Goal: Information Seeking & Learning: Learn about a topic

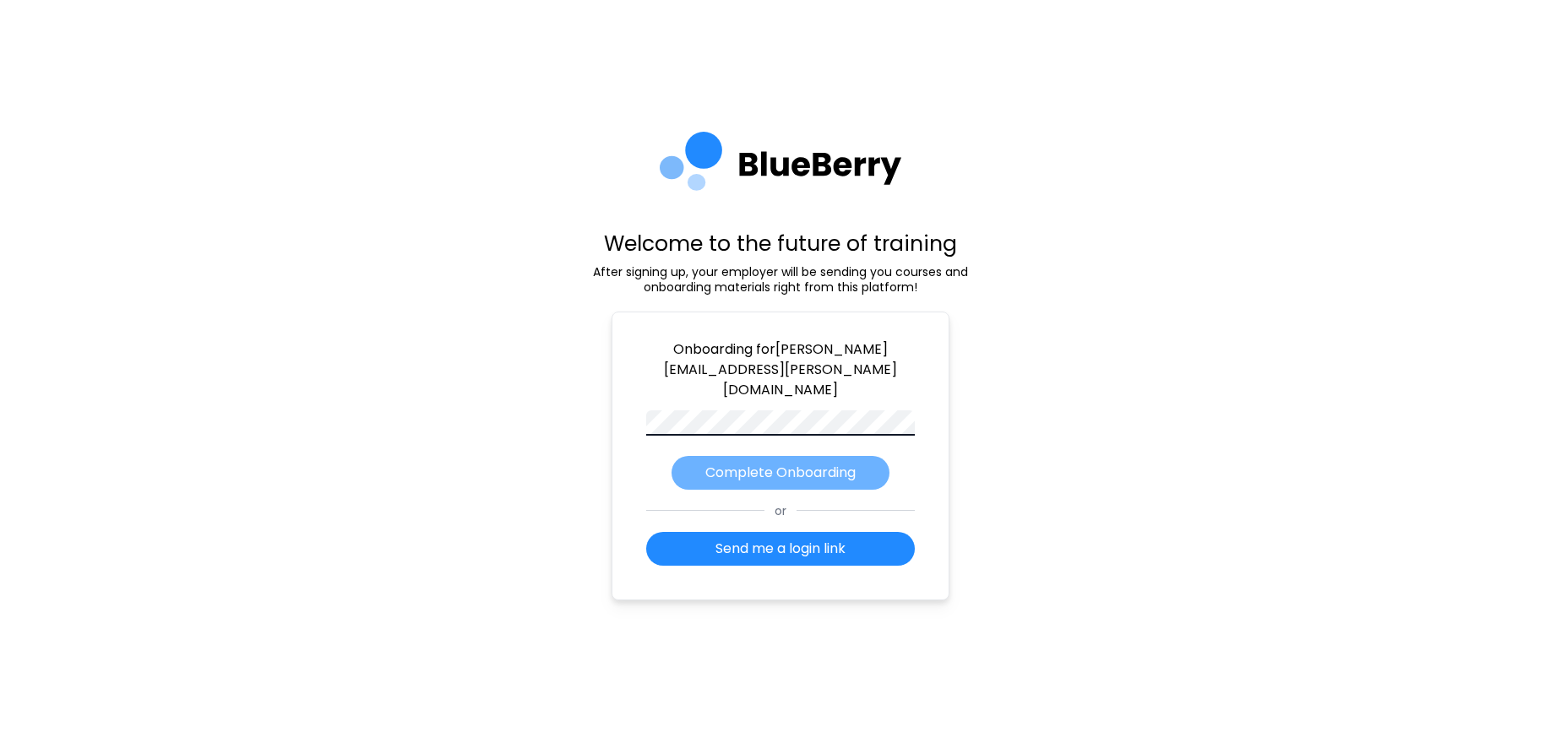
click at [806, 463] on p "Complete Onboarding" at bounding box center [780, 473] width 150 height 20
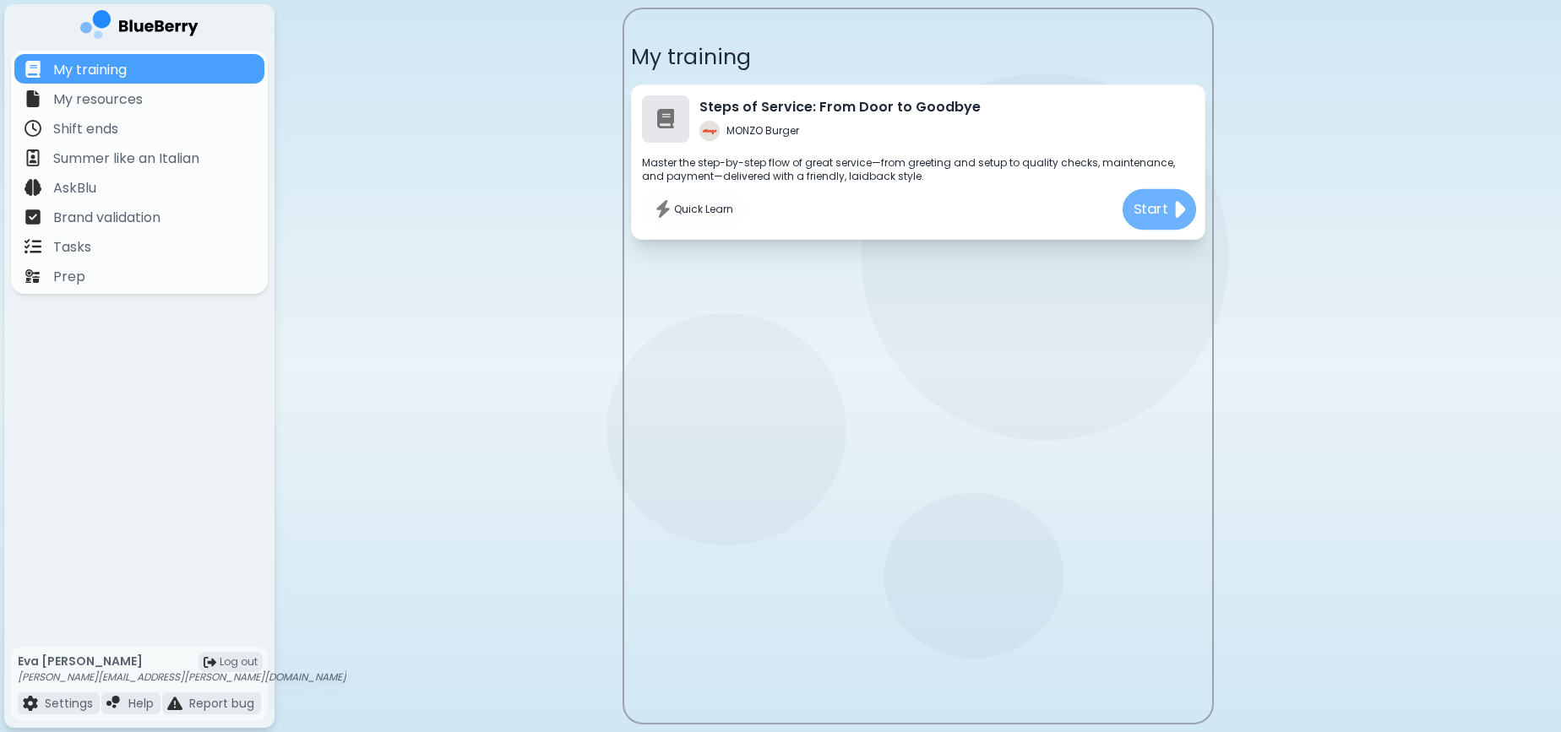
click at [1167, 223] on div "Start" at bounding box center [1159, 209] width 74 height 41
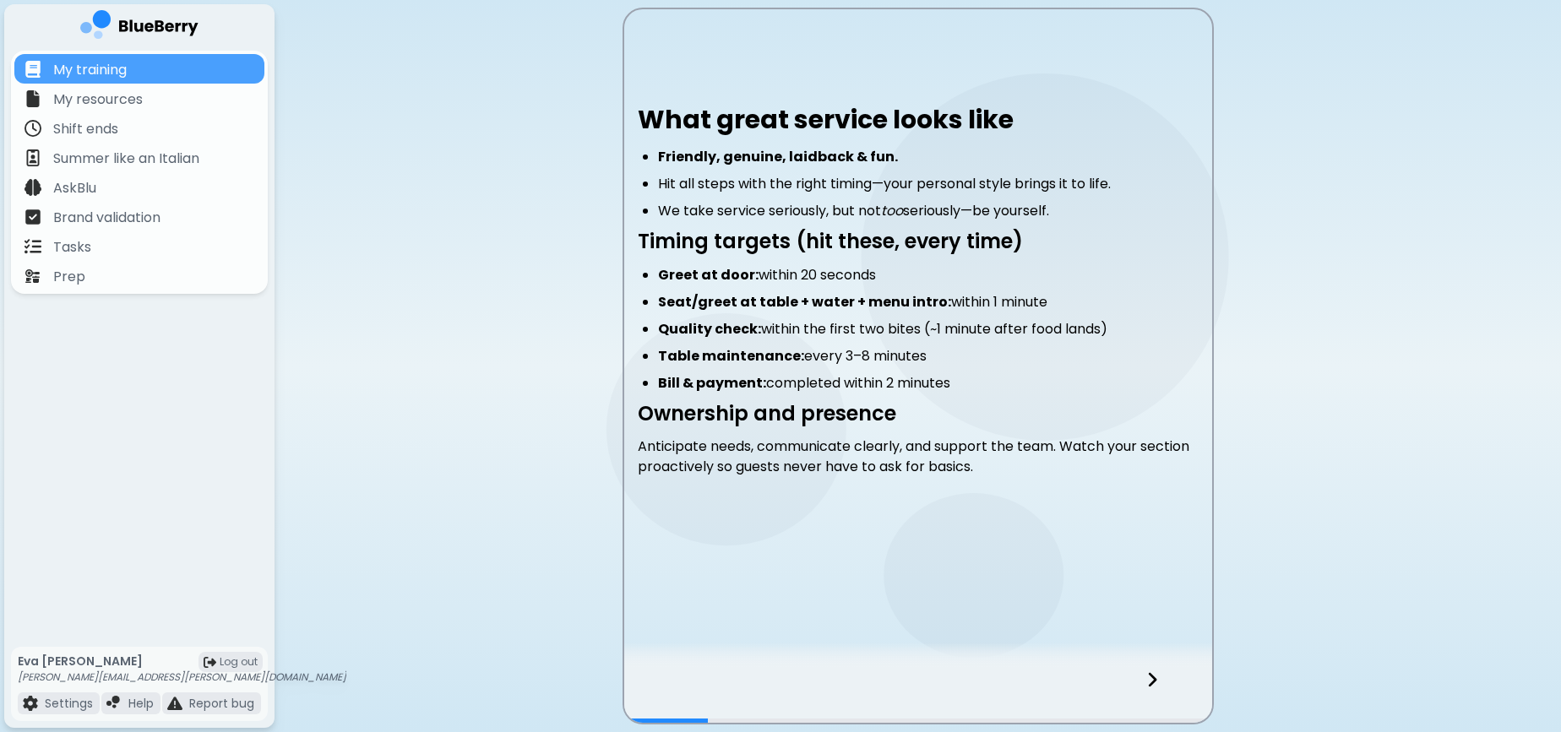
click at [1163, 689] on div at bounding box center [1163, 695] width 100 height 56
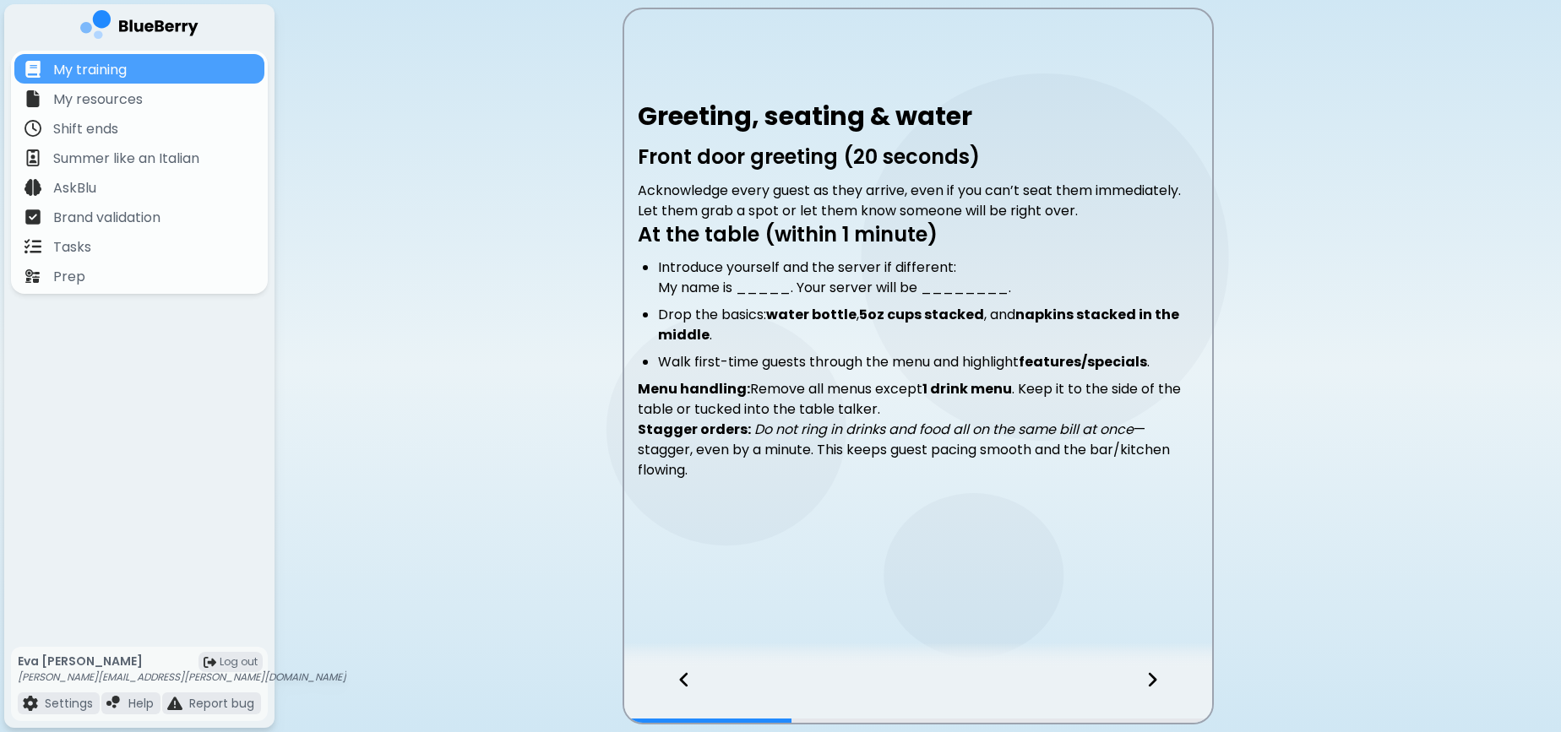
click at [1163, 690] on div at bounding box center [1163, 695] width 100 height 56
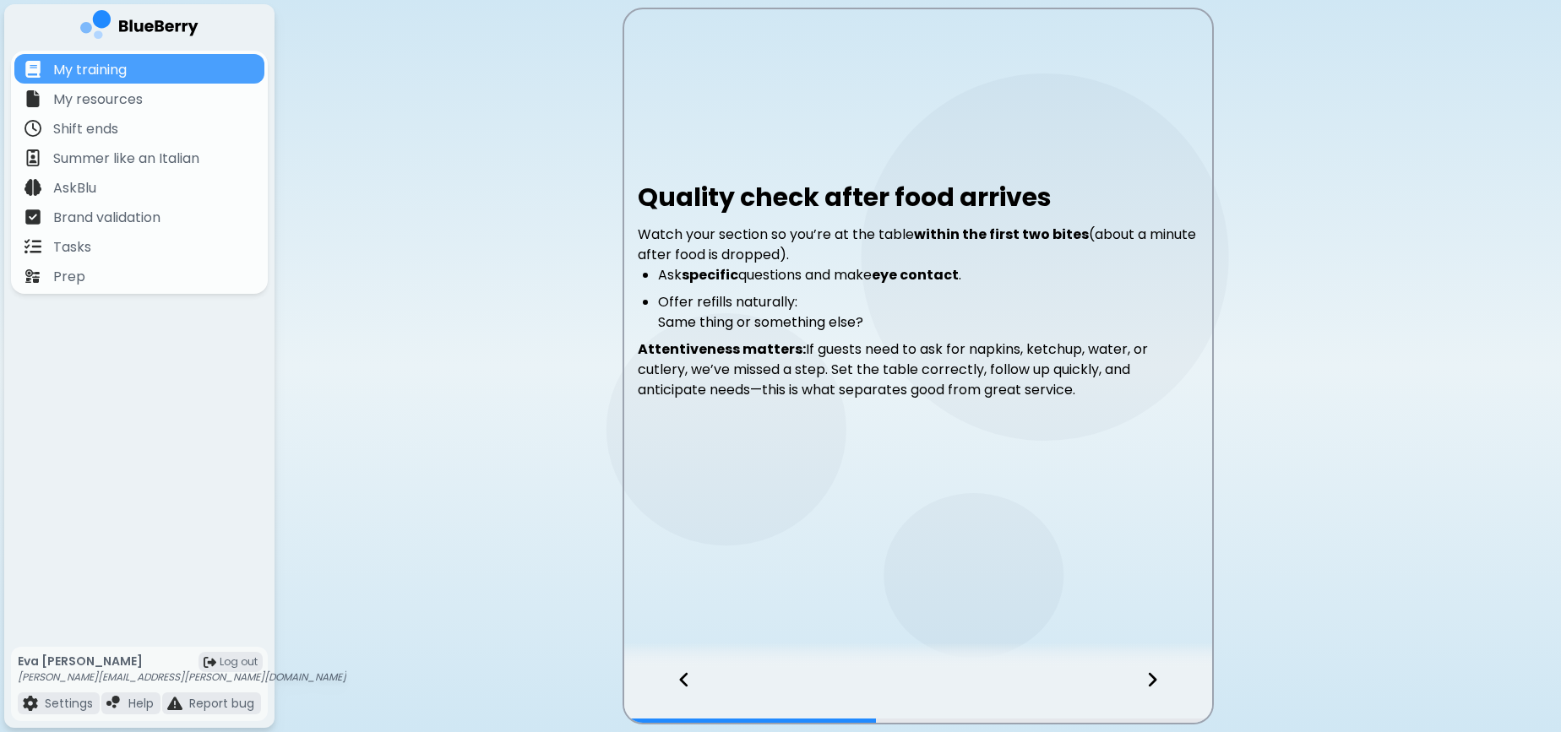
click at [1164, 690] on div at bounding box center [1163, 695] width 100 height 56
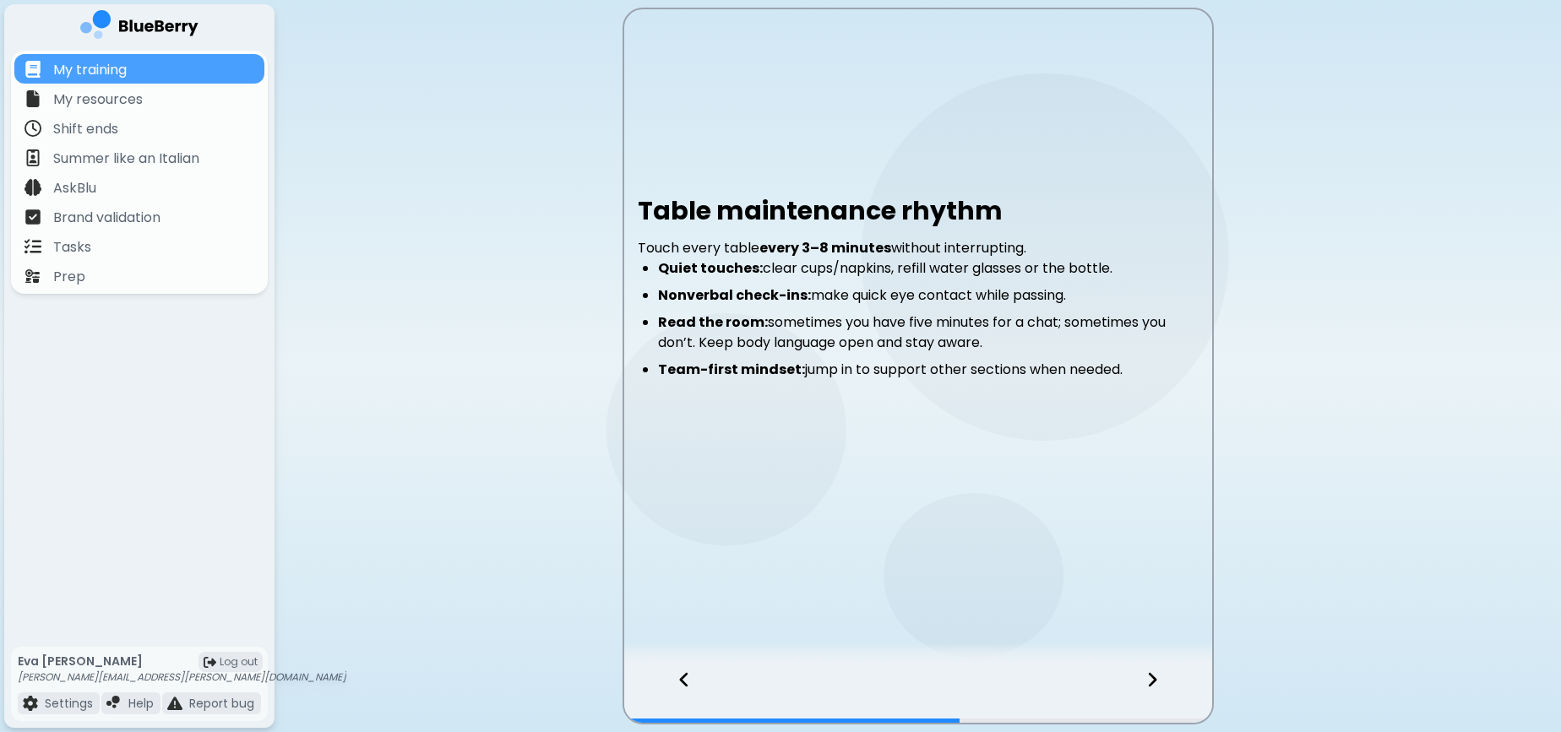
click at [1163, 690] on div at bounding box center [1163, 695] width 100 height 56
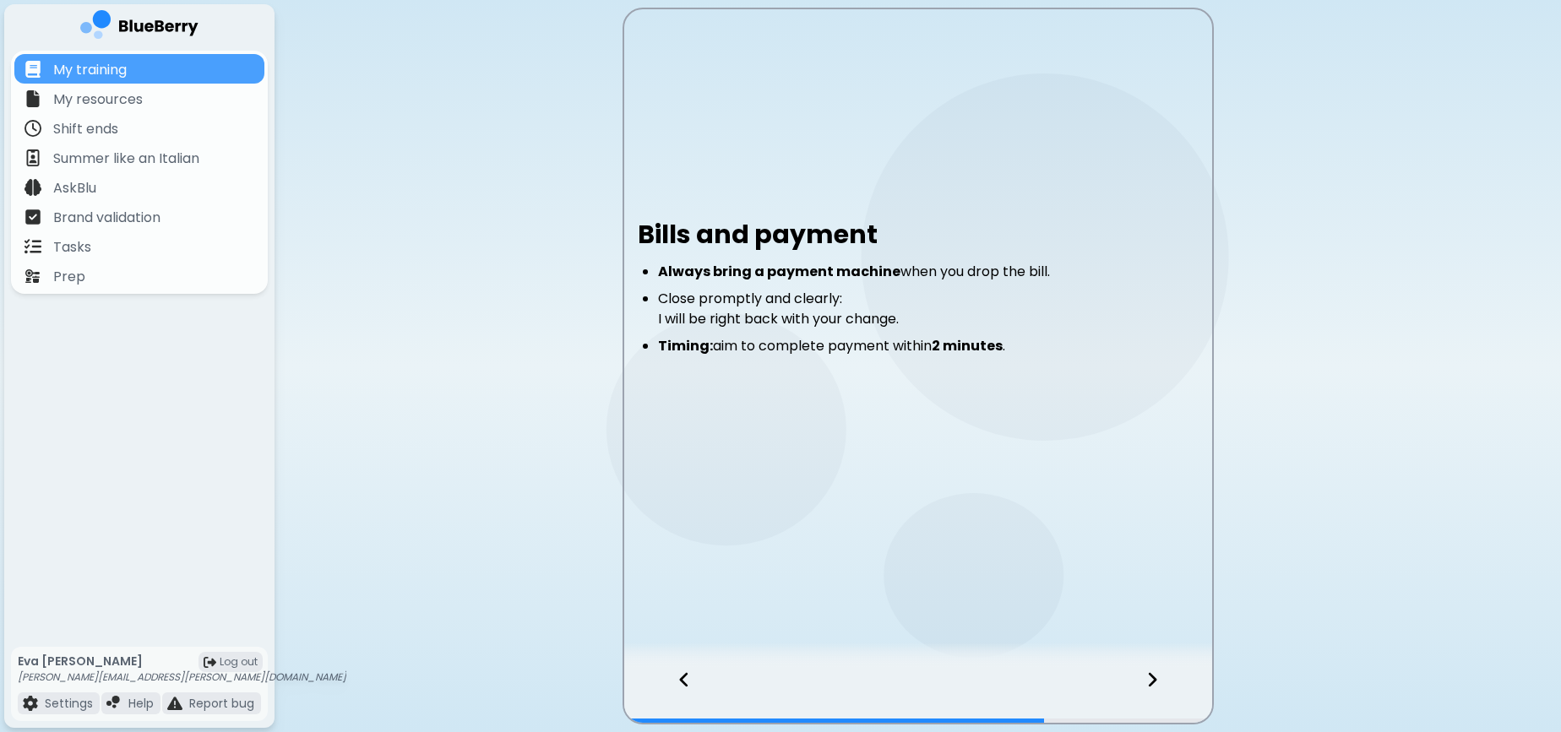
click at [1152, 691] on div at bounding box center [1163, 695] width 100 height 56
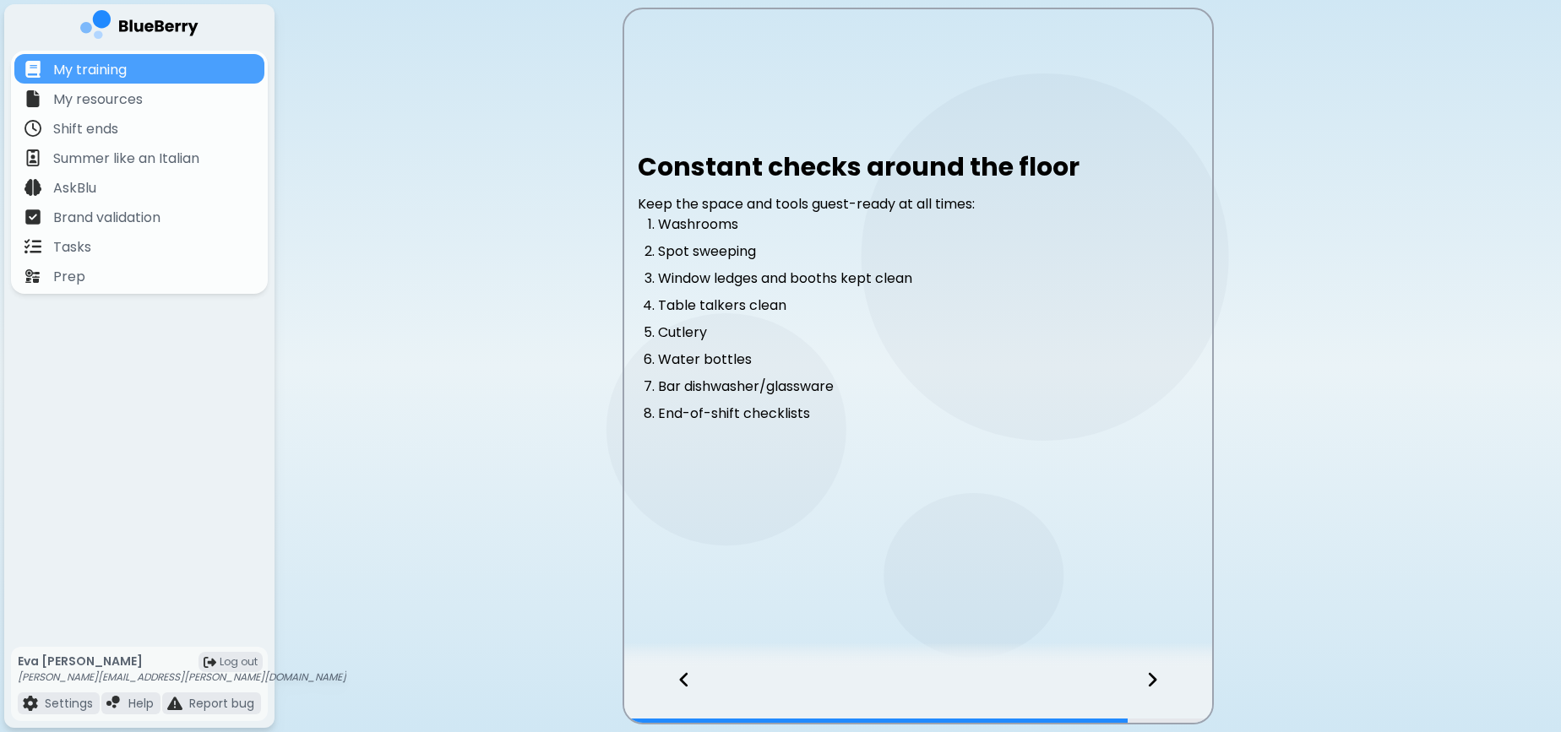
click at [1152, 691] on div at bounding box center [1163, 695] width 100 height 56
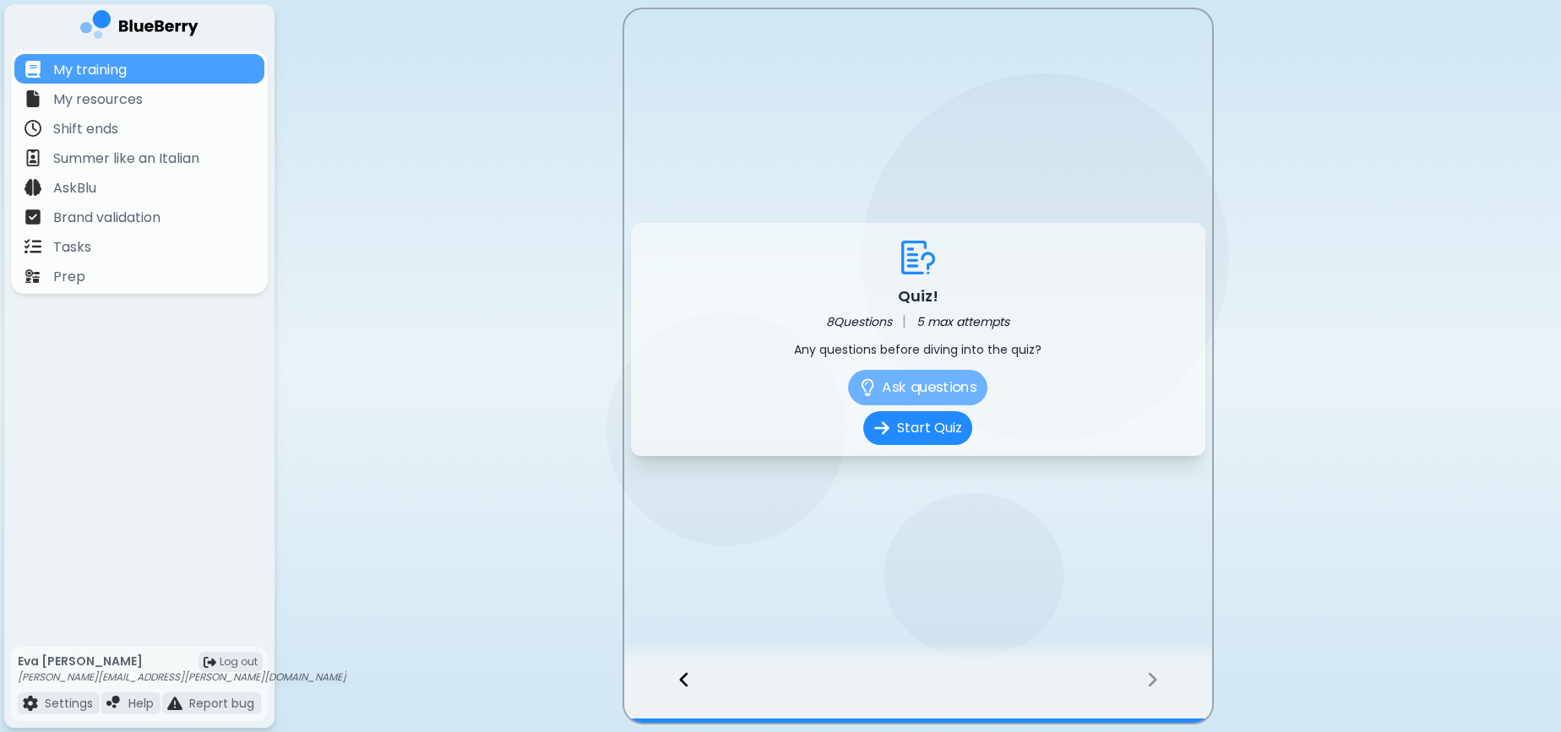
click at [950, 388] on button "Ask questions" at bounding box center [917, 387] width 139 height 35
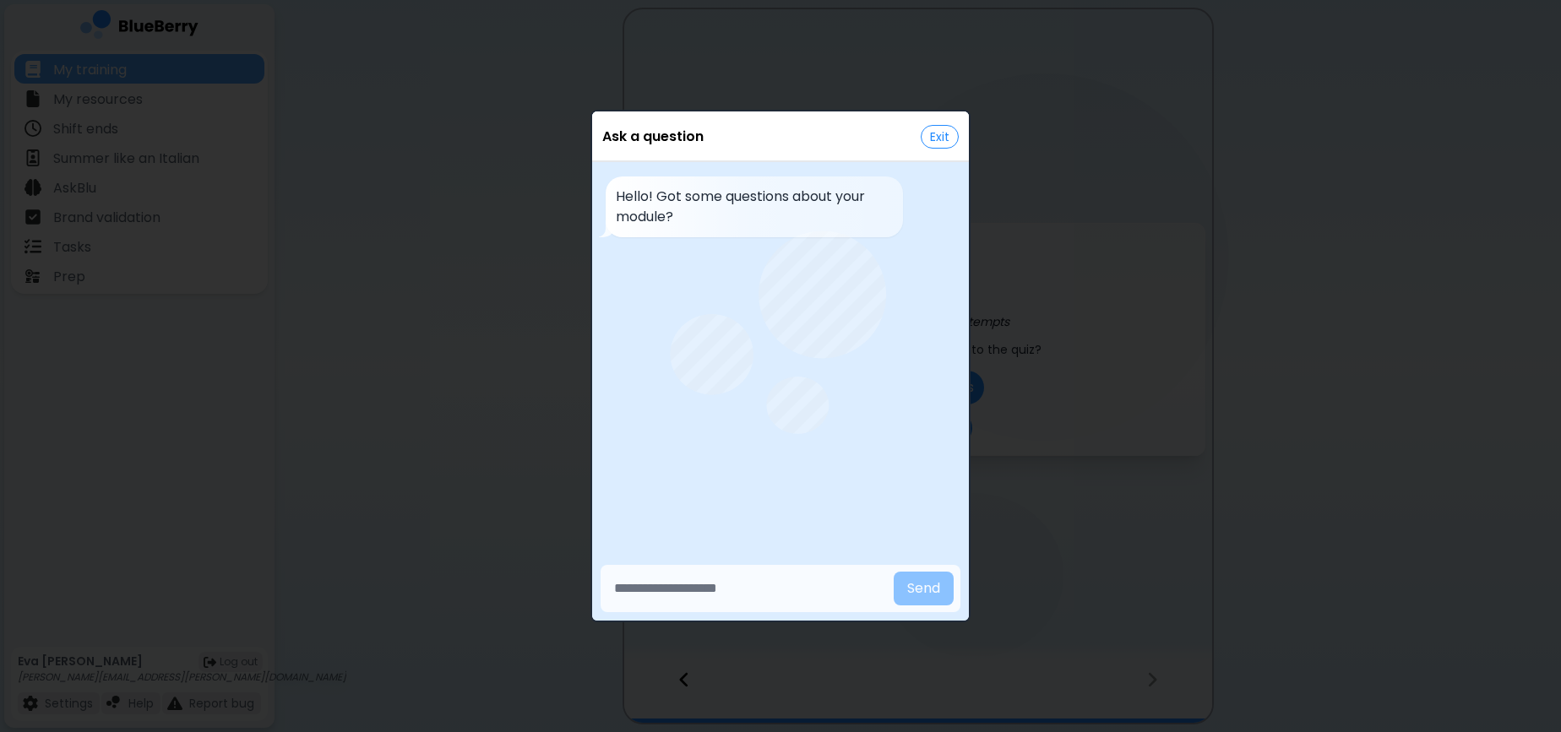
click at [944, 137] on button "Exit" at bounding box center [940, 137] width 38 height 24
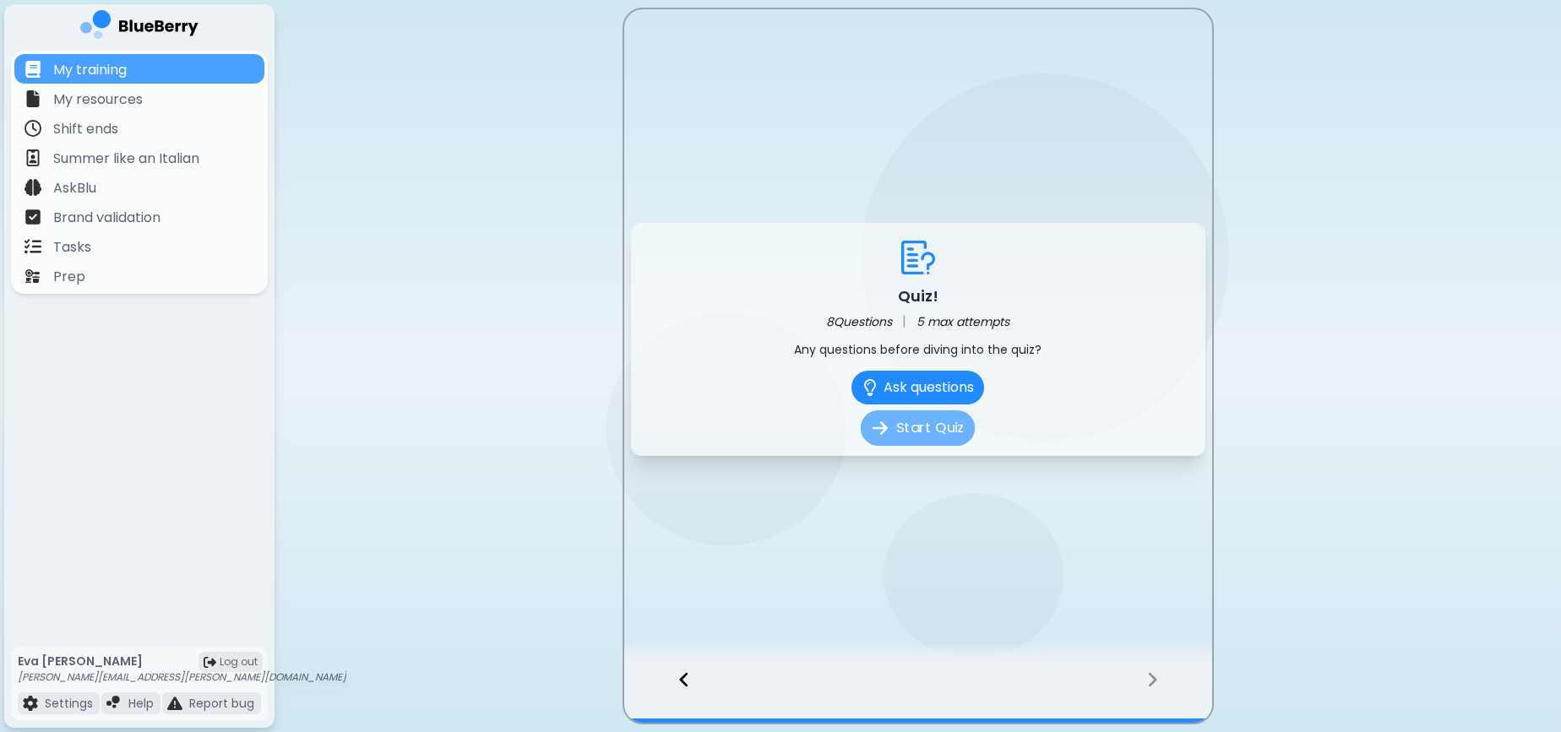
click at [918, 421] on button "Start Quiz" at bounding box center [918, 428] width 114 height 35
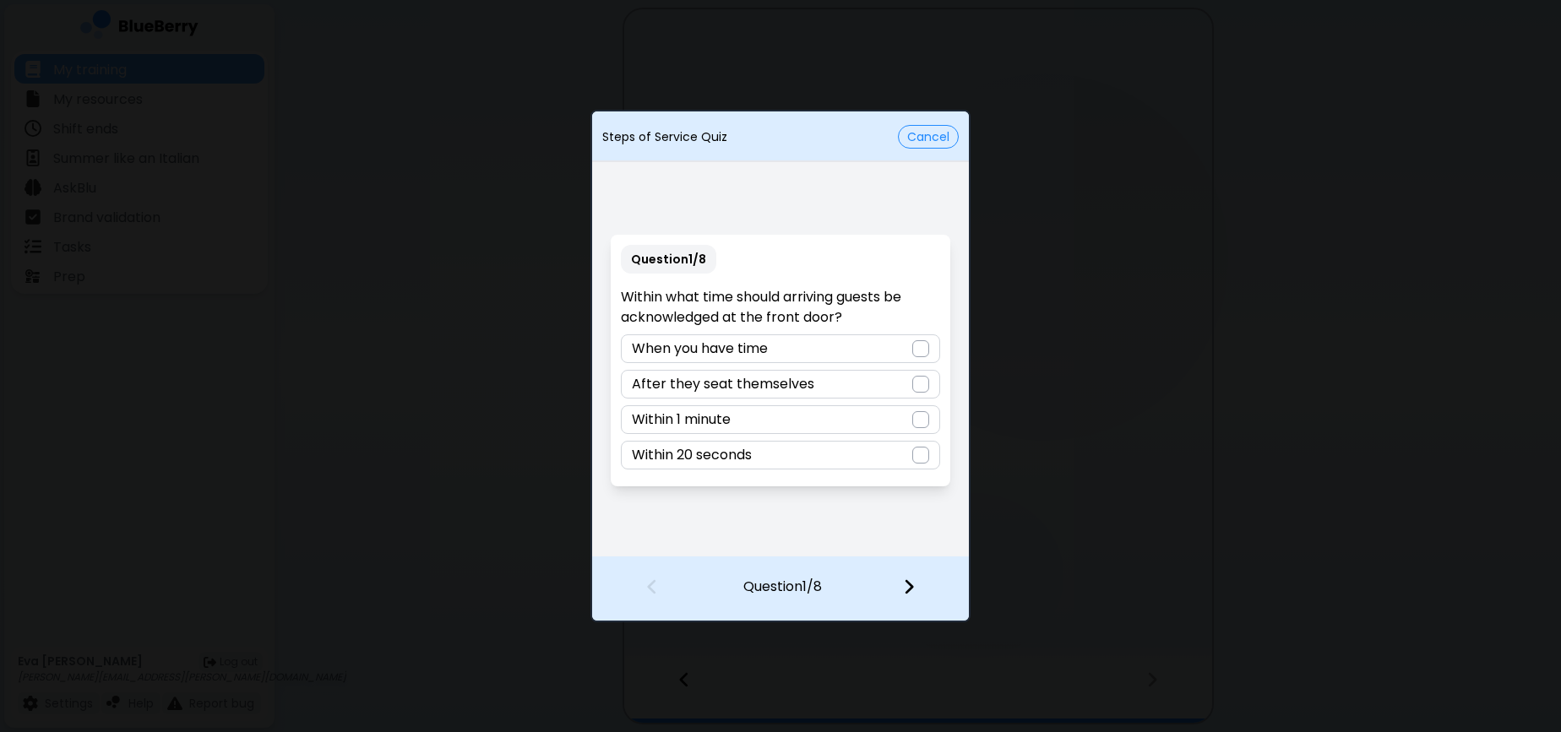
click at [852, 293] on p "Within what time should arriving guests be acknowledged at the front door?" at bounding box center [780, 307] width 319 height 41
click at [879, 455] on div "Within 20 seconds" at bounding box center [780, 455] width 319 height 29
click at [910, 578] on img at bounding box center [909, 587] width 12 height 19
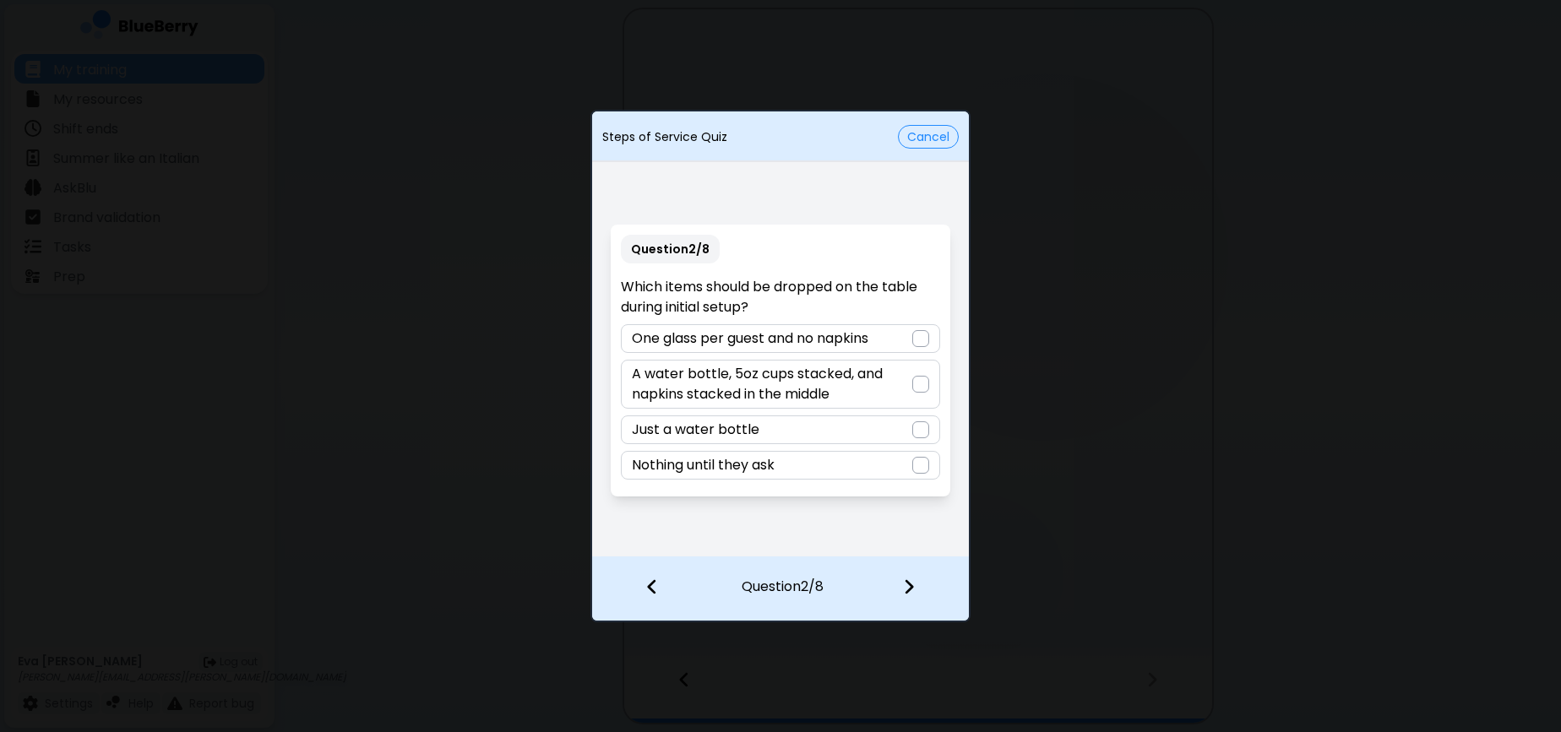
click at [919, 388] on div at bounding box center [920, 384] width 17 height 17
click at [927, 602] on div at bounding box center [919, 589] width 100 height 63
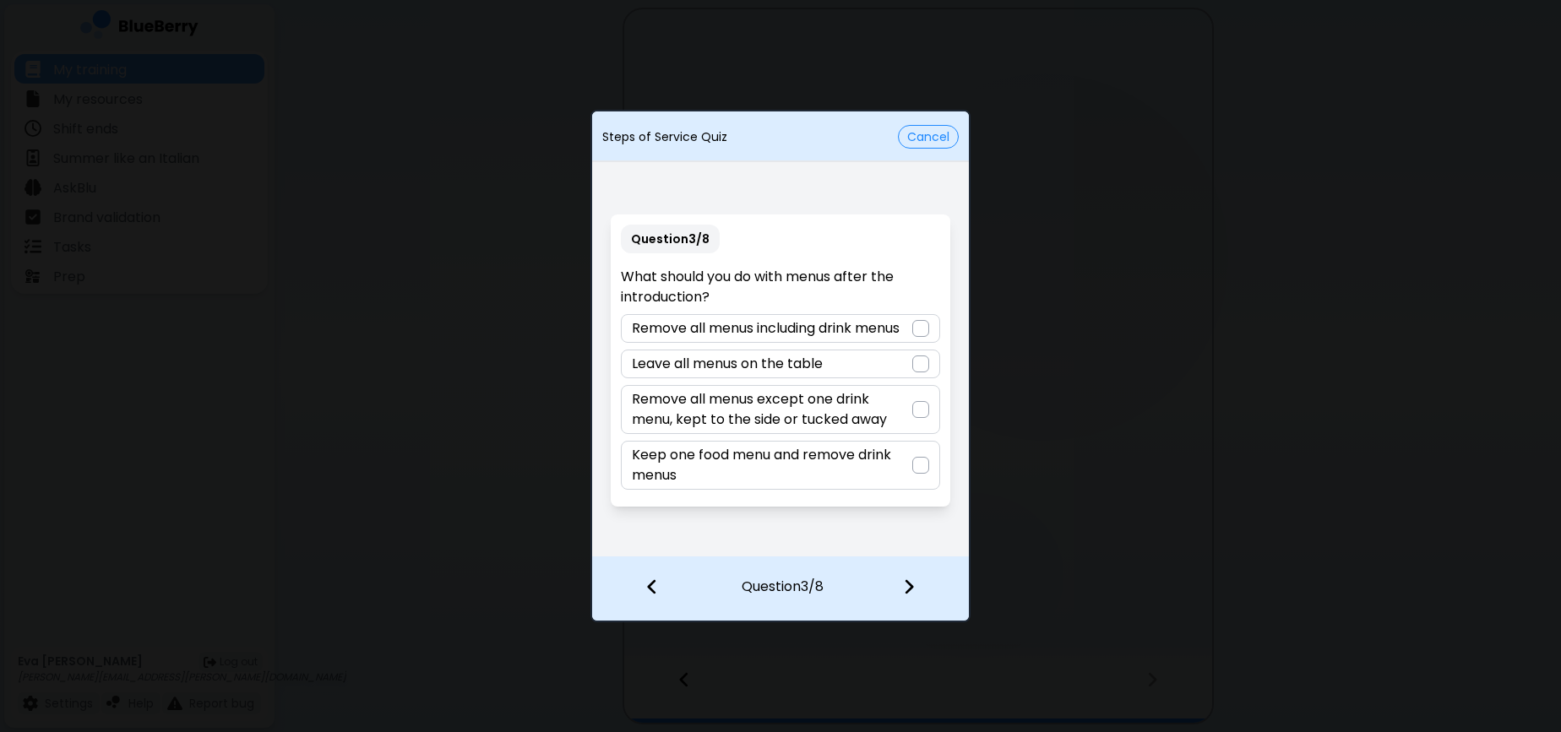
click at [837, 425] on p "Remove all menus except one drink menu, kept to the side or tucked away" at bounding box center [772, 409] width 280 height 41
click at [910, 580] on img at bounding box center [909, 587] width 12 height 19
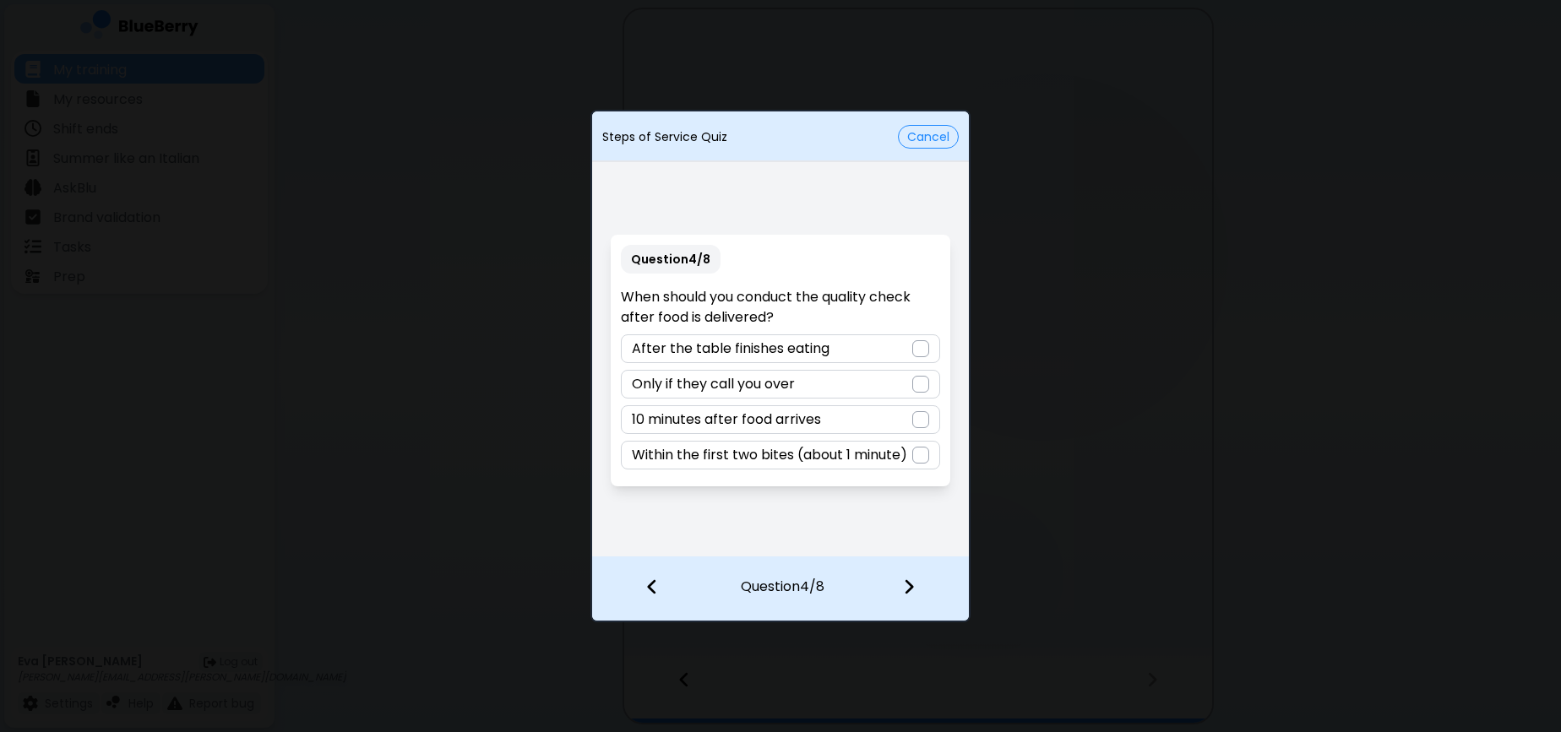
click at [839, 528] on div "Question 4 / 8 When should you conduct the quality check after food is delivere…" at bounding box center [780, 361] width 377 height 390
click at [871, 466] on div "Within the first two bites (about 1 minute)" at bounding box center [780, 455] width 319 height 29
click at [903, 581] on img at bounding box center [909, 587] width 12 height 19
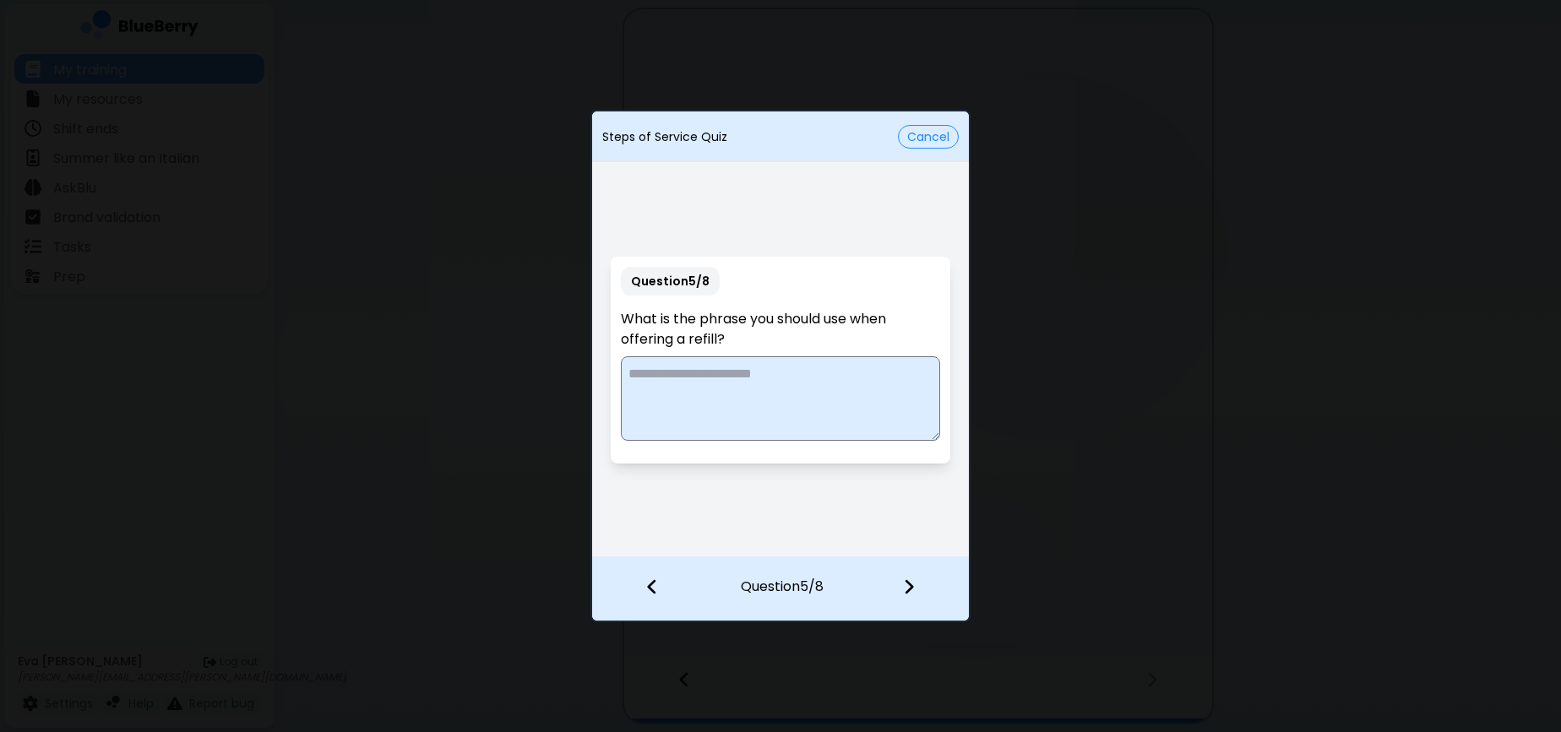
click at [782, 404] on textarea at bounding box center [780, 399] width 319 height 84
type textarea "**********"
click at [904, 596] on img at bounding box center [909, 587] width 12 height 19
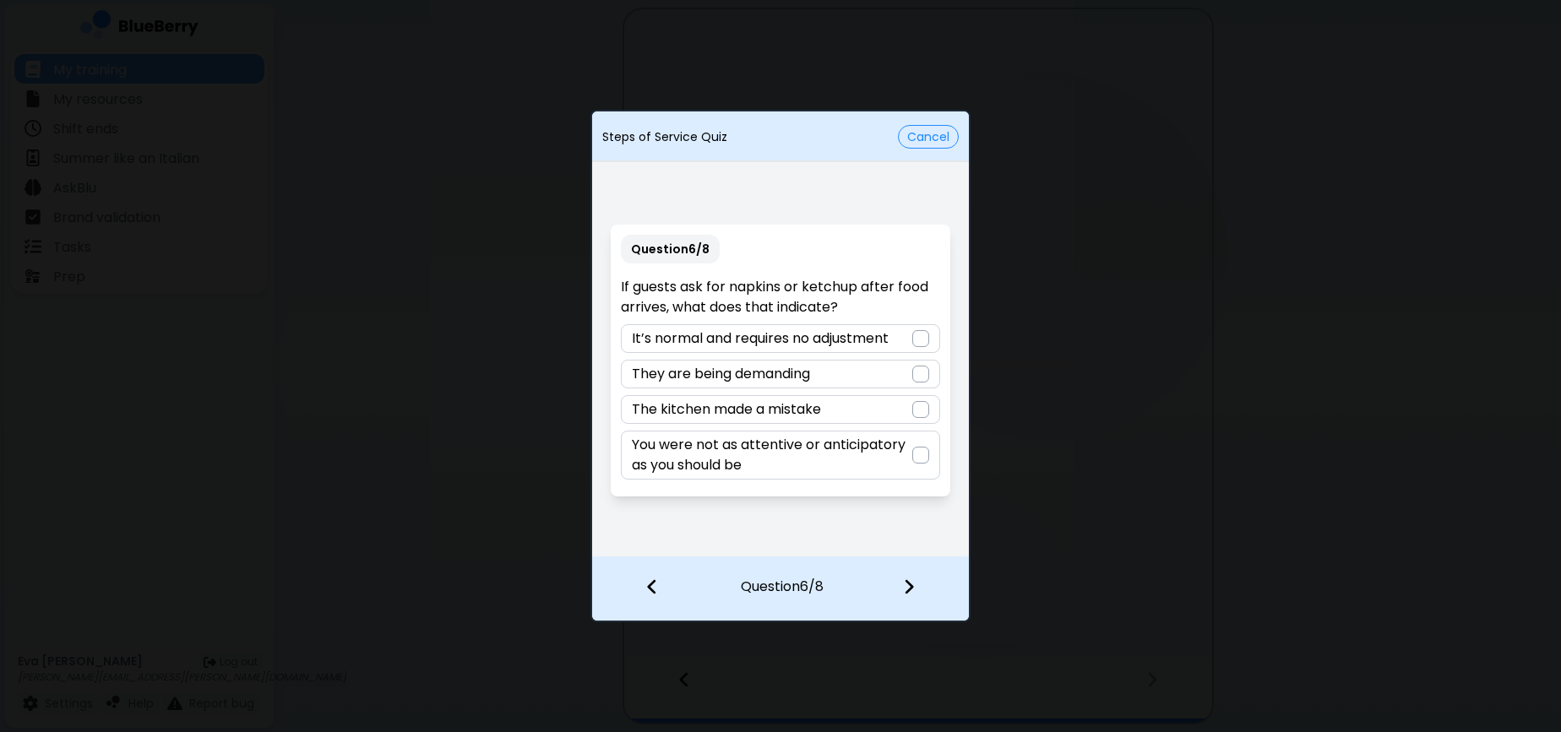
click at [872, 455] on p "You were not as attentive or anticipatory as you should be" at bounding box center [772, 455] width 280 height 41
click at [906, 578] on img at bounding box center [909, 587] width 12 height 19
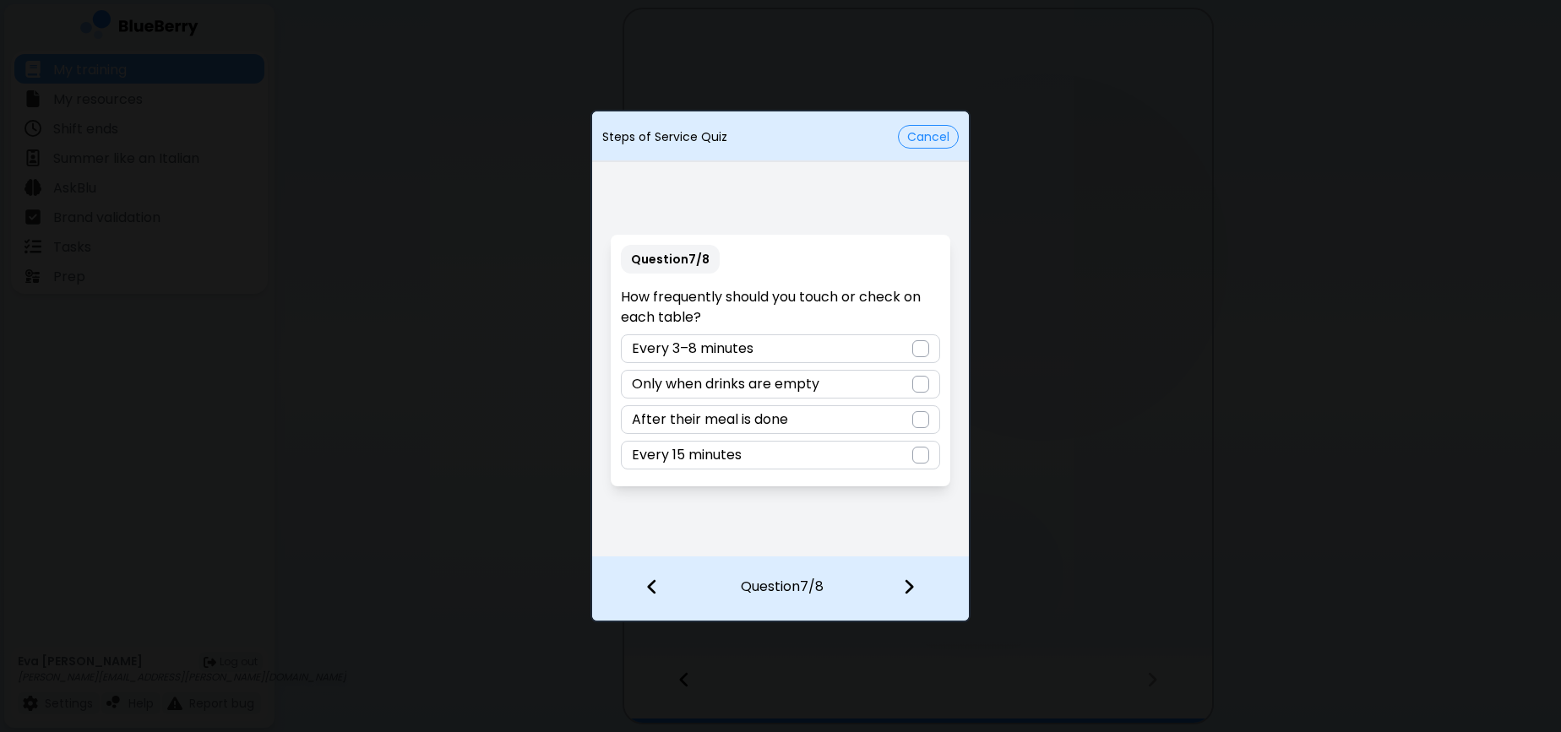
click at [814, 342] on div "Every 3–8 minutes" at bounding box center [780, 349] width 319 height 29
click at [912, 592] on img at bounding box center [909, 587] width 12 height 19
click at [821, 343] on div "A payment machine" at bounding box center [780, 349] width 319 height 29
click at [898, 591] on button "Finish" at bounding box center [910, 587] width 46 height 19
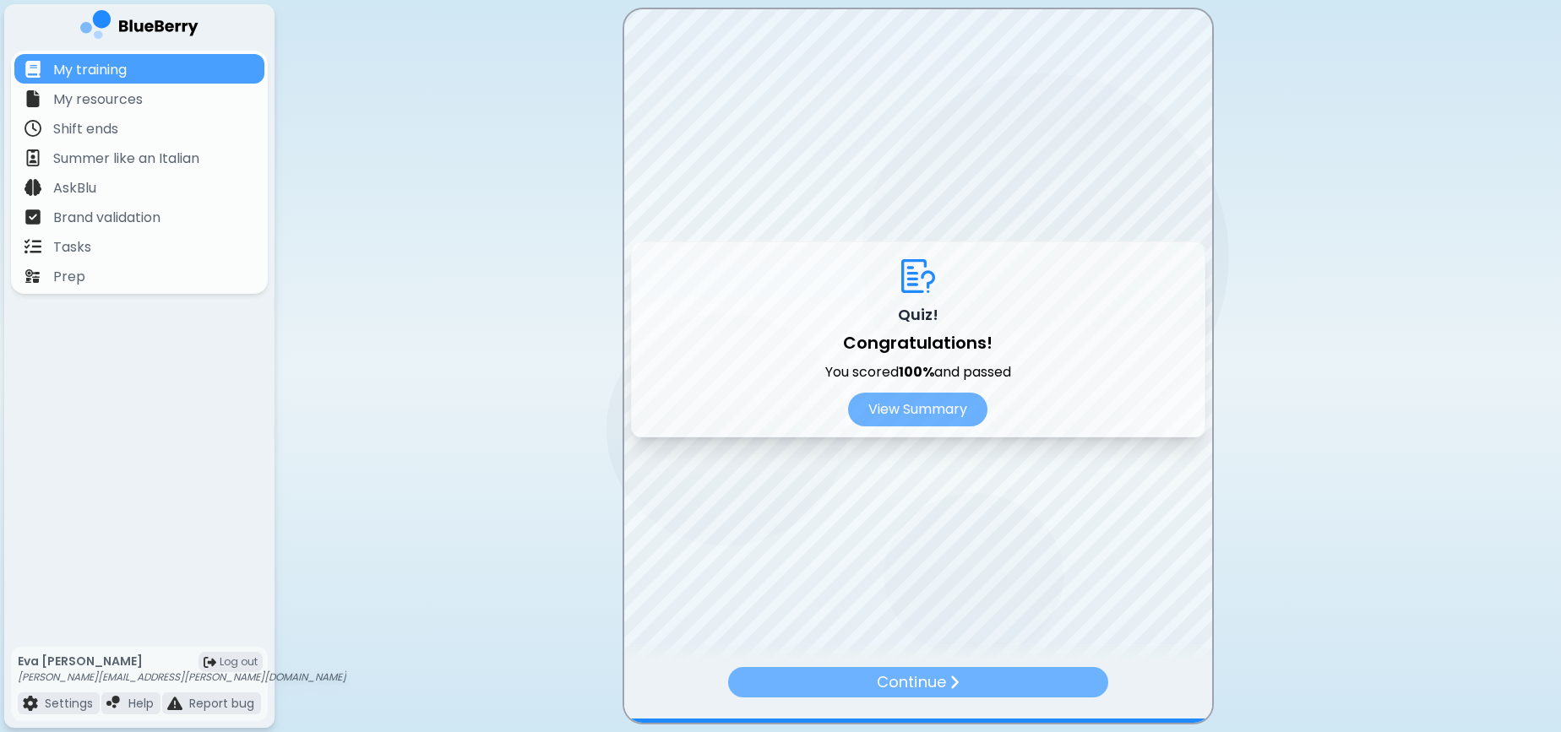
click at [869, 690] on div "Continue" at bounding box center [917, 682] width 380 height 30
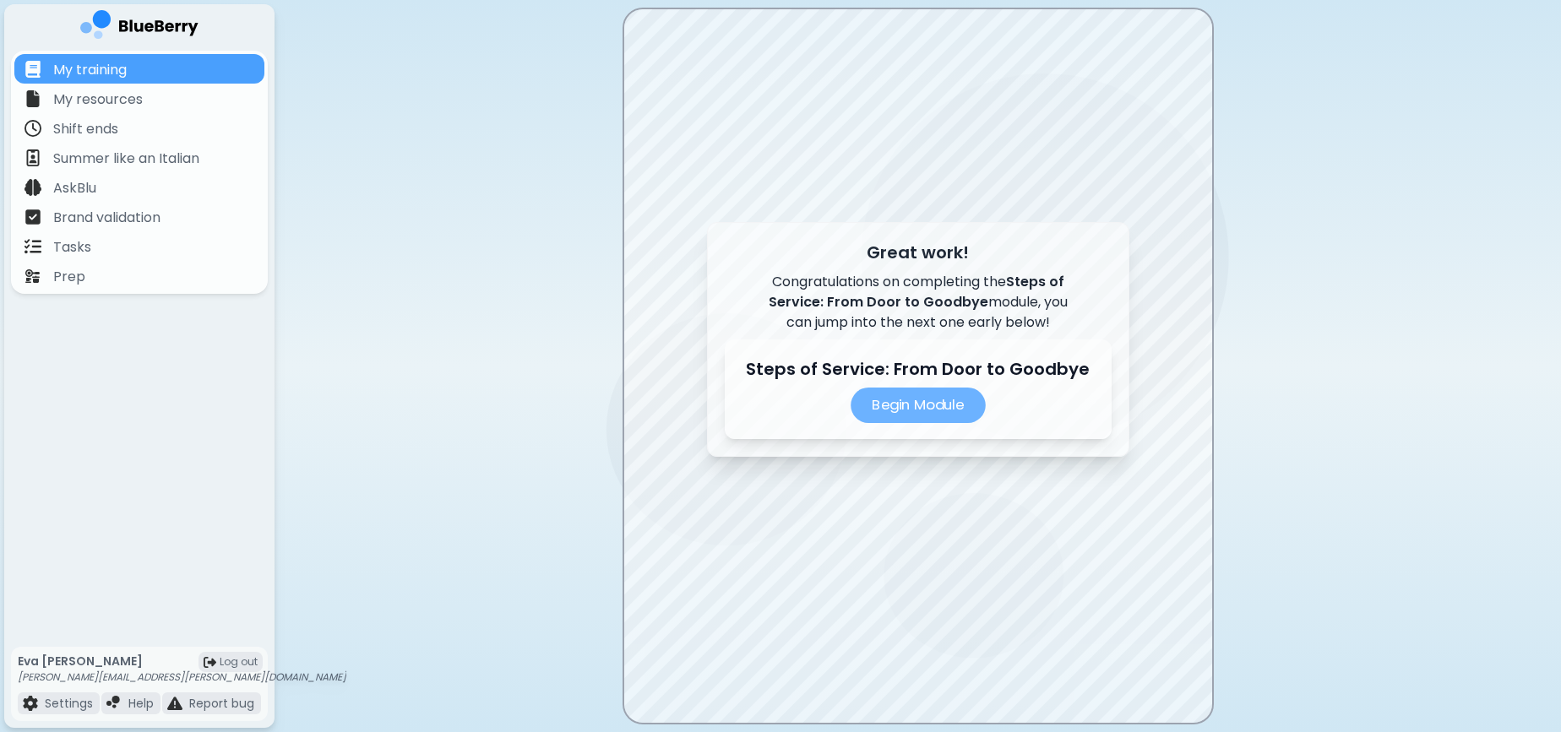
click at [953, 411] on p "Begin Module" at bounding box center [918, 405] width 135 height 35
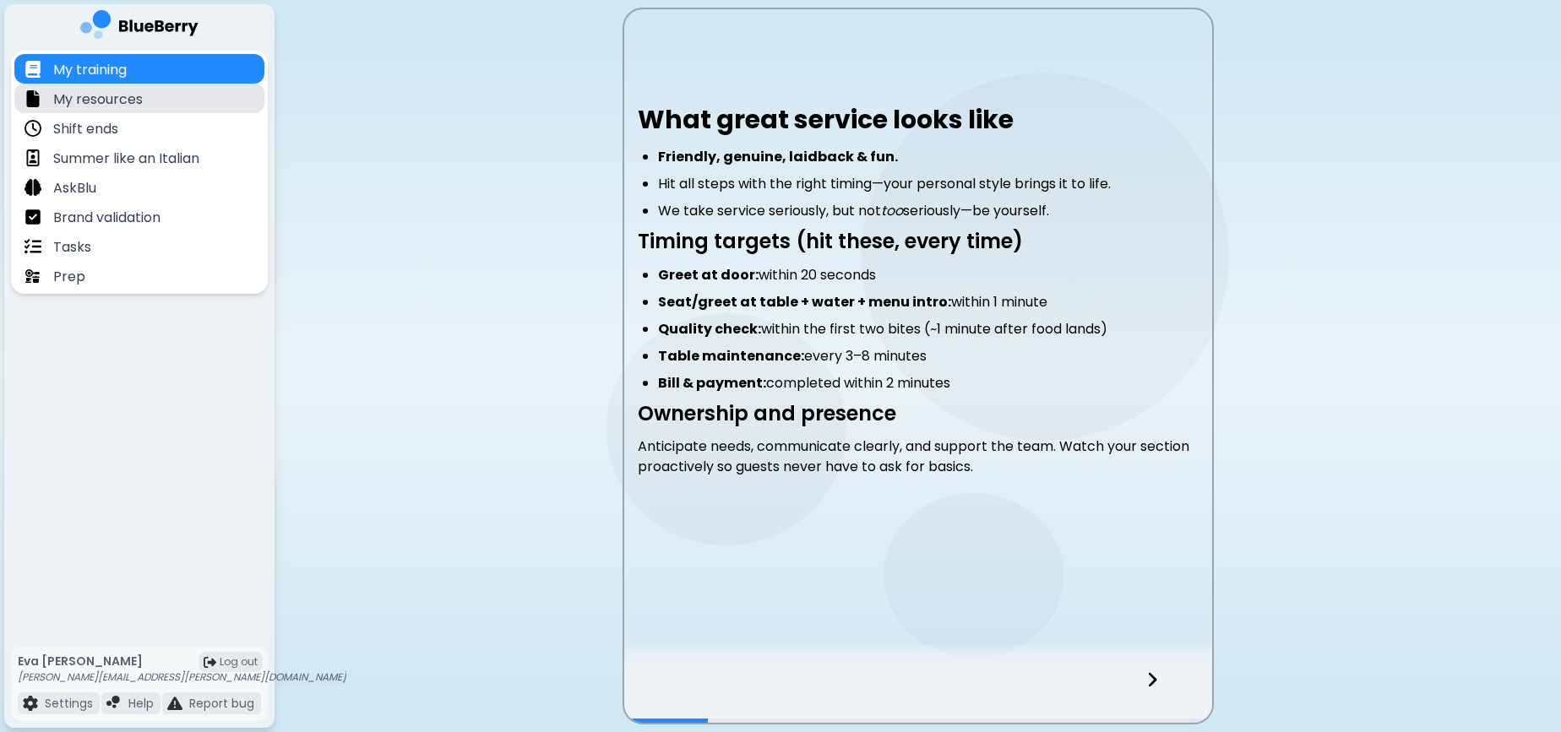
click at [107, 97] on p "My resources" at bounding box center [98, 100] width 90 height 20
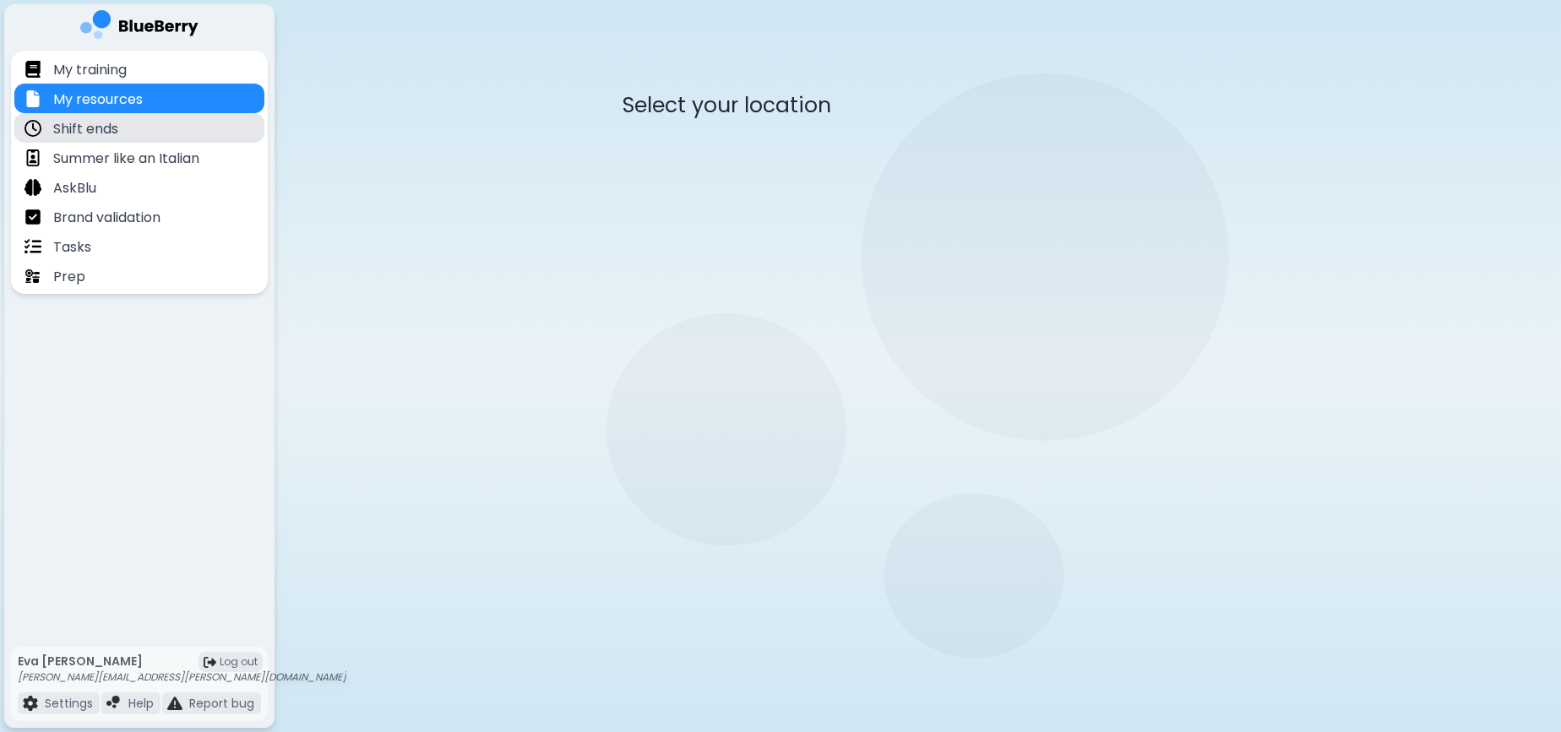
click at [107, 123] on p "Shift ends" at bounding box center [85, 129] width 65 height 20
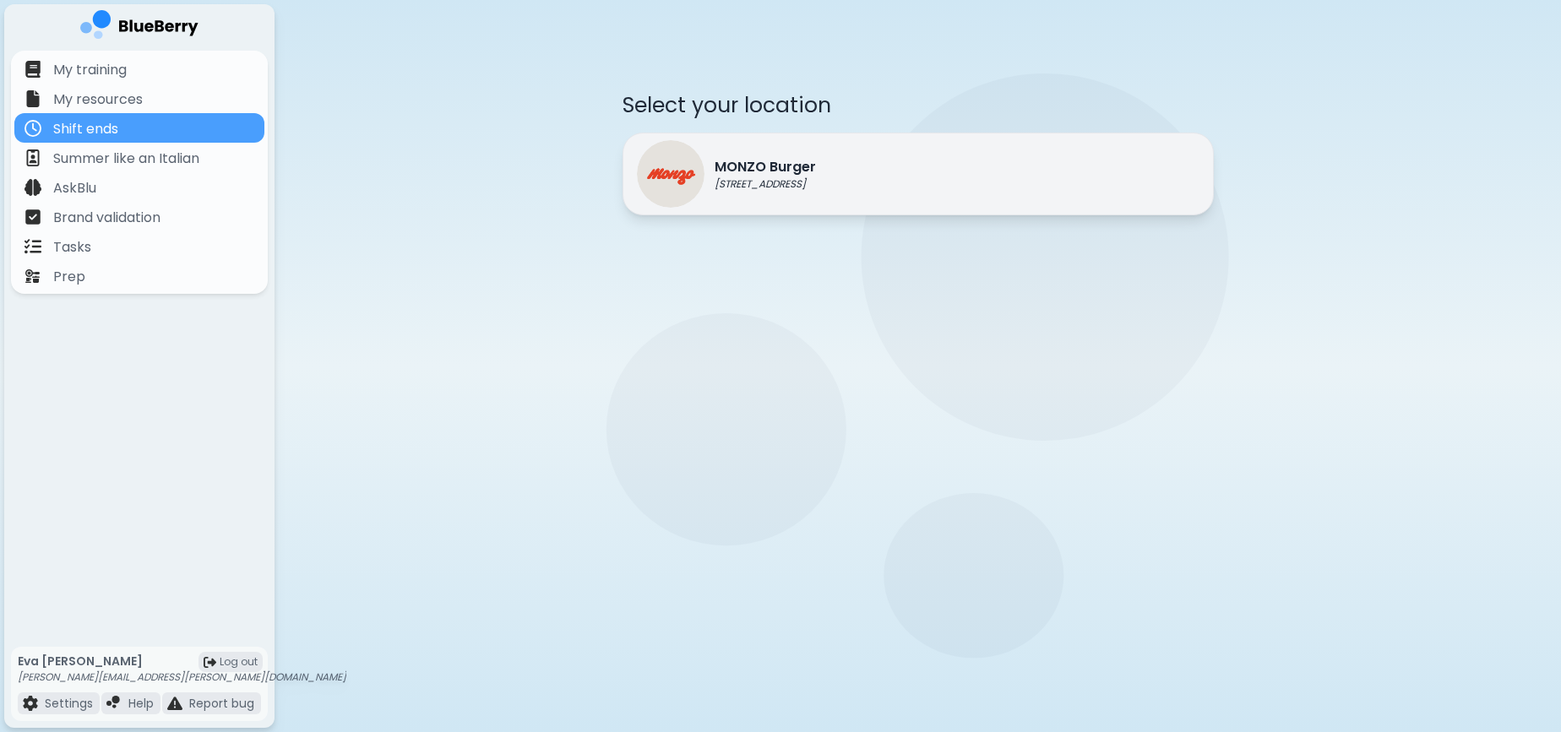
click at [816, 172] on p "MONZO Burger" at bounding box center [765, 167] width 101 height 20
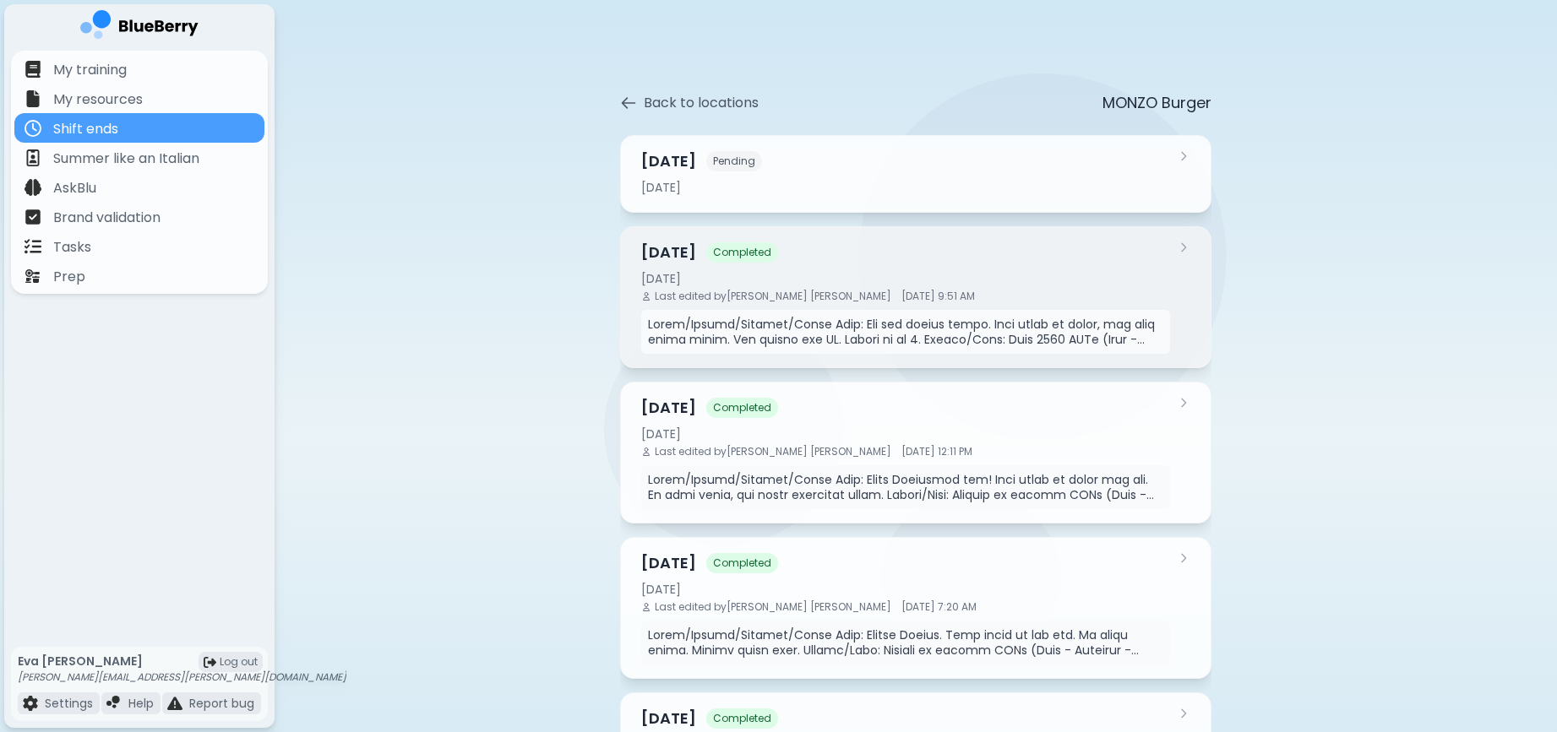
click at [977, 278] on div "[DATE]" at bounding box center [905, 278] width 529 height 15
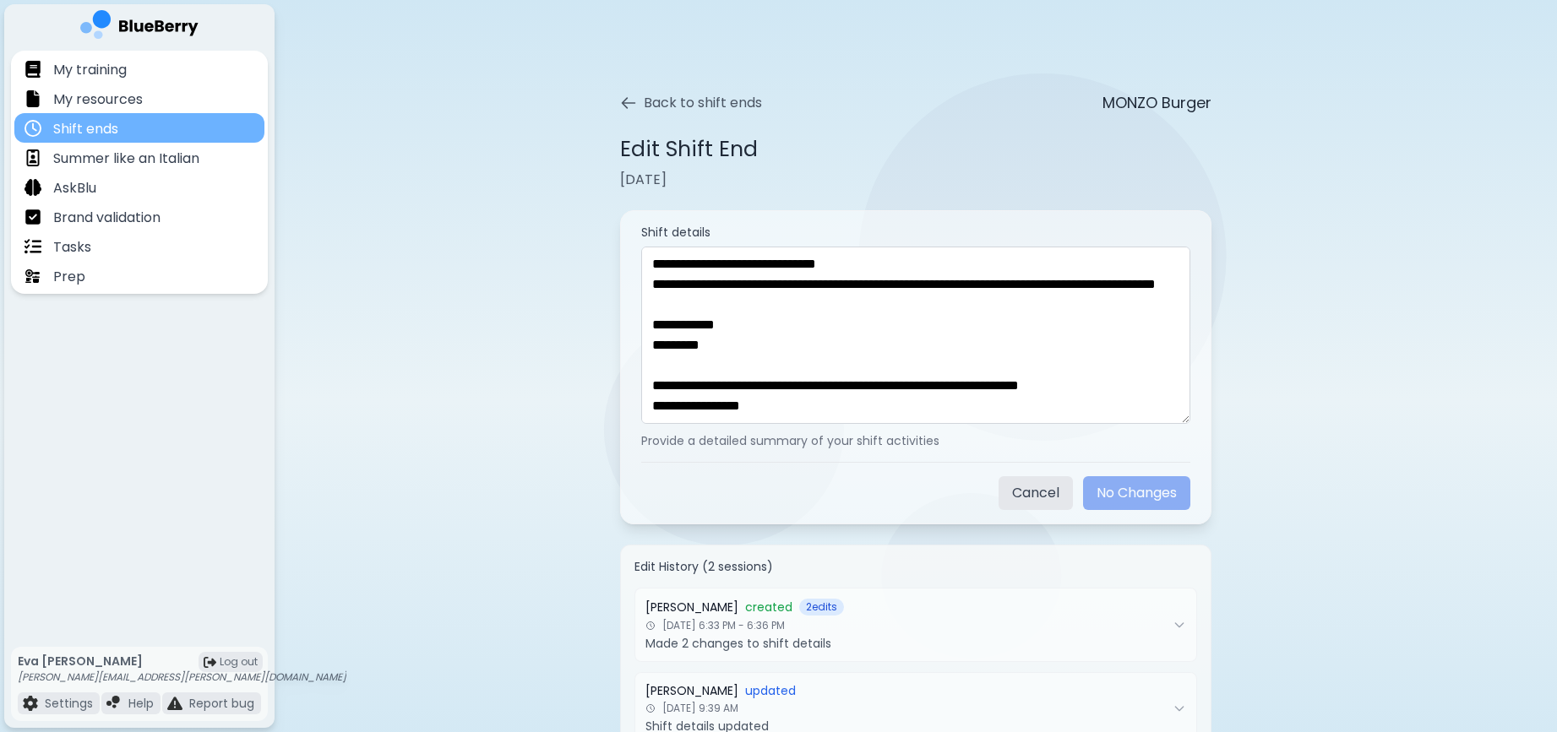
click at [95, 119] on p "Shift ends" at bounding box center [85, 129] width 65 height 20
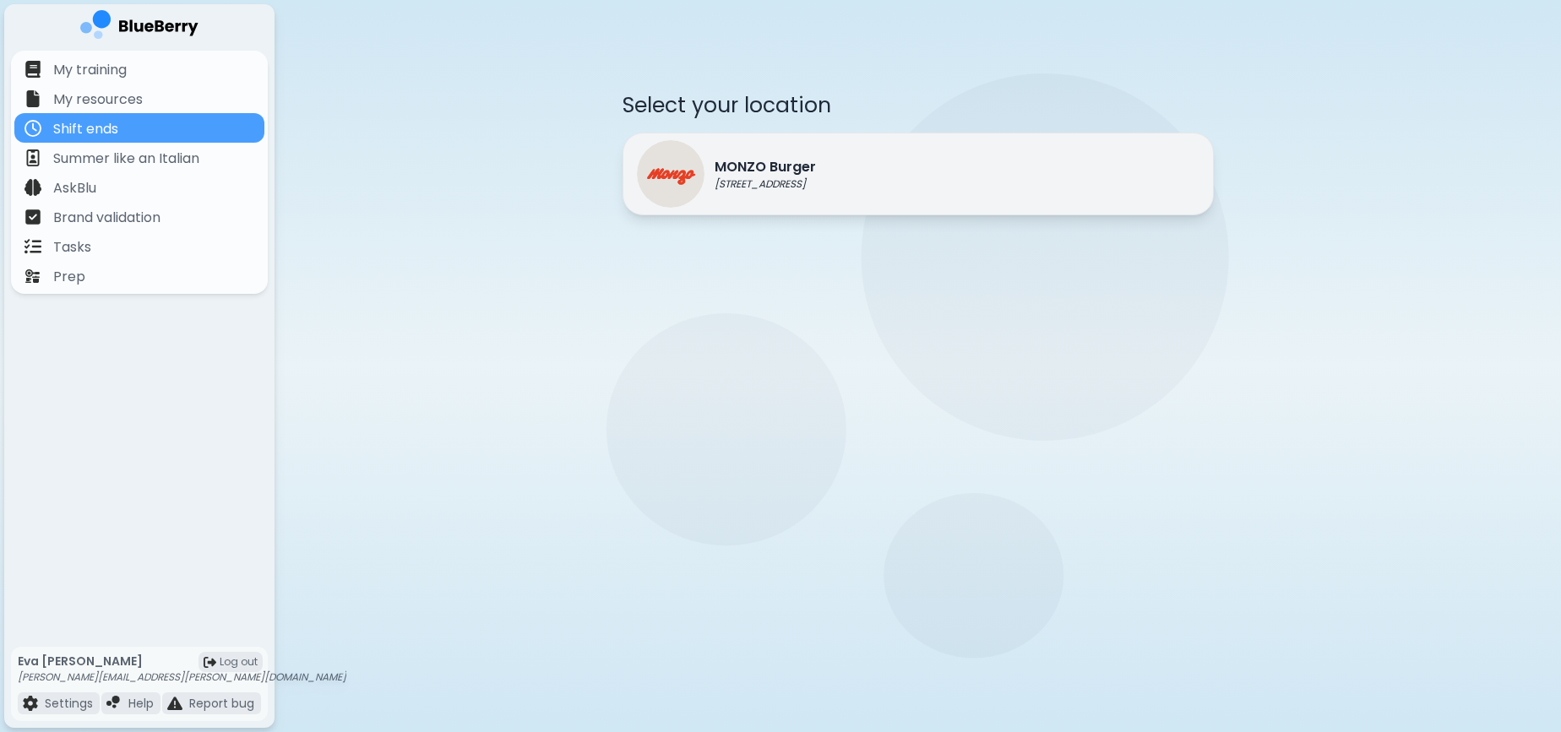
click at [814, 177] on p "[STREET_ADDRESS]" at bounding box center [765, 184] width 101 height 14
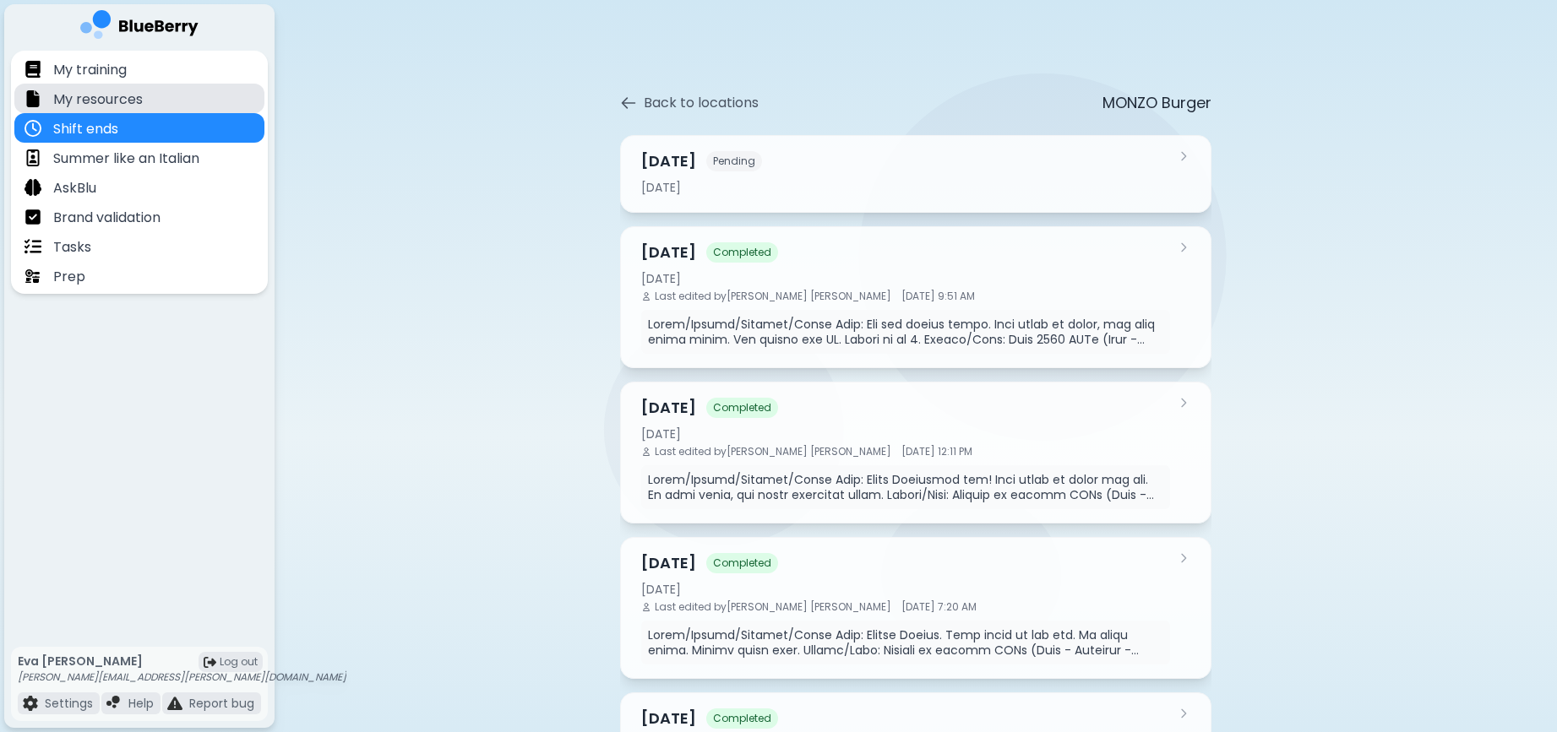
click at [154, 96] on div "My resources" at bounding box center [139, 99] width 250 height 30
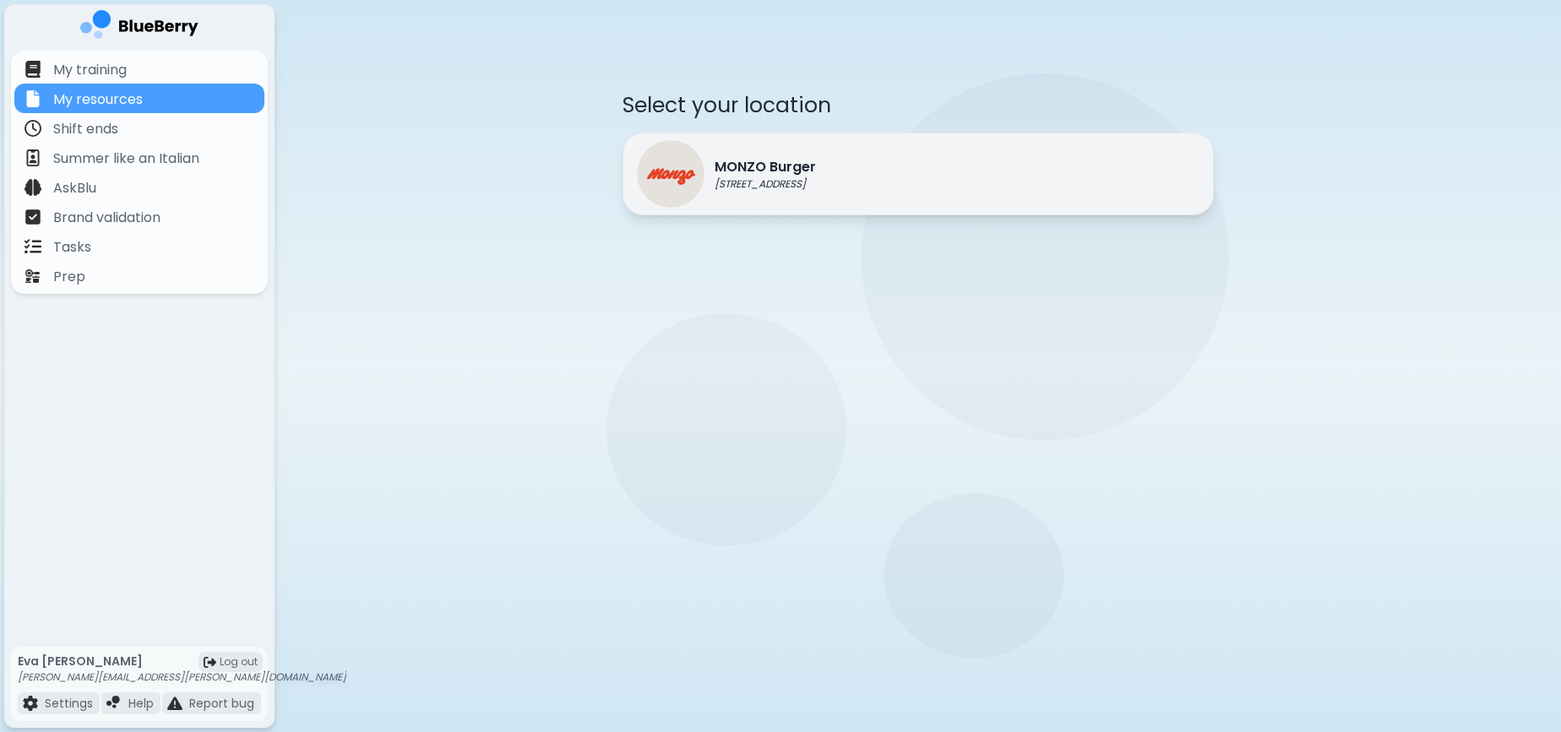
click at [715, 168] on p "MONZO Burger" at bounding box center [765, 167] width 101 height 20
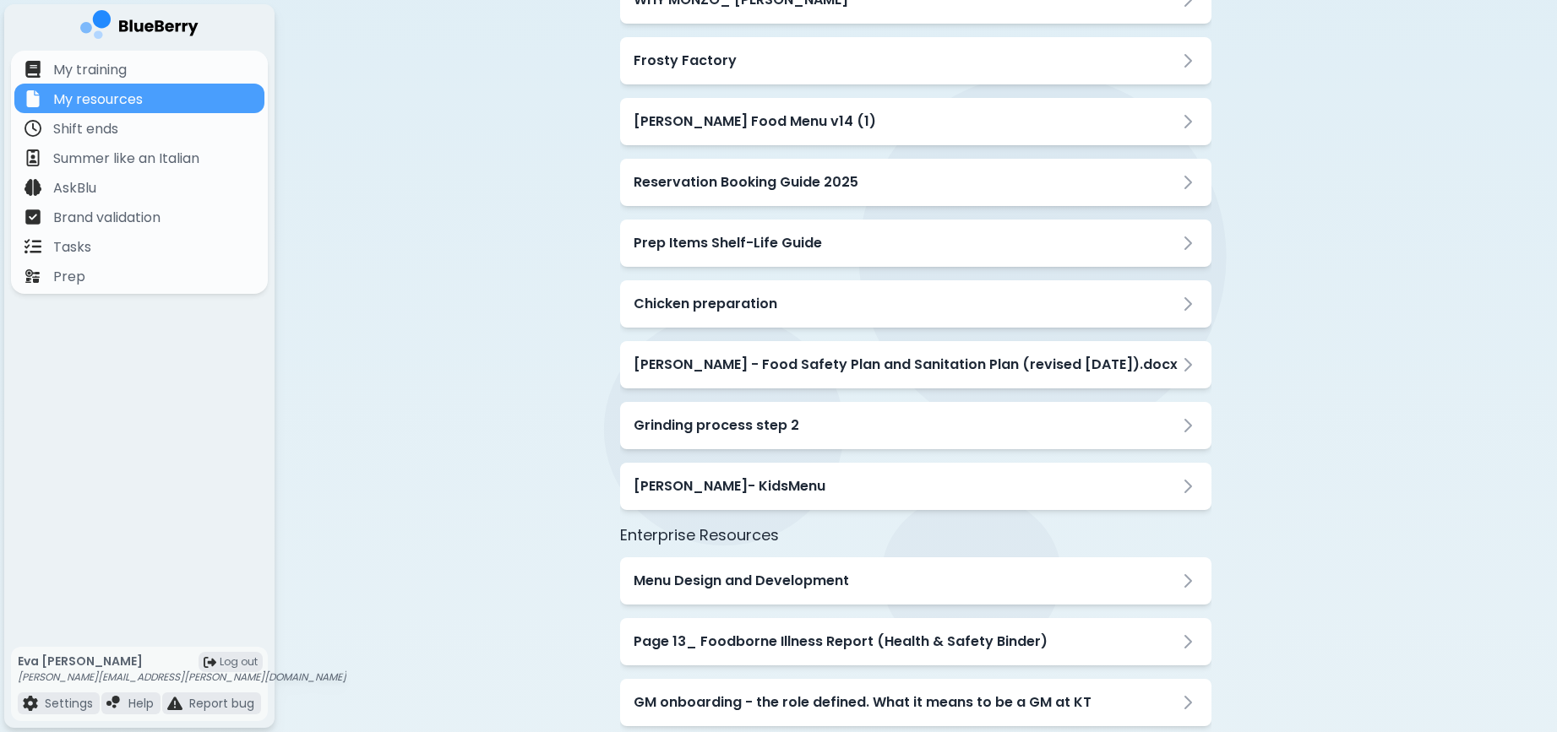
scroll to position [2030, 0]
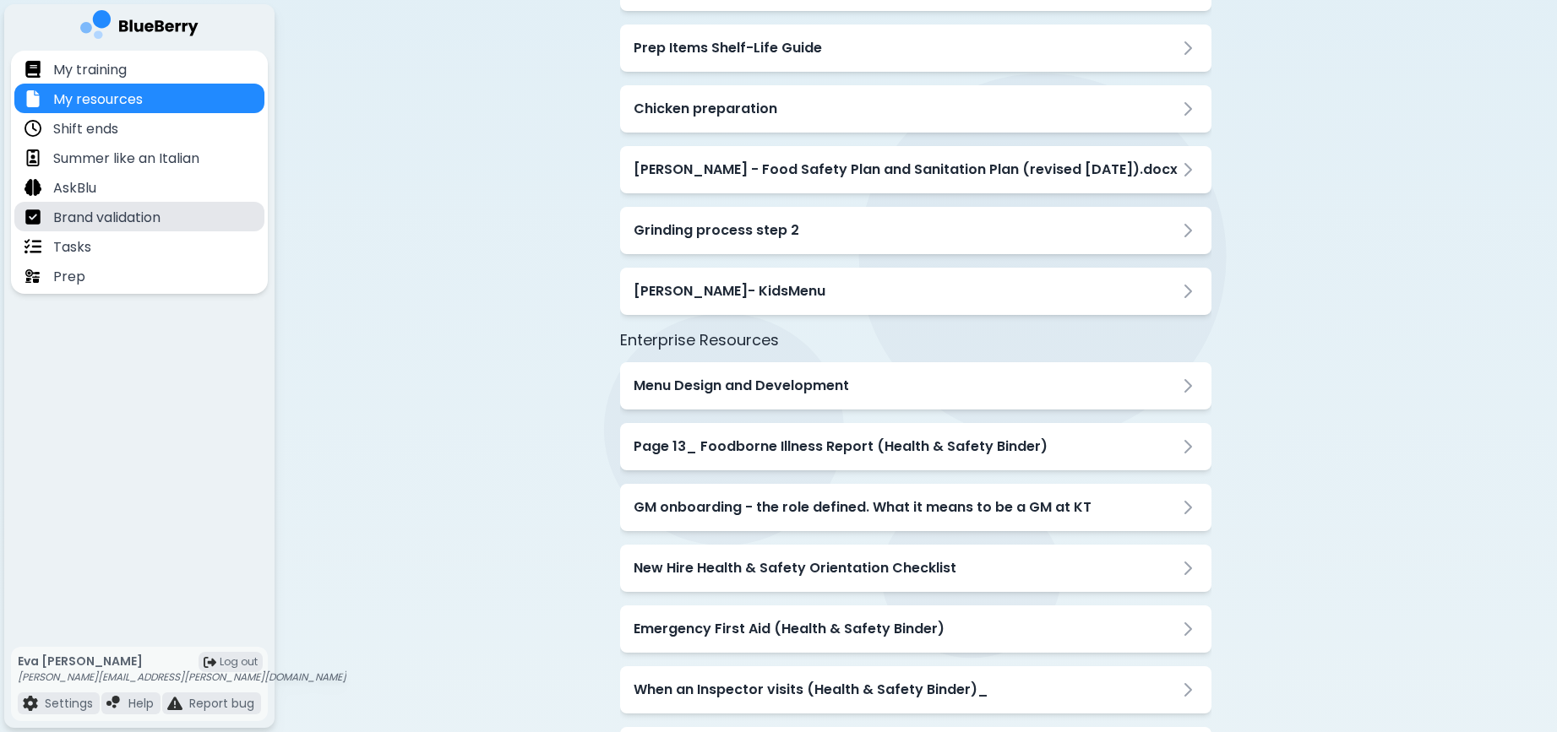
click at [96, 225] on p "Brand validation" at bounding box center [106, 218] width 107 height 20
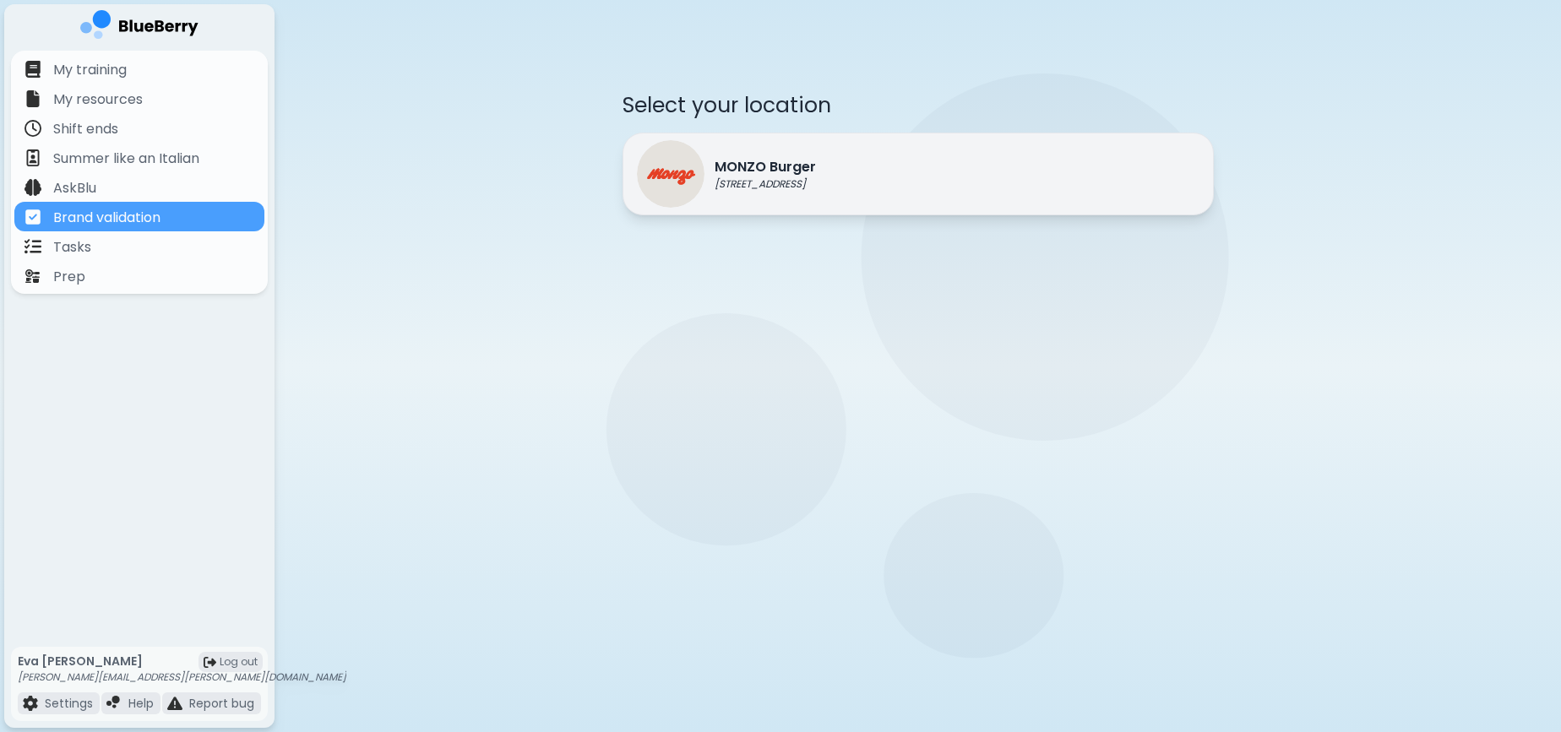
click at [816, 150] on div "MONZO Burger [STREET_ADDRESS]" at bounding box center [726, 174] width 179 height 68
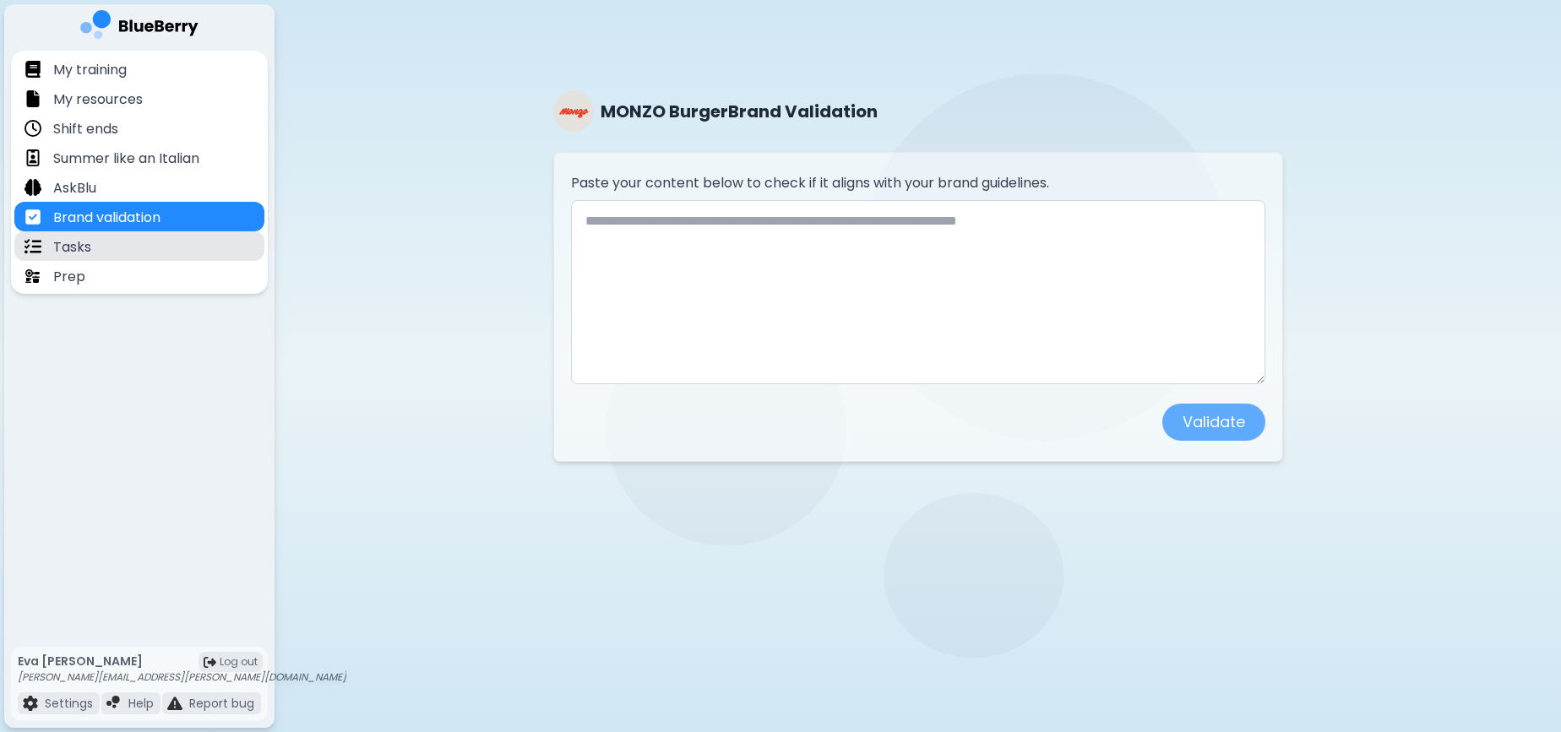
click at [75, 252] on p "Tasks" at bounding box center [72, 247] width 38 height 20
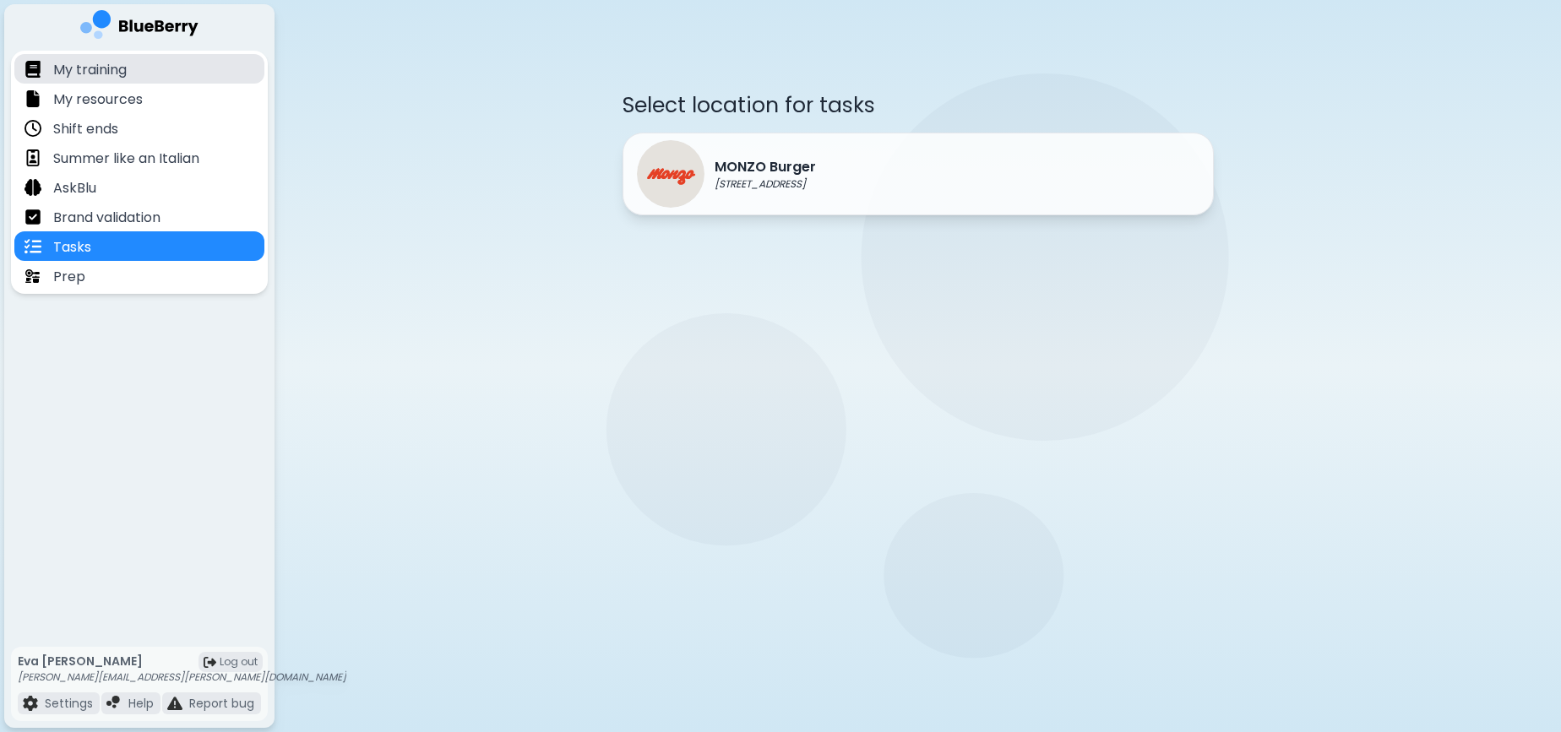
click at [128, 68] on div "My training" at bounding box center [139, 69] width 250 height 30
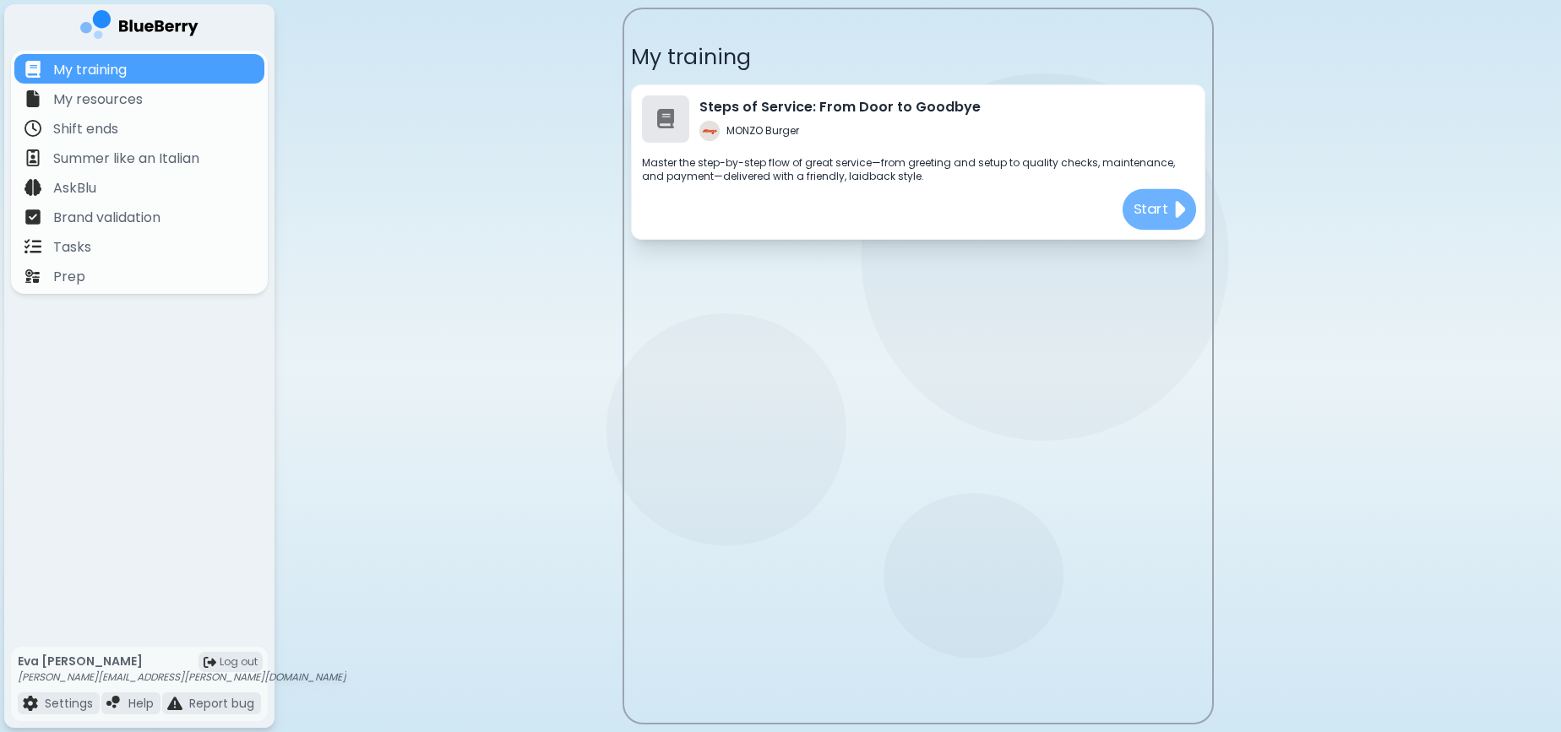
click at [1159, 197] on div "Start" at bounding box center [1159, 209] width 74 height 41
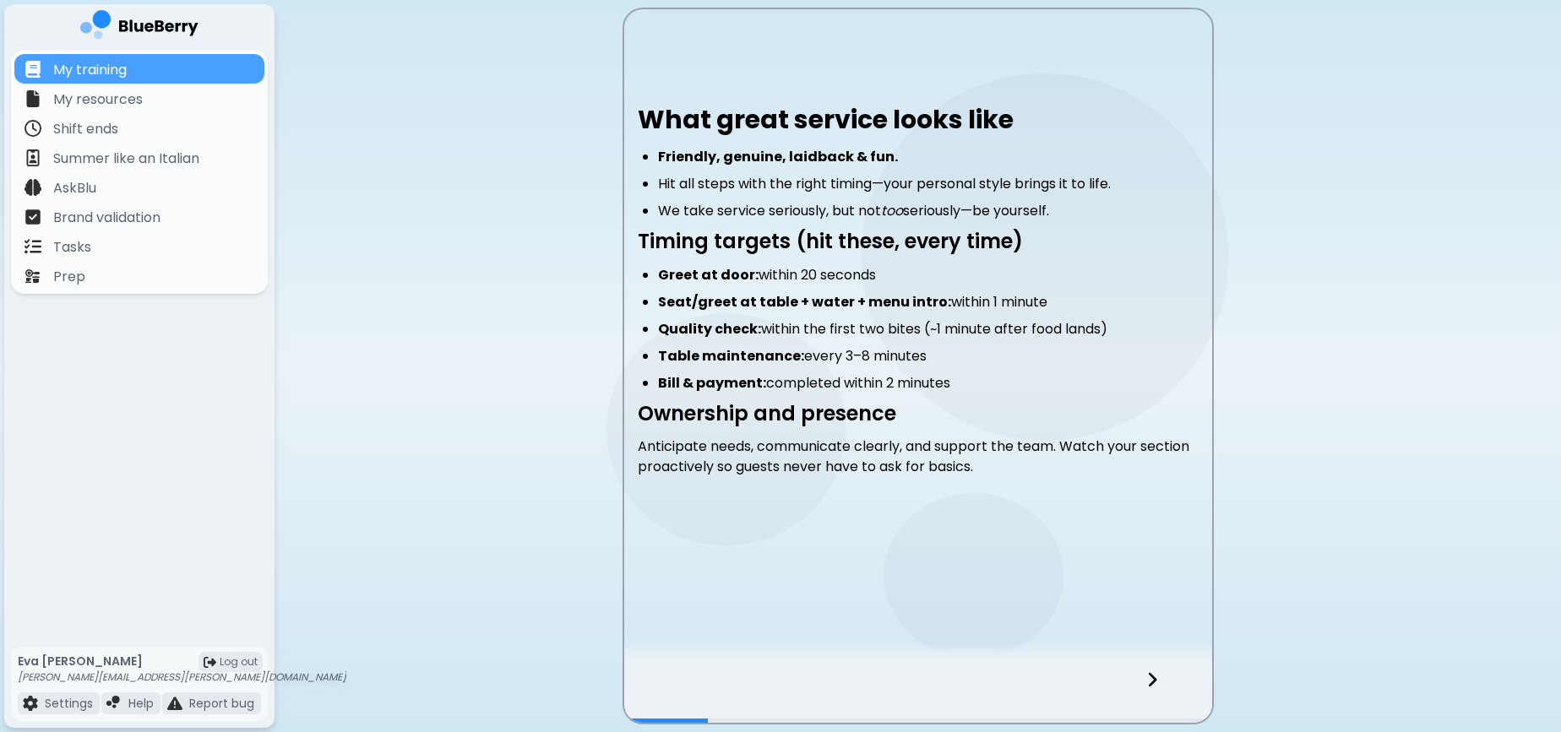
click at [1151, 688] on icon at bounding box center [1152, 680] width 12 height 19
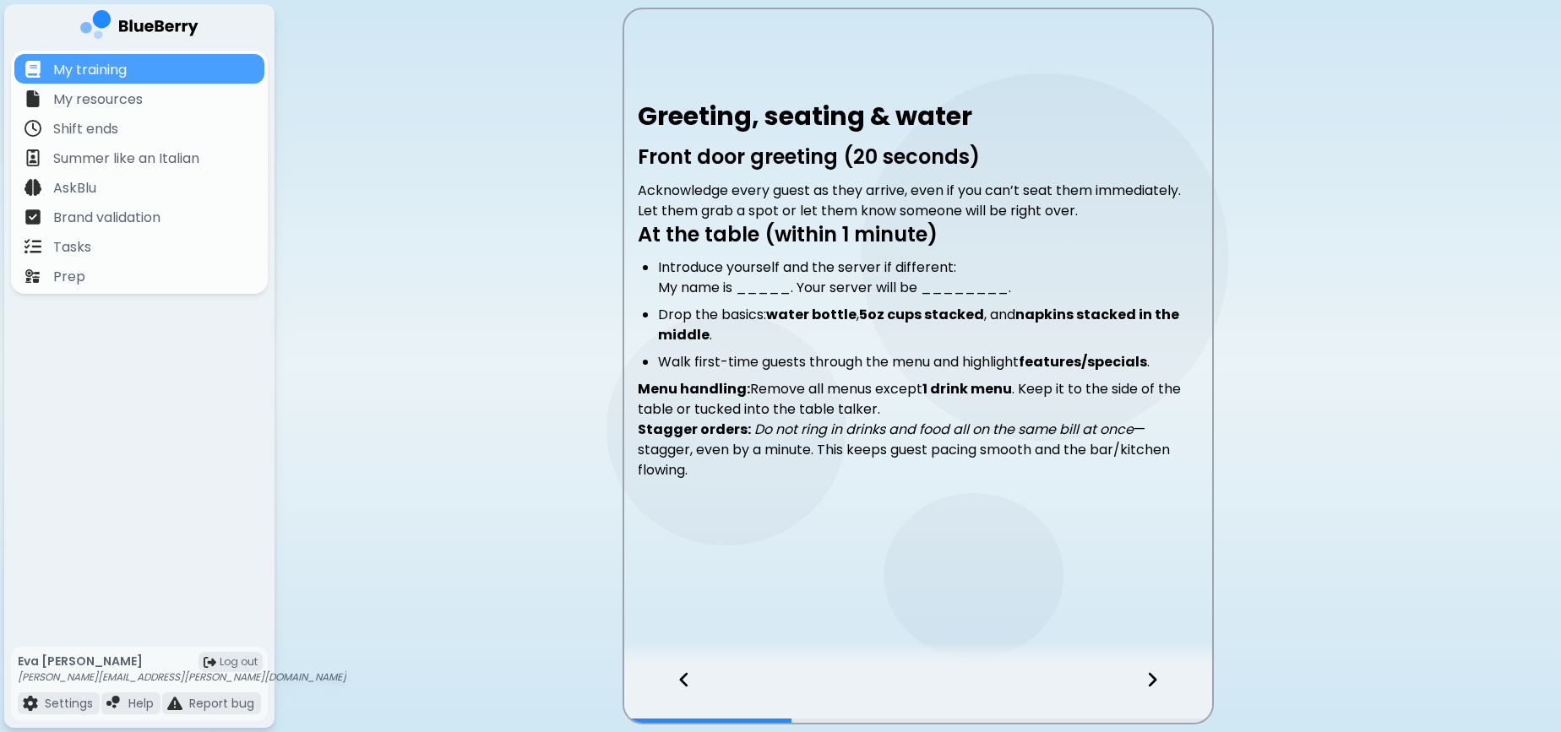
click at [1151, 688] on icon at bounding box center [1152, 680] width 12 height 19
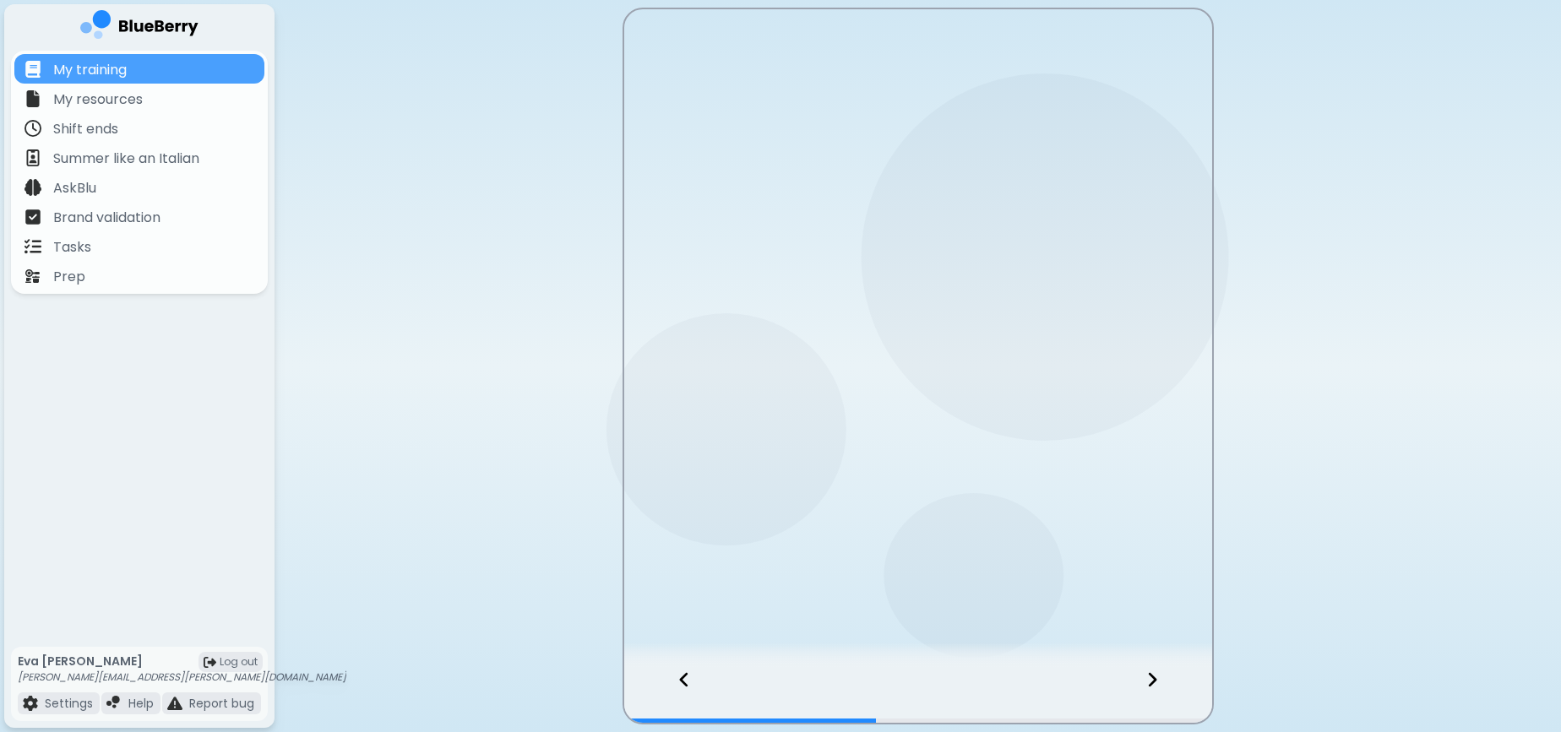
click at [1151, 688] on icon at bounding box center [1152, 680] width 12 height 19
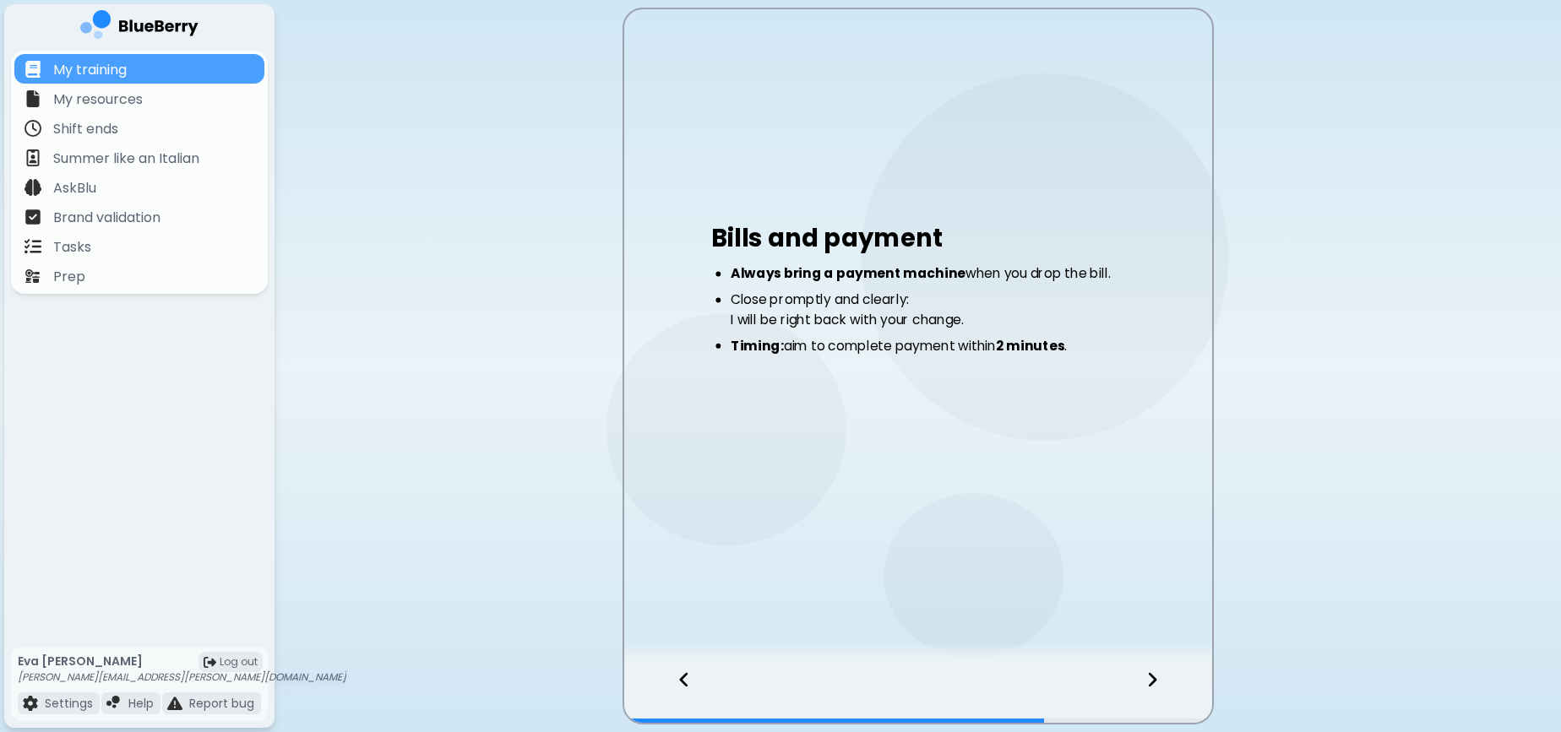
click at [1151, 688] on icon at bounding box center [1152, 680] width 12 height 19
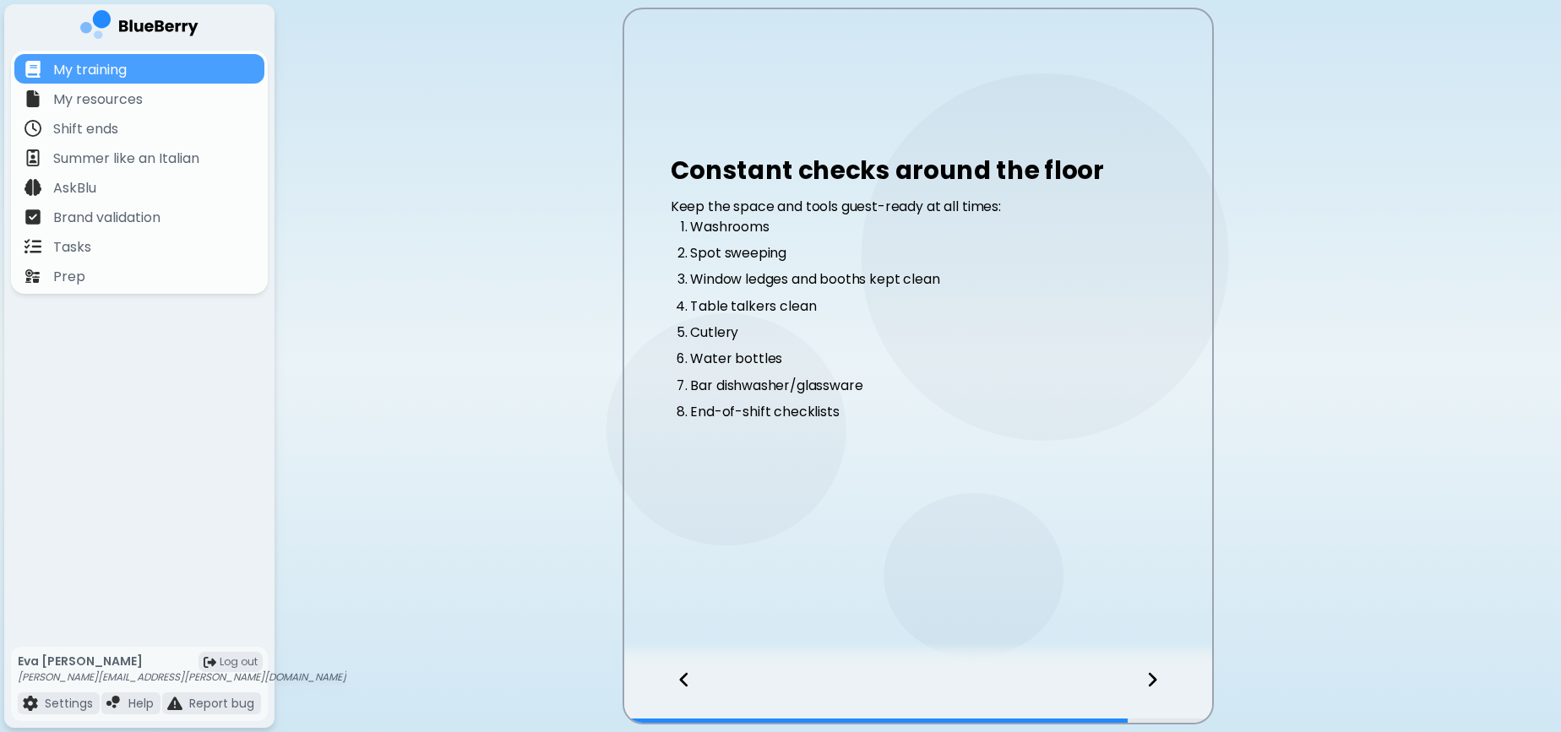
click at [1151, 688] on icon at bounding box center [1152, 680] width 12 height 19
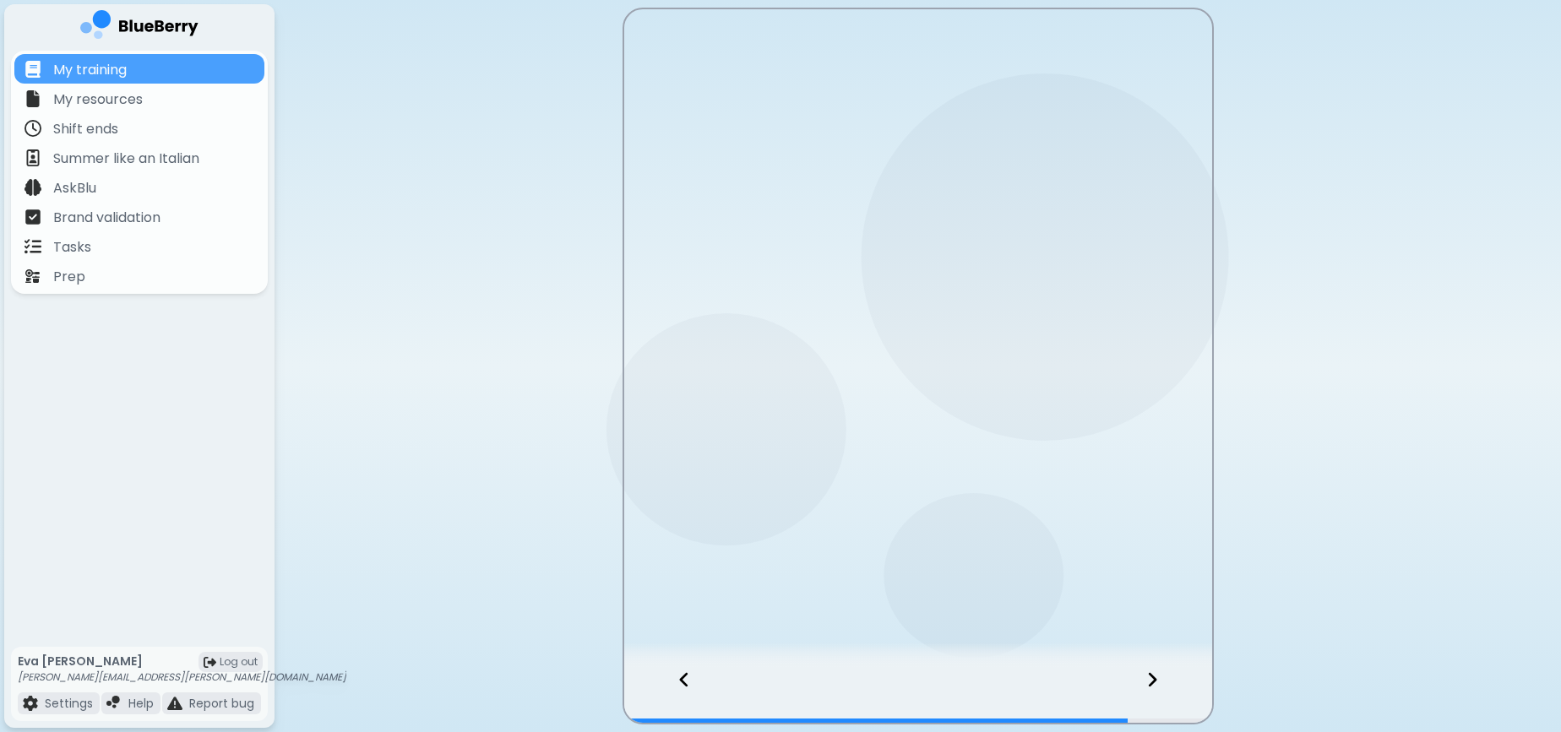
click at [1151, 688] on icon at bounding box center [1152, 680] width 12 height 19
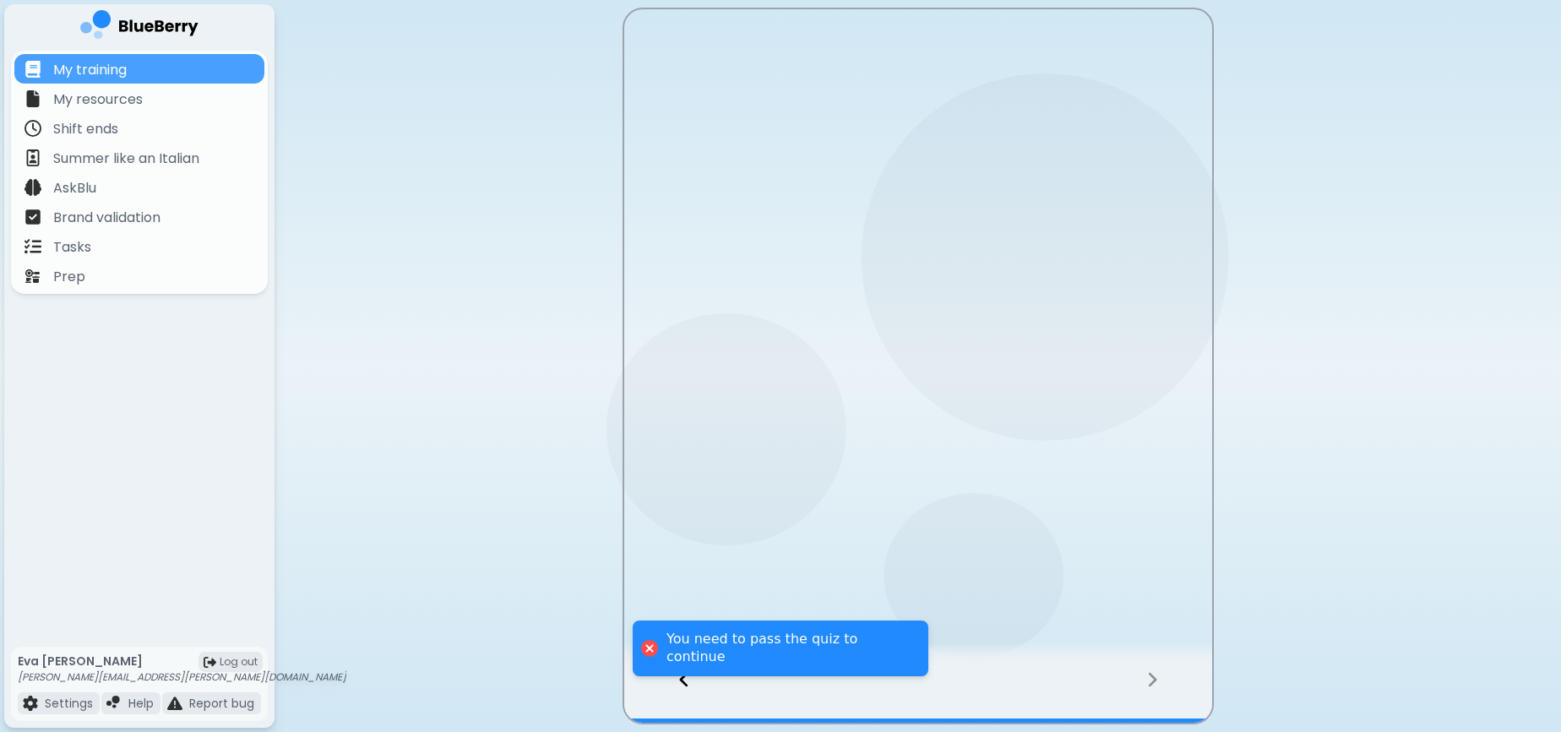
click at [1151, 688] on icon at bounding box center [1152, 680] width 12 height 19
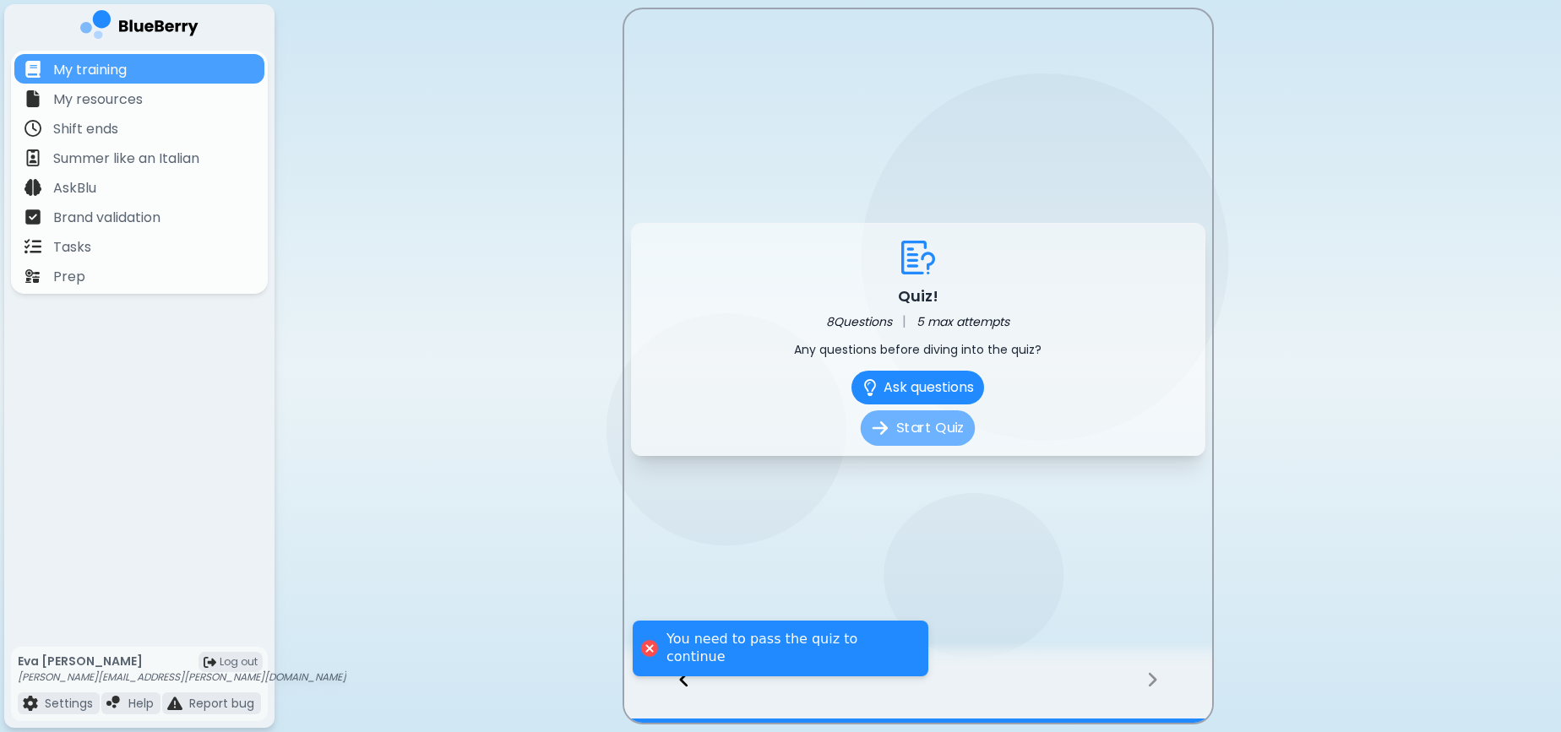
click at [917, 443] on button "Start Quiz" at bounding box center [918, 428] width 114 height 35
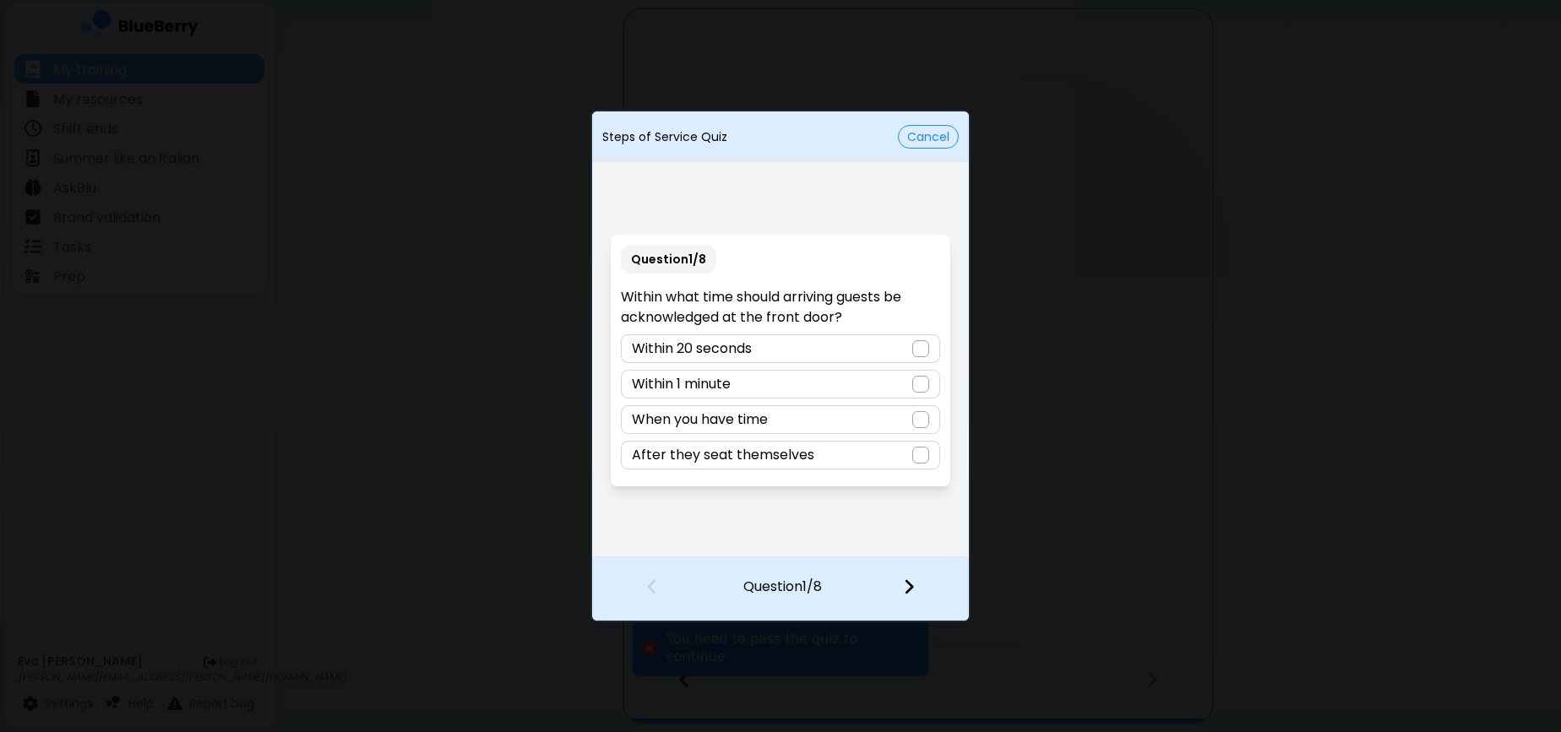
click at [912, 270] on div "Question 1 / 8 Within what time should arriving guests be acknowledged at the f…" at bounding box center [780, 361] width 339 height 252
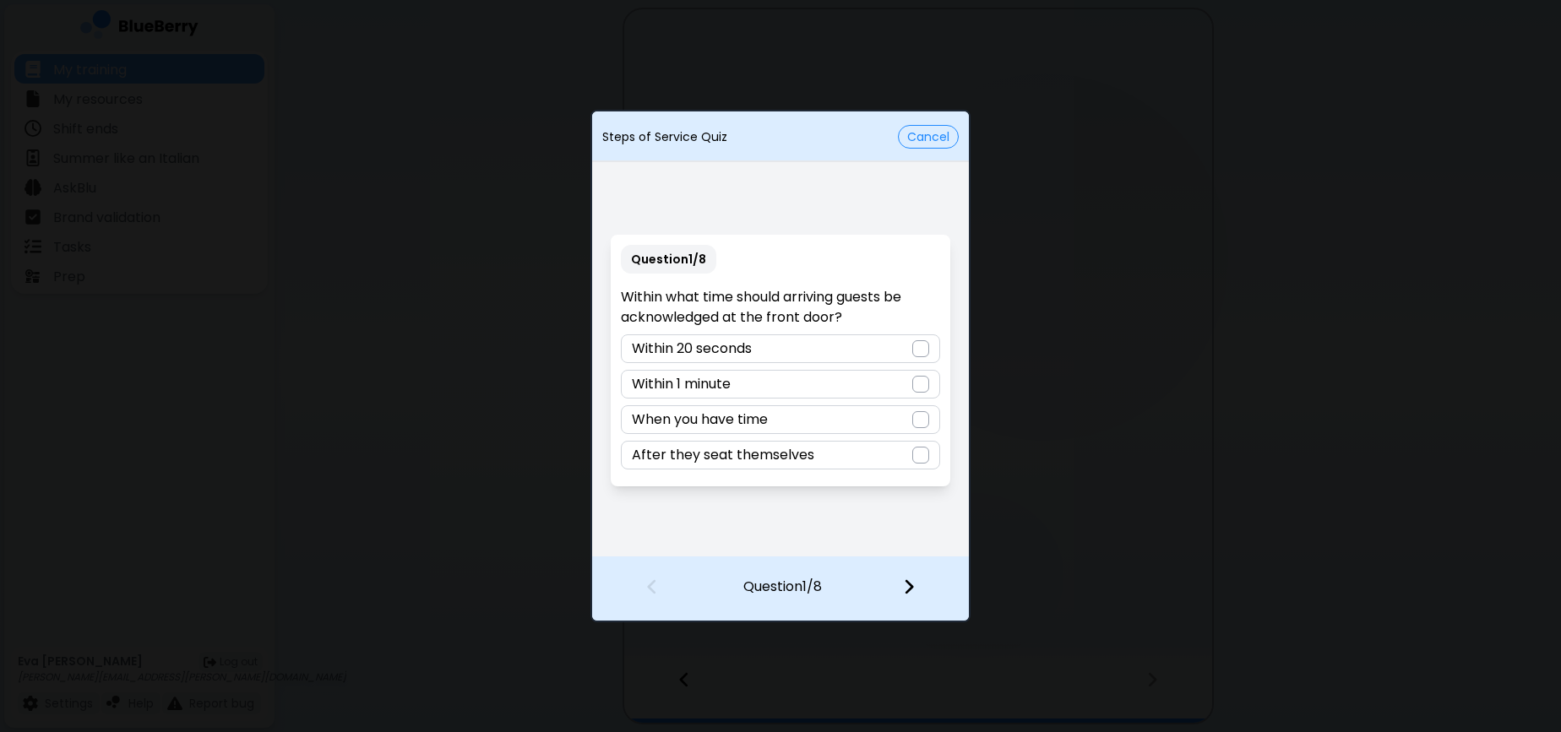
click at [910, 340] on div "Within 20 seconds" at bounding box center [780, 349] width 319 height 29
click at [903, 595] on img at bounding box center [909, 587] width 12 height 19
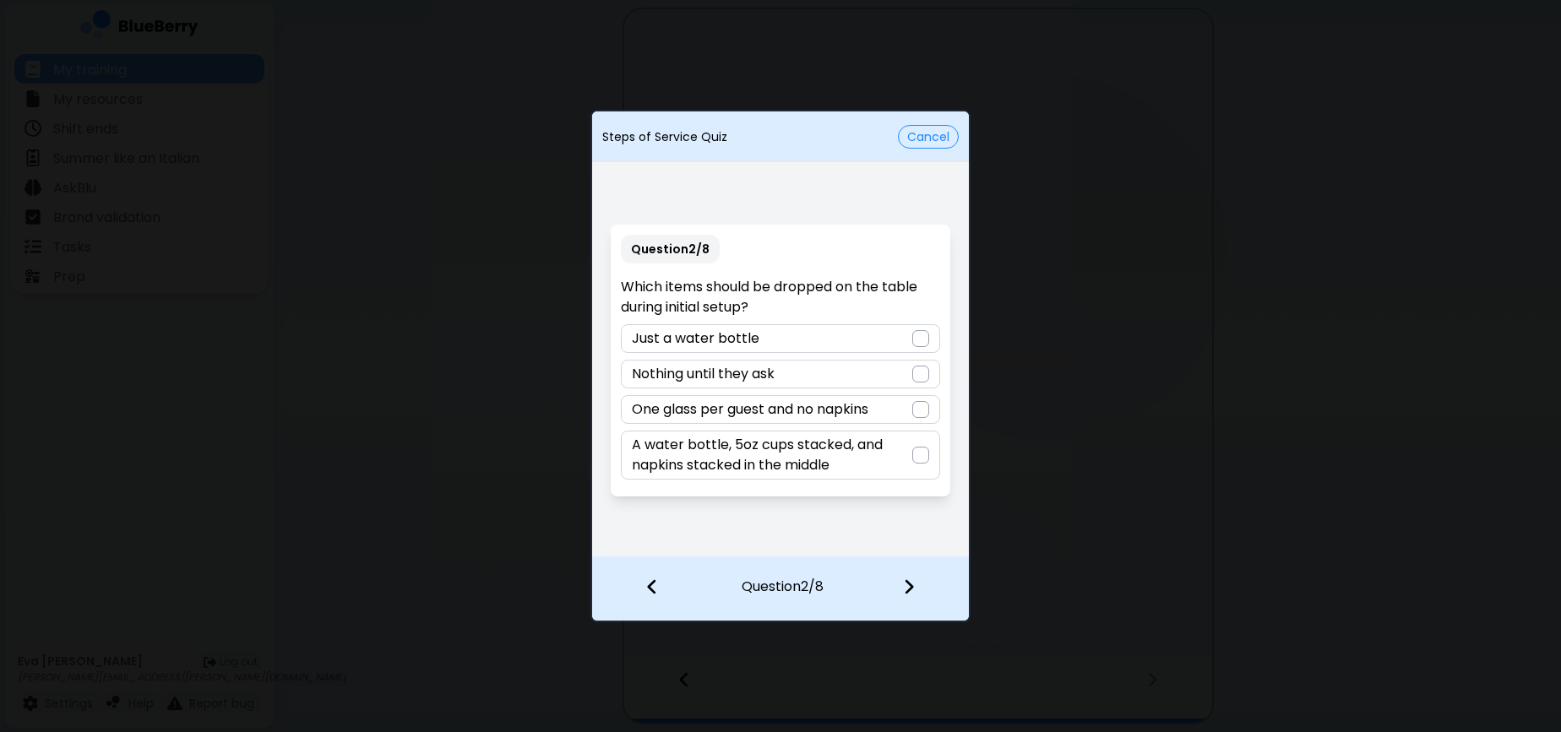
click at [838, 440] on p "A water bottle, 5oz cups stacked, and napkins stacked in the middle" at bounding box center [772, 455] width 280 height 41
click at [899, 584] on div at bounding box center [919, 589] width 100 height 63
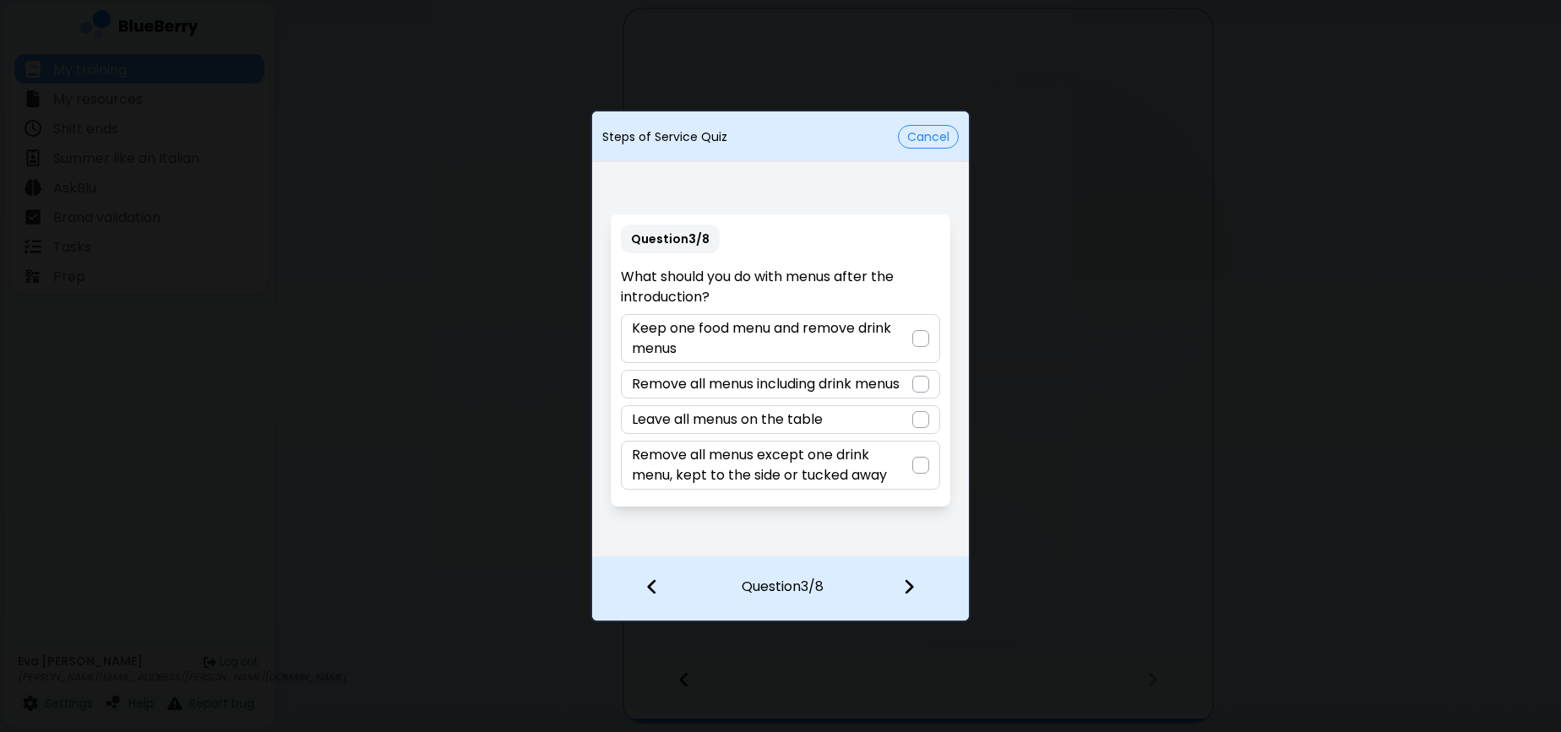
click at [848, 468] on p "Remove all menus except one drink menu, kept to the side or tucked away" at bounding box center [772, 465] width 280 height 41
click at [904, 583] on img at bounding box center [909, 587] width 12 height 19
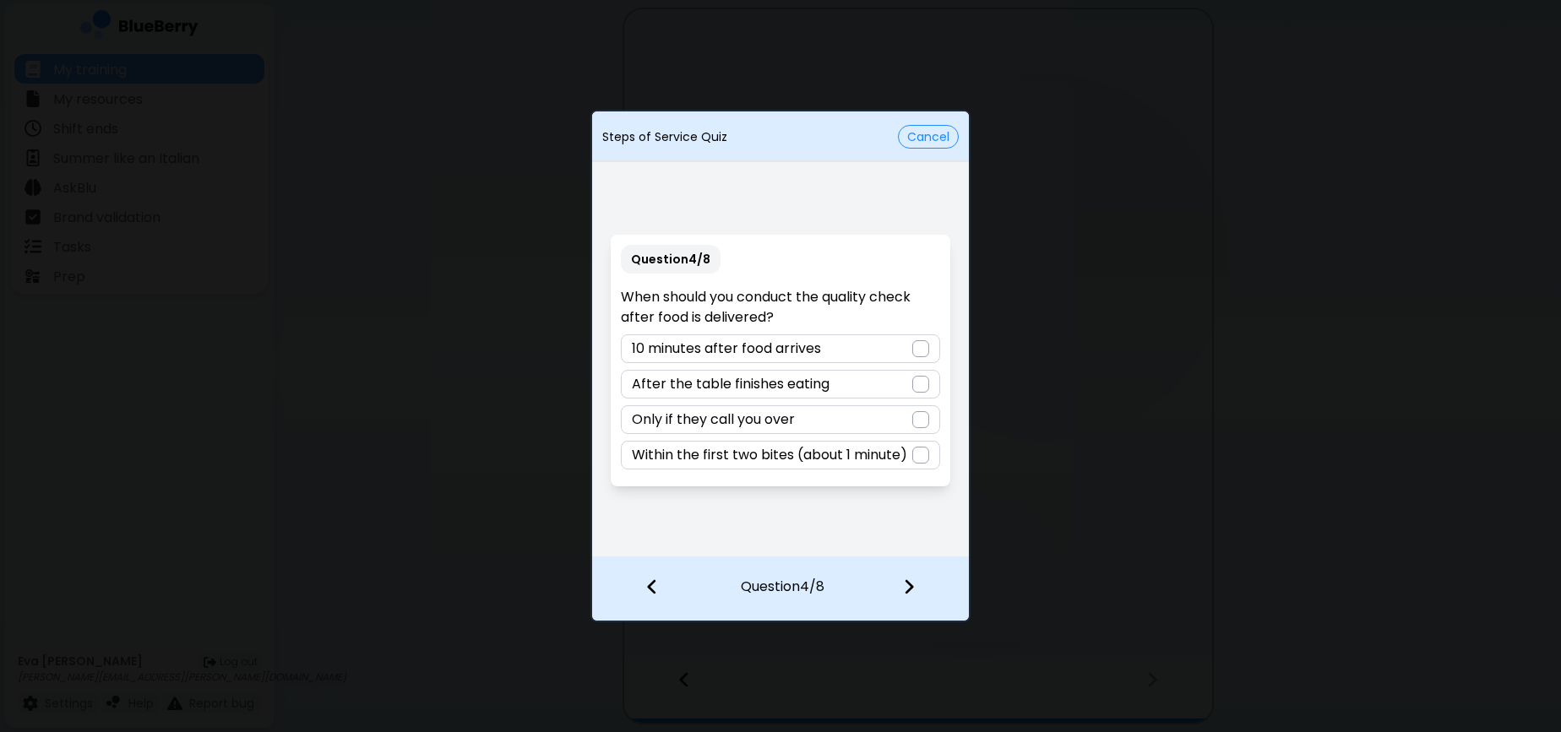
click at [808, 460] on p "Within the first two bites (about 1 minute)" at bounding box center [769, 455] width 275 height 20
click at [925, 585] on div at bounding box center [919, 589] width 100 height 63
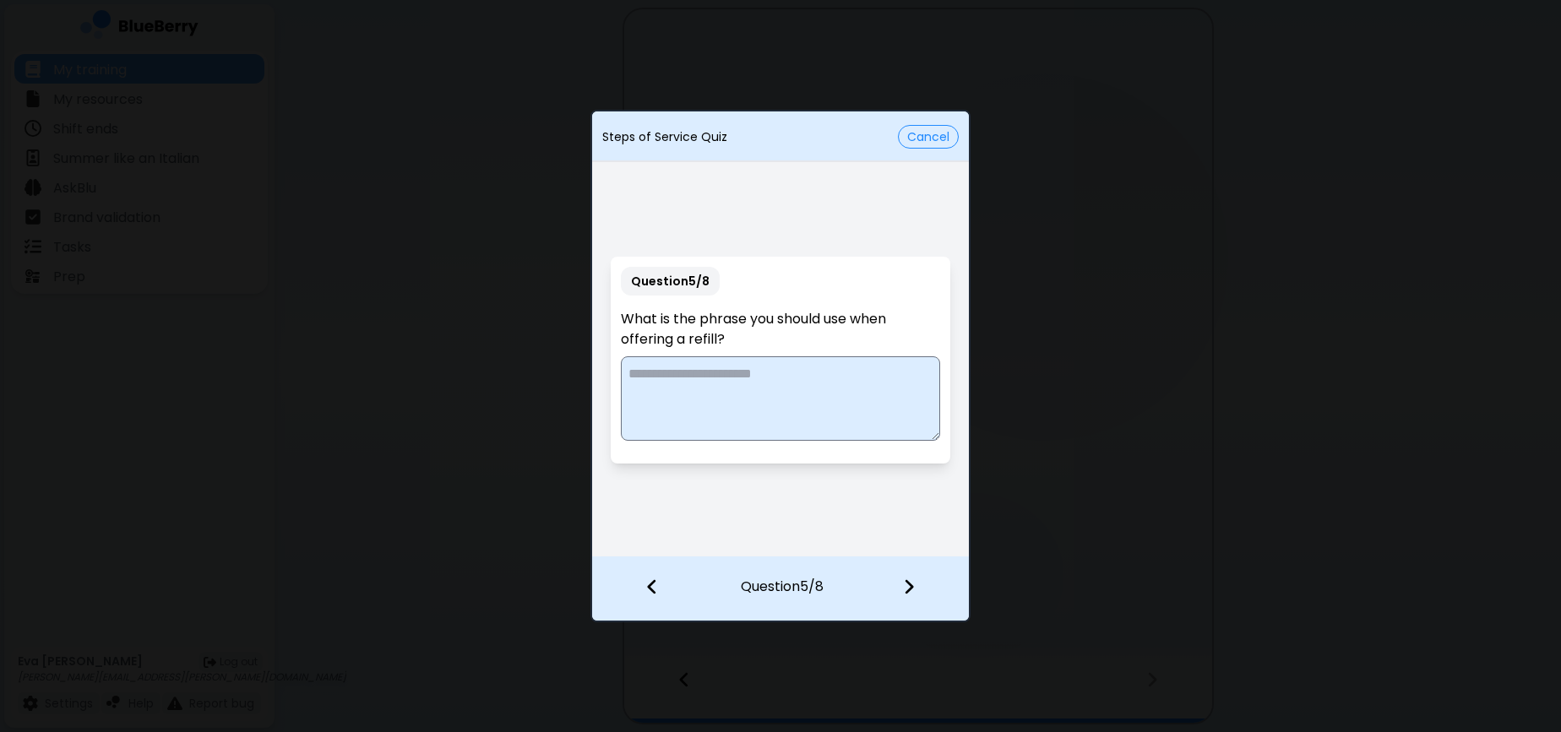
click at [843, 399] on textarea at bounding box center [780, 399] width 319 height 84
type textarea "**********"
click at [905, 590] on img at bounding box center [909, 587] width 12 height 19
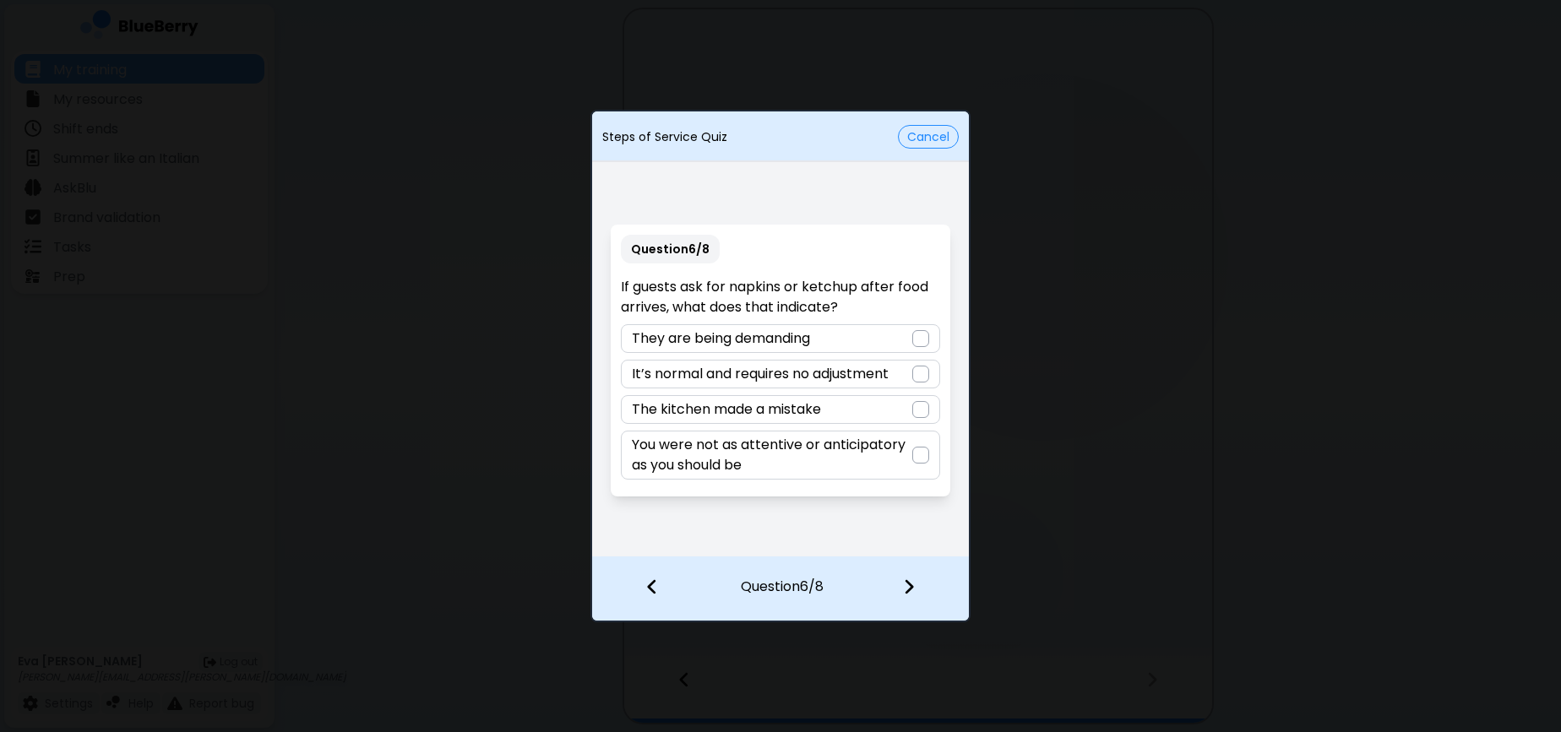
click at [902, 450] on p "You were not as attentive or anticipatory as you should be" at bounding box center [772, 455] width 280 height 41
click at [912, 590] on img at bounding box center [909, 587] width 12 height 19
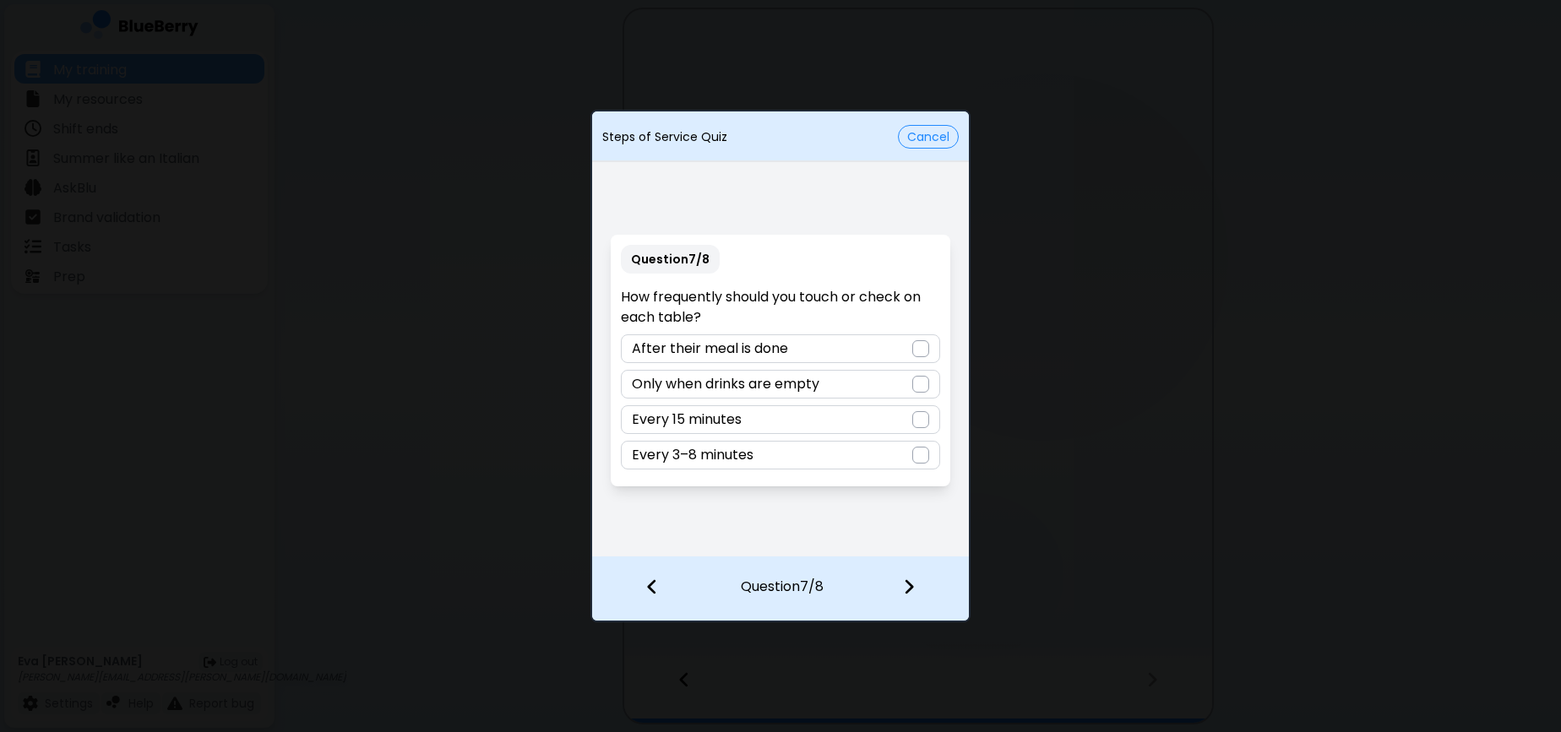
click at [792, 450] on div "Every 3–8 minutes" at bounding box center [780, 455] width 319 height 29
click at [906, 585] on img at bounding box center [909, 587] width 12 height 19
click at [768, 455] on p "A payment machine" at bounding box center [700, 455] width 136 height 20
click at [912, 595] on button "Finish" at bounding box center [910, 587] width 46 height 19
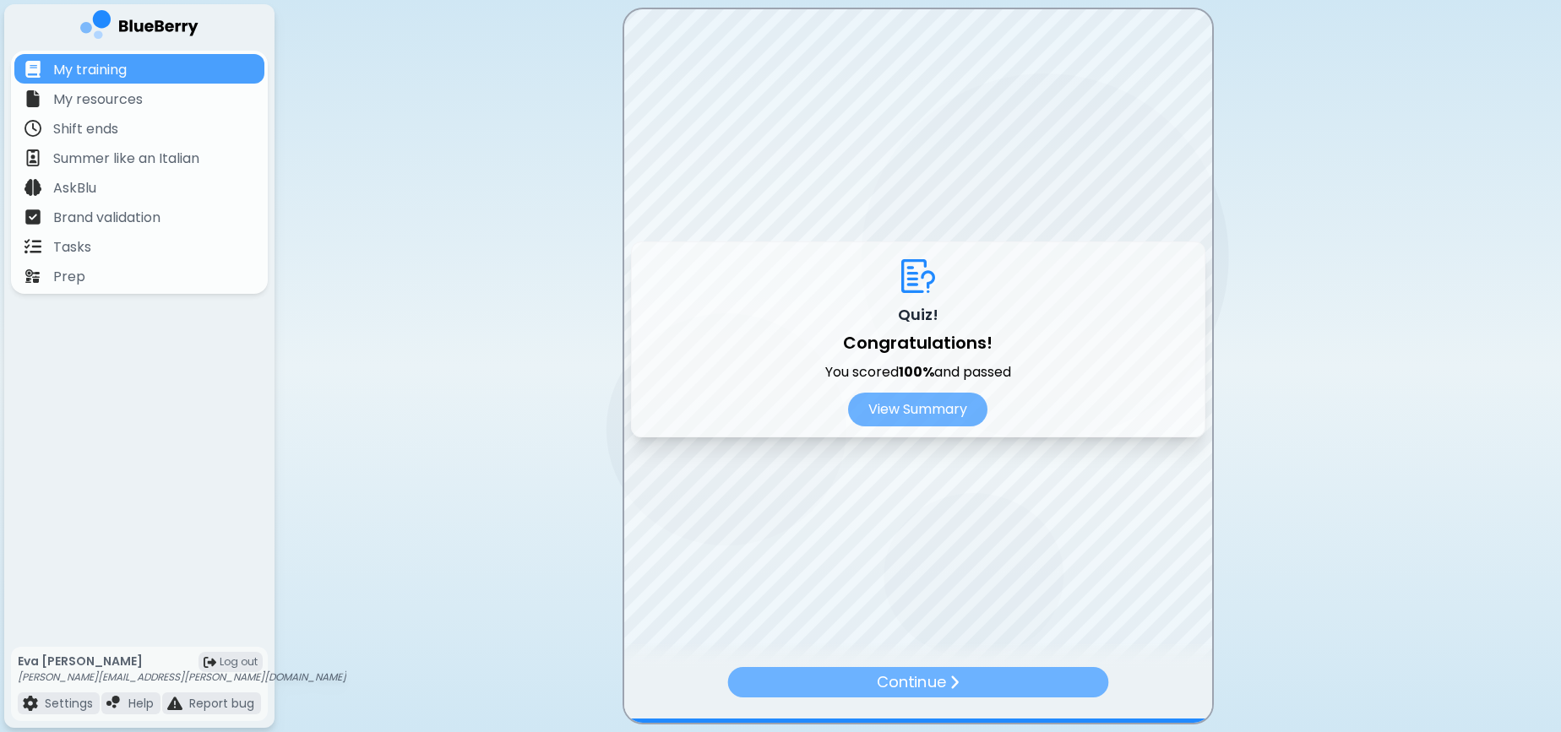
click at [924, 681] on p "Continue" at bounding box center [911, 683] width 68 height 24
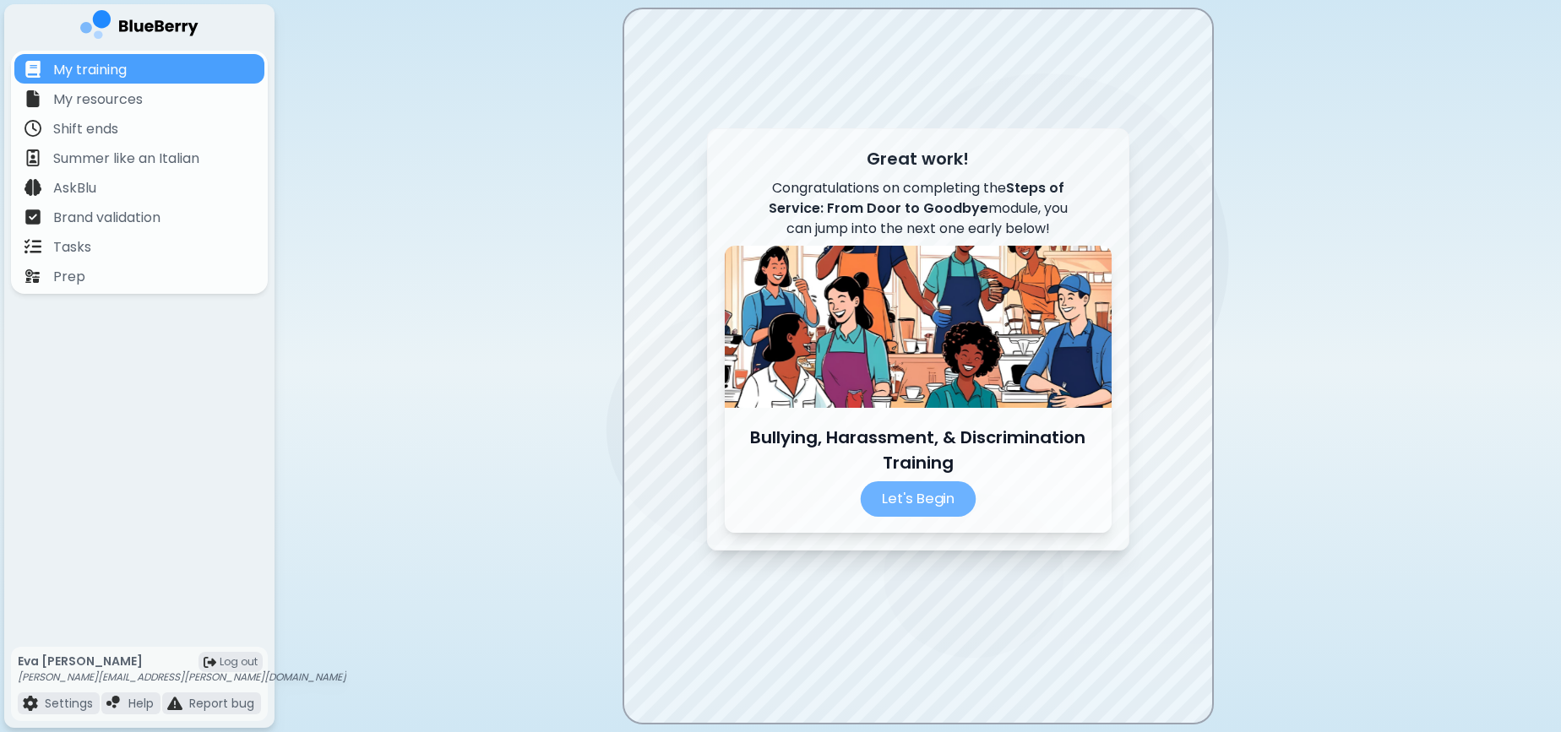
click at [929, 499] on p "Let's Begin" at bounding box center [918, 499] width 116 height 35
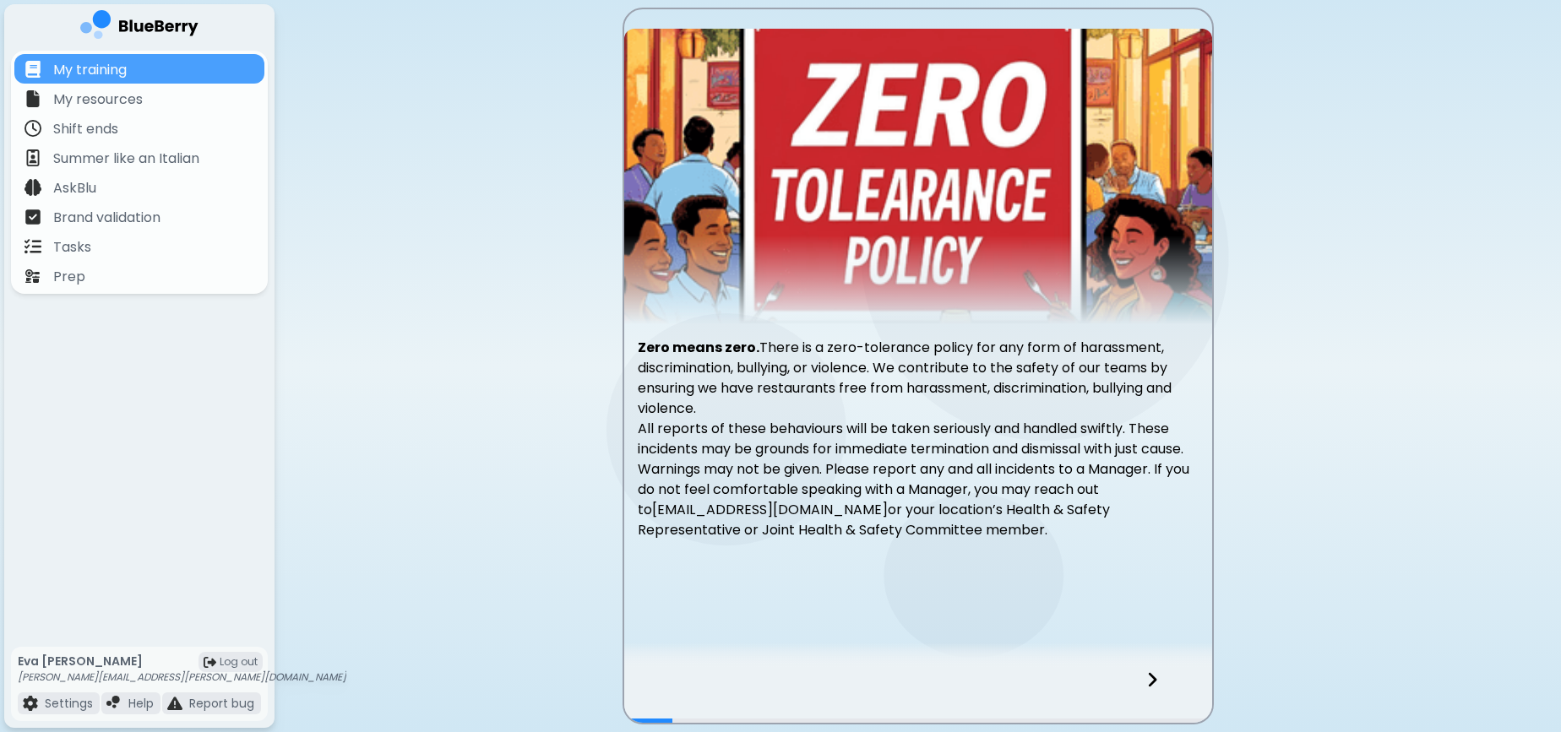
click at [1156, 678] on icon at bounding box center [1152, 680] width 12 height 19
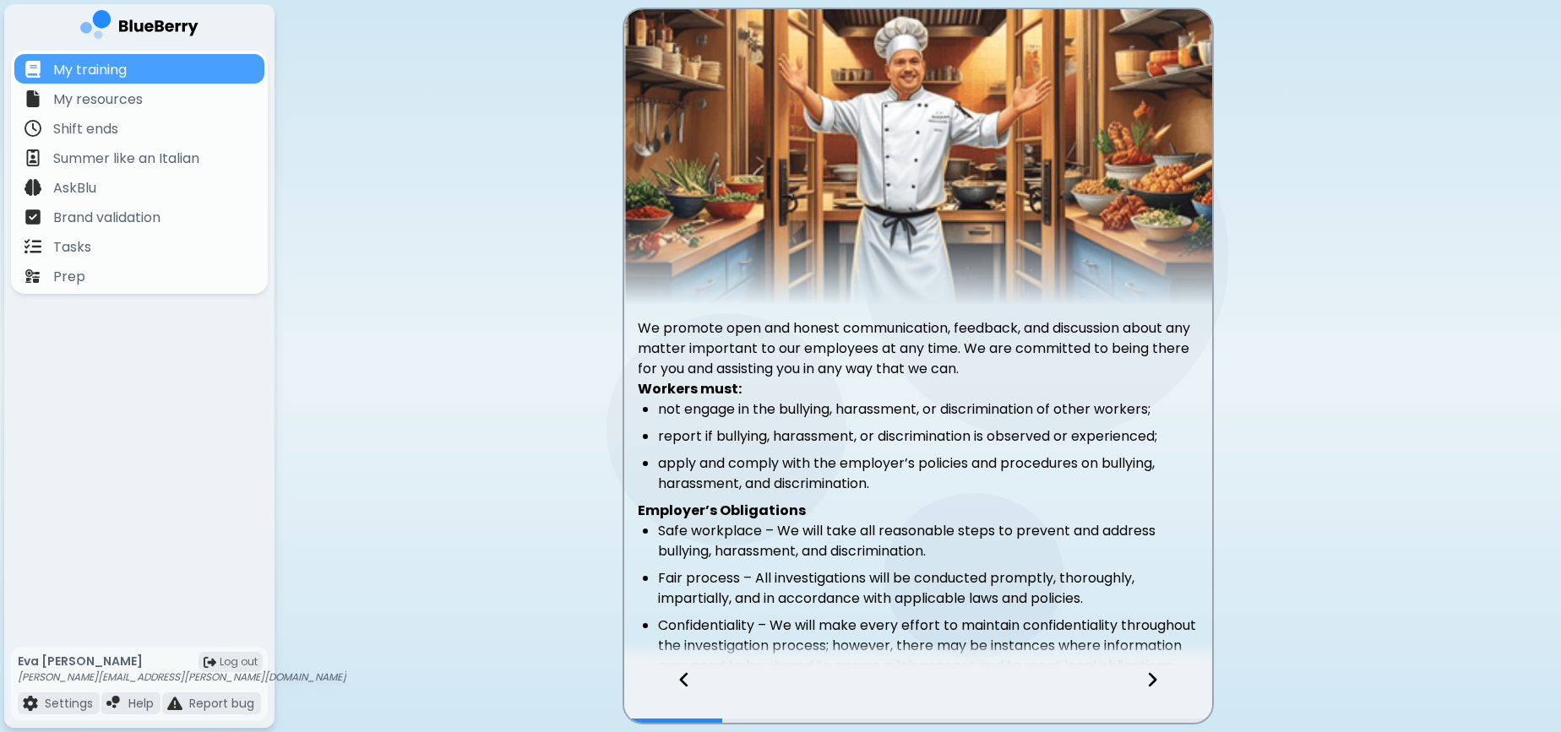
click at [676, 683] on div at bounding box center [675, 695] width 103 height 56
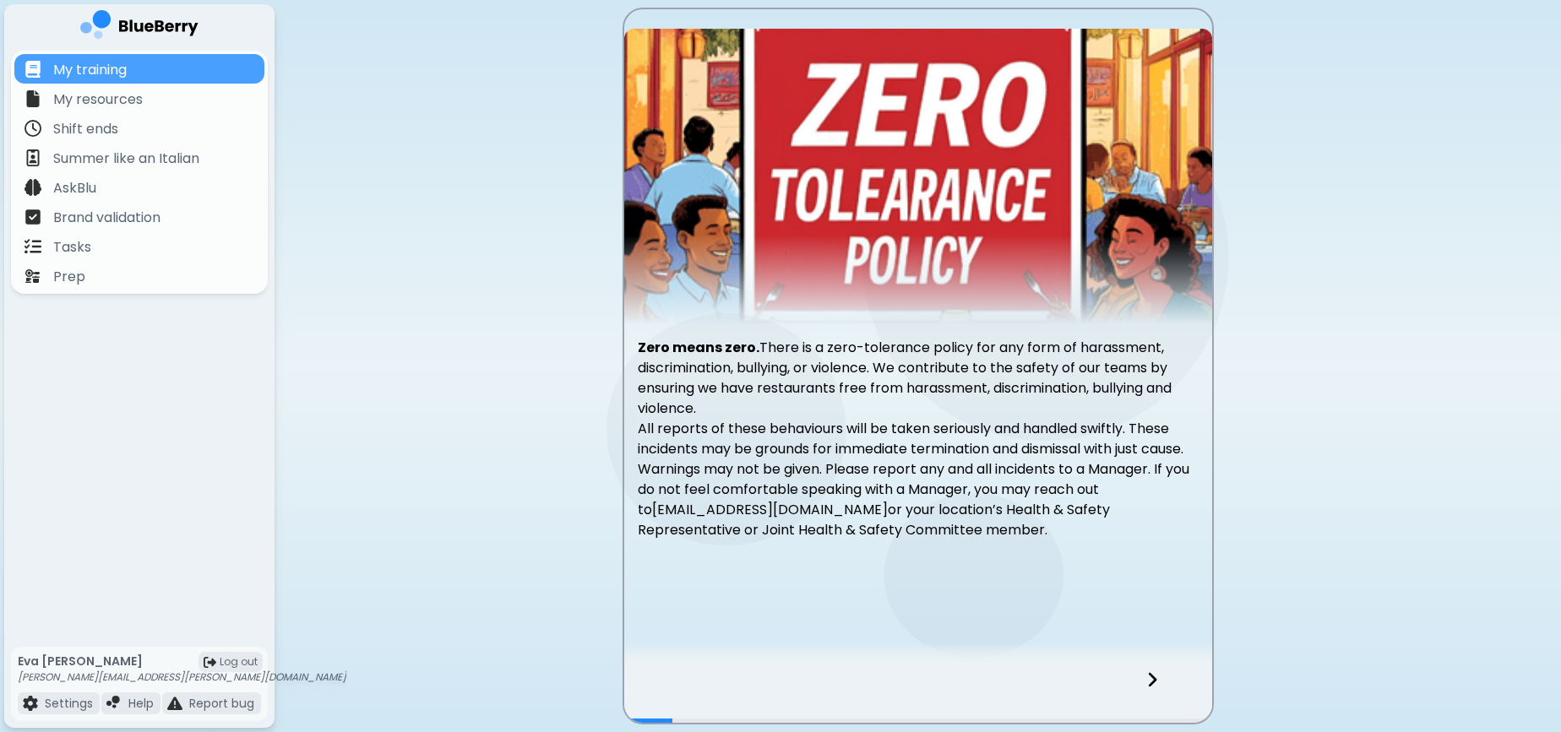
click at [1166, 683] on div at bounding box center [1163, 695] width 100 height 56
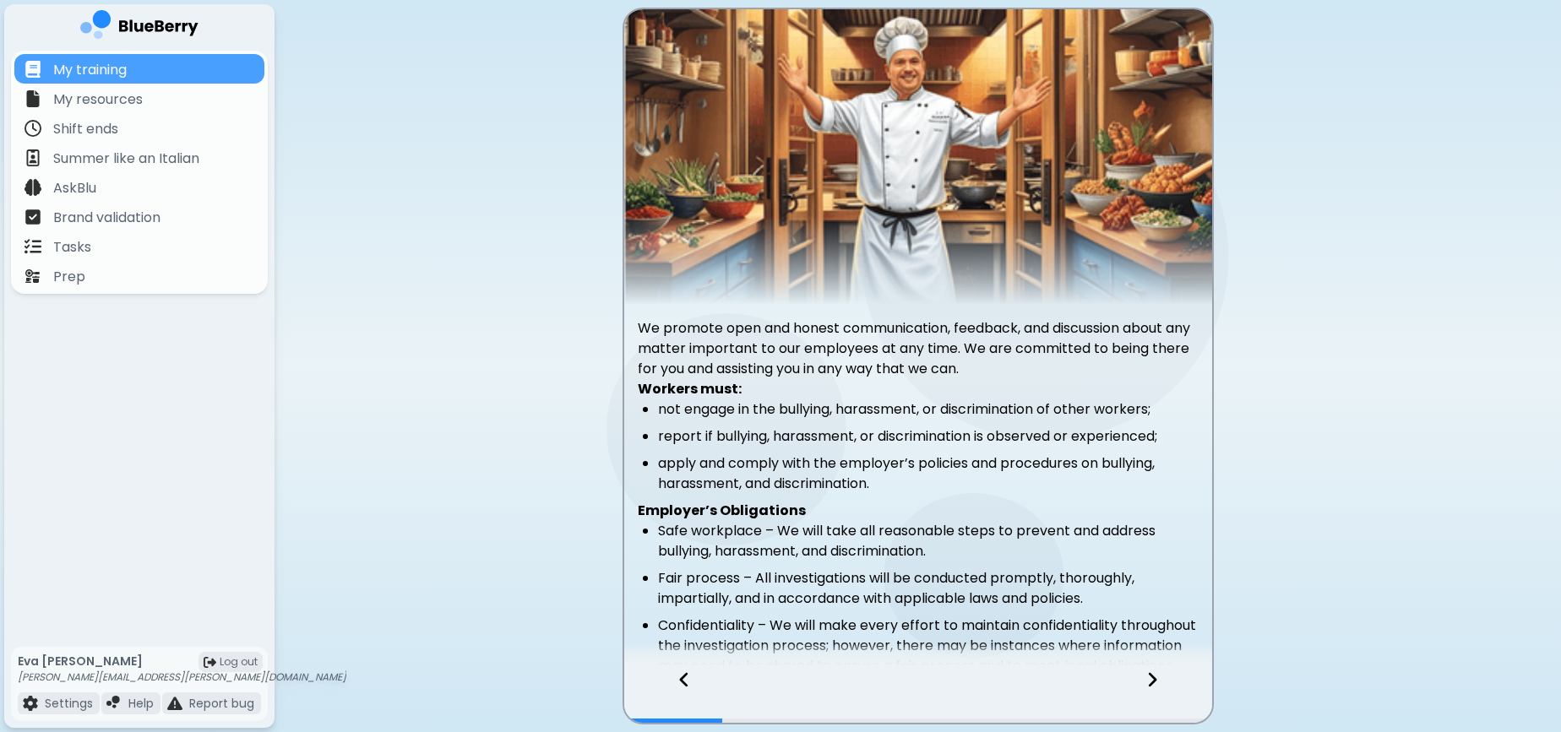
click at [1166, 683] on div at bounding box center [1163, 695] width 100 height 56
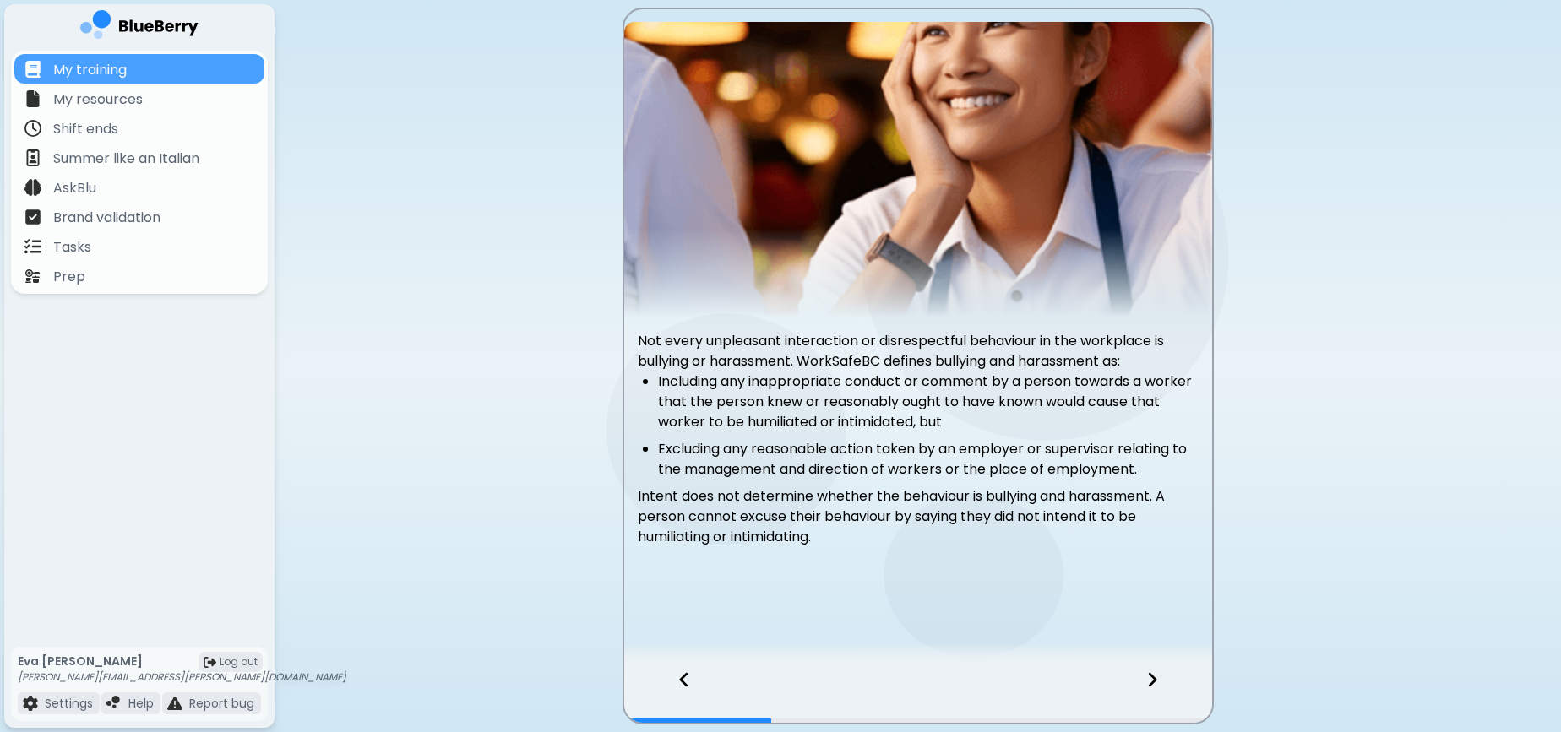
click at [1154, 679] on icon at bounding box center [1152, 680] width 8 height 14
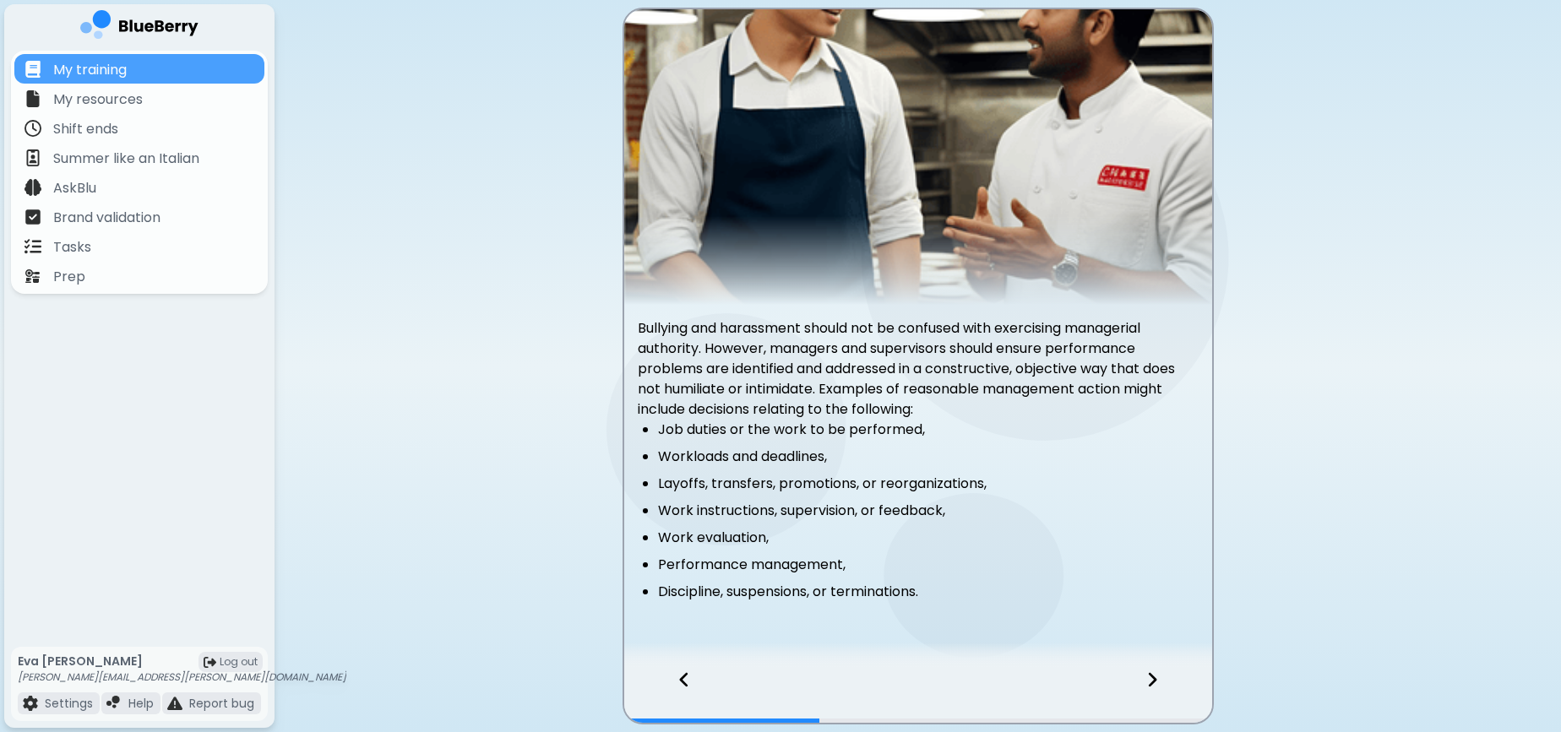
click at [1154, 679] on icon at bounding box center [1152, 680] width 8 height 14
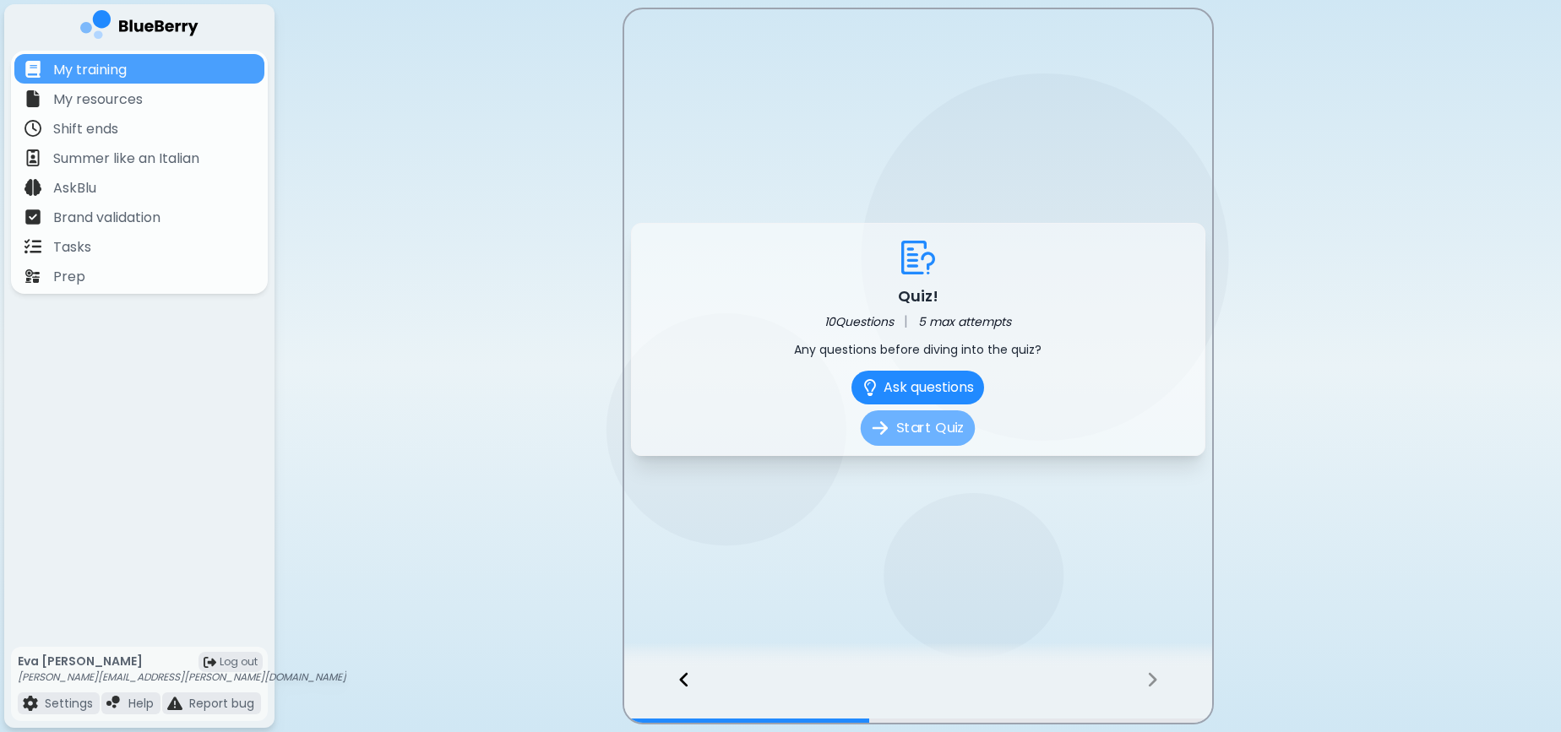
click at [936, 434] on button "Start Quiz" at bounding box center [918, 428] width 114 height 35
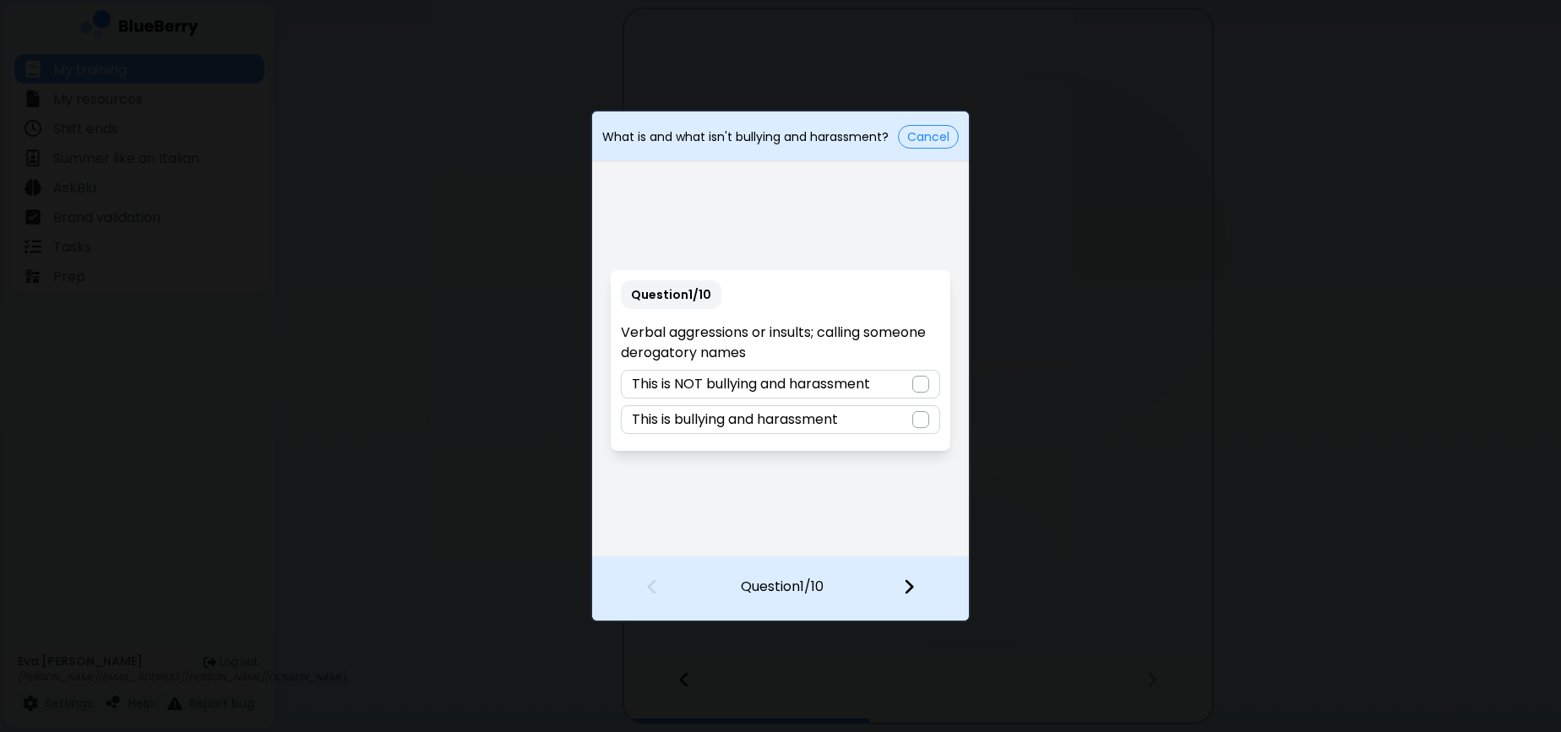
click at [763, 429] on p "This is bullying and harassment" at bounding box center [735, 420] width 206 height 20
click at [913, 592] on img at bounding box center [909, 587] width 12 height 19
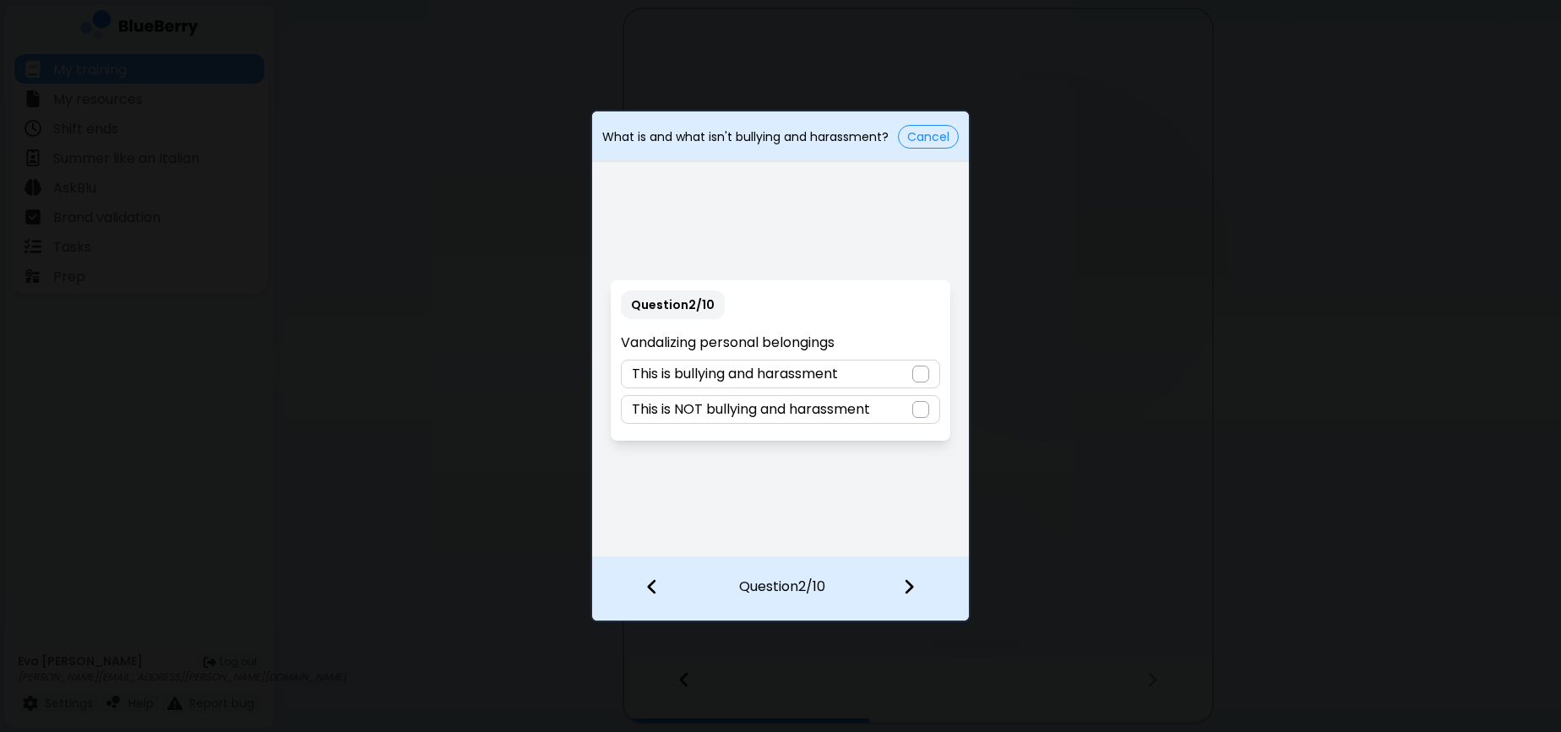
click at [732, 498] on div "Question 2 / 10 Vandalizing personal belongings This is bullying and harassment…" at bounding box center [780, 361] width 377 height 390
click at [779, 378] on p "This is bullying and harassment" at bounding box center [735, 374] width 206 height 20
click at [909, 598] on div at bounding box center [919, 589] width 100 height 63
click at [777, 387] on div "This is NOT bullying and harassment" at bounding box center [780, 374] width 319 height 29
click at [900, 580] on div at bounding box center [919, 589] width 100 height 63
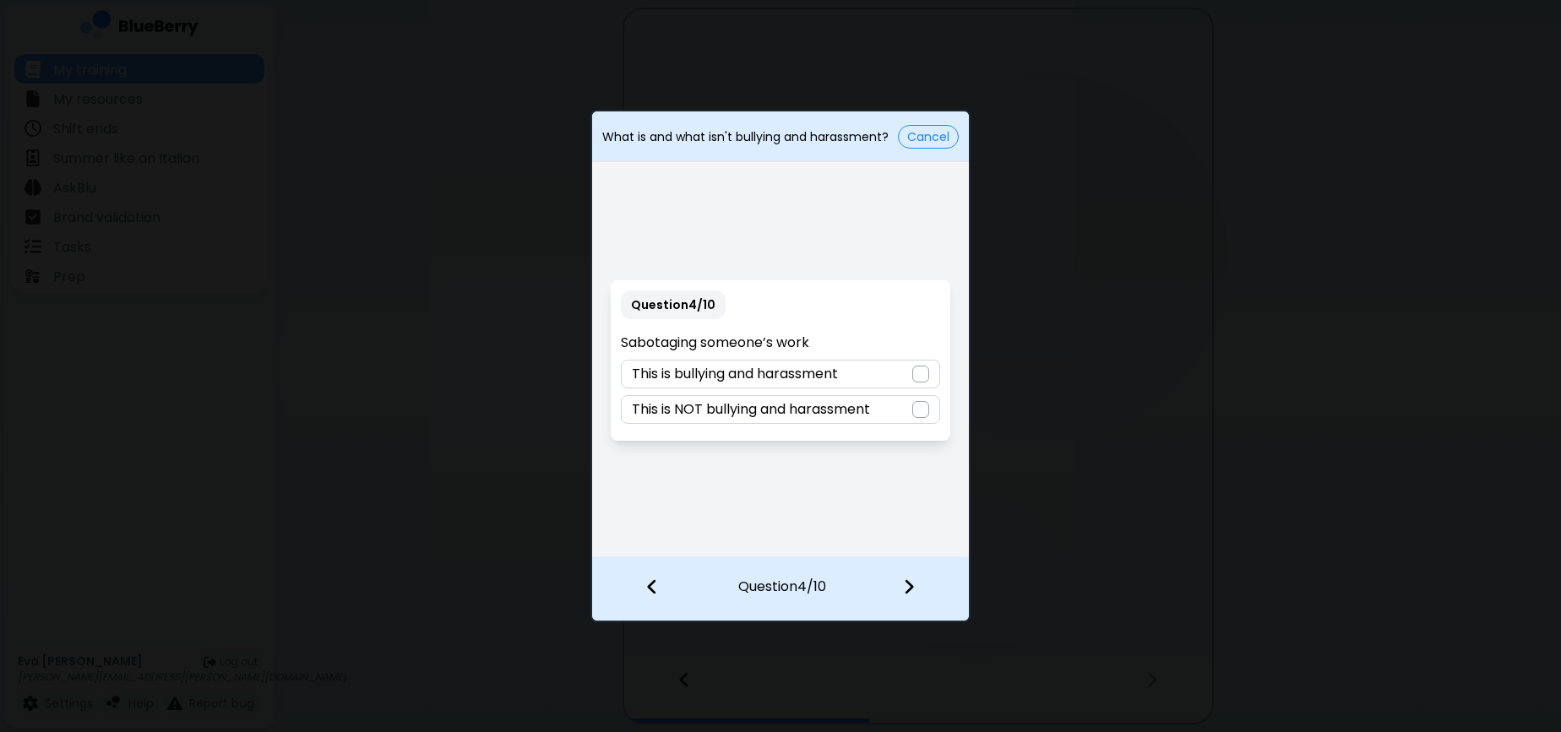
click at [792, 378] on p "This is bullying and harassment" at bounding box center [735, 374] width 206 height 20
click at [912, 580] on img at bounding box center [909, 587] width 12 height 19
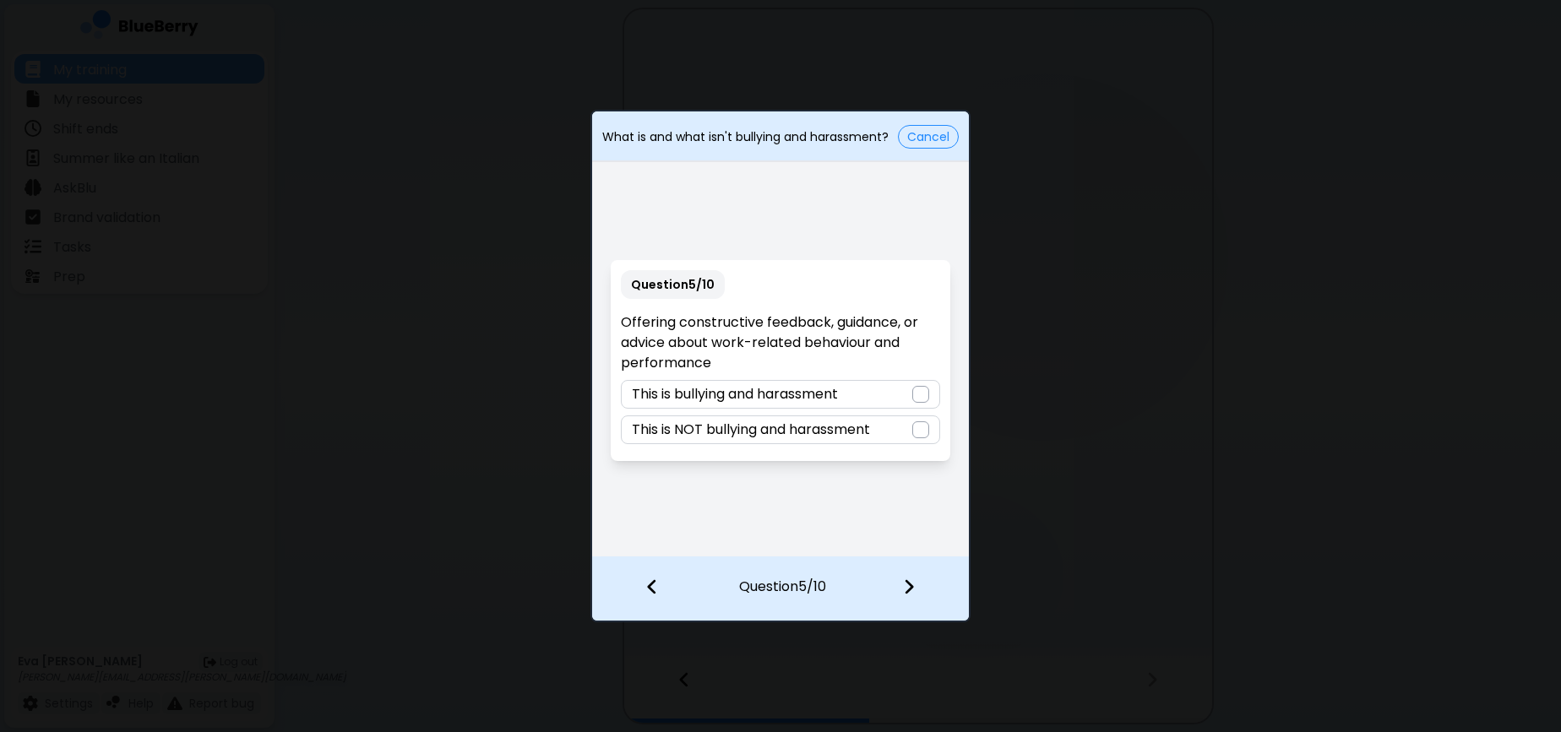
click at [791, 432] on p "This is NOT bullying and harassment" at bounding box center [751, 430] width 238 height 20
click at [906, 599] on div at bounding box center [919, 589] width 100 height 63
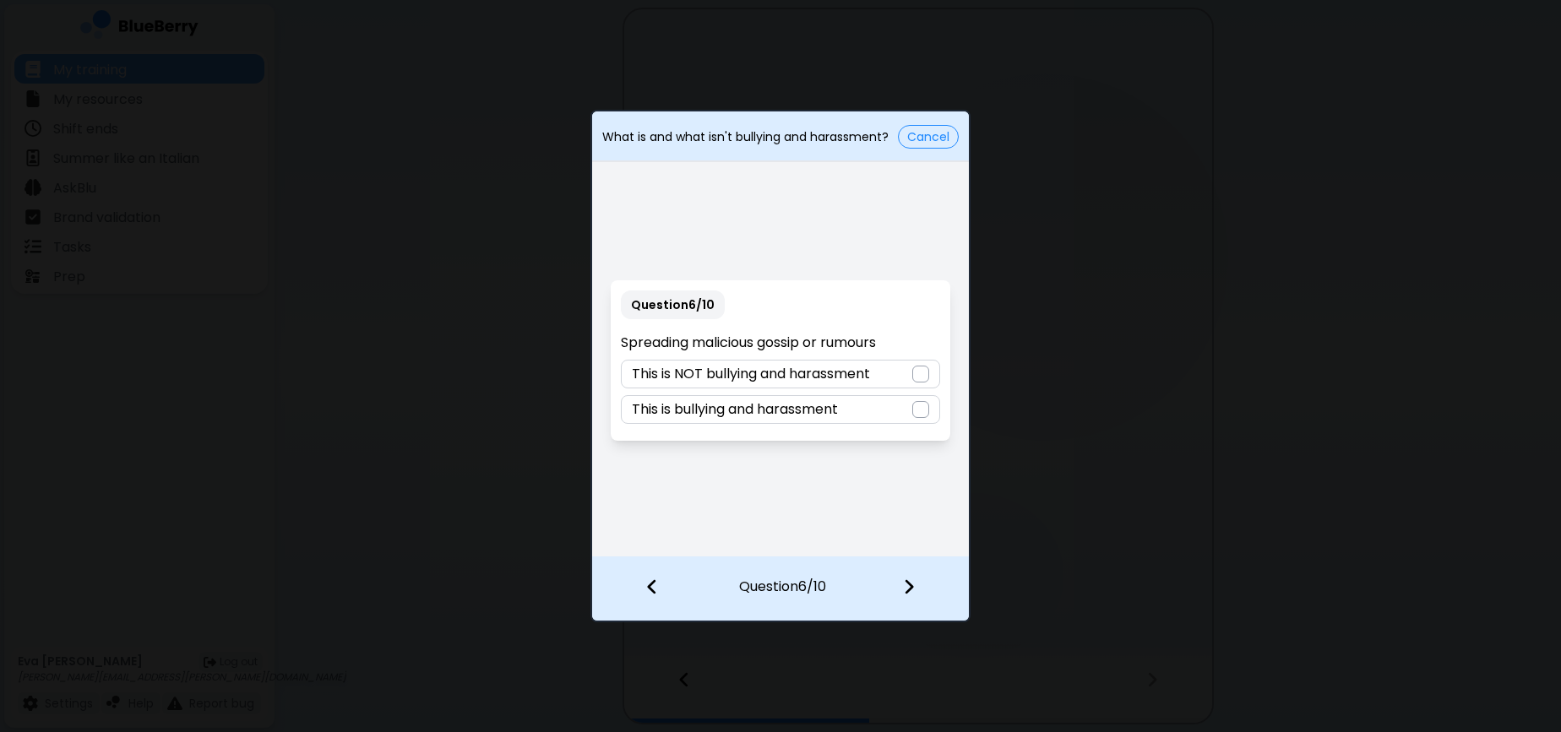
click at [813, 408] on p "This is bullying and harassment" at bounding box center [735, 410] width 206 height 20
click at [905, 591] on img at bounding box center [909, 587] width 12 height 19
click at [813, 370] on p "This is bullying and harassment" at bounding box center [735, 374] width 206 height 20
click at [914, 596] on div at bounding box center [919, 589] width 100 height 63
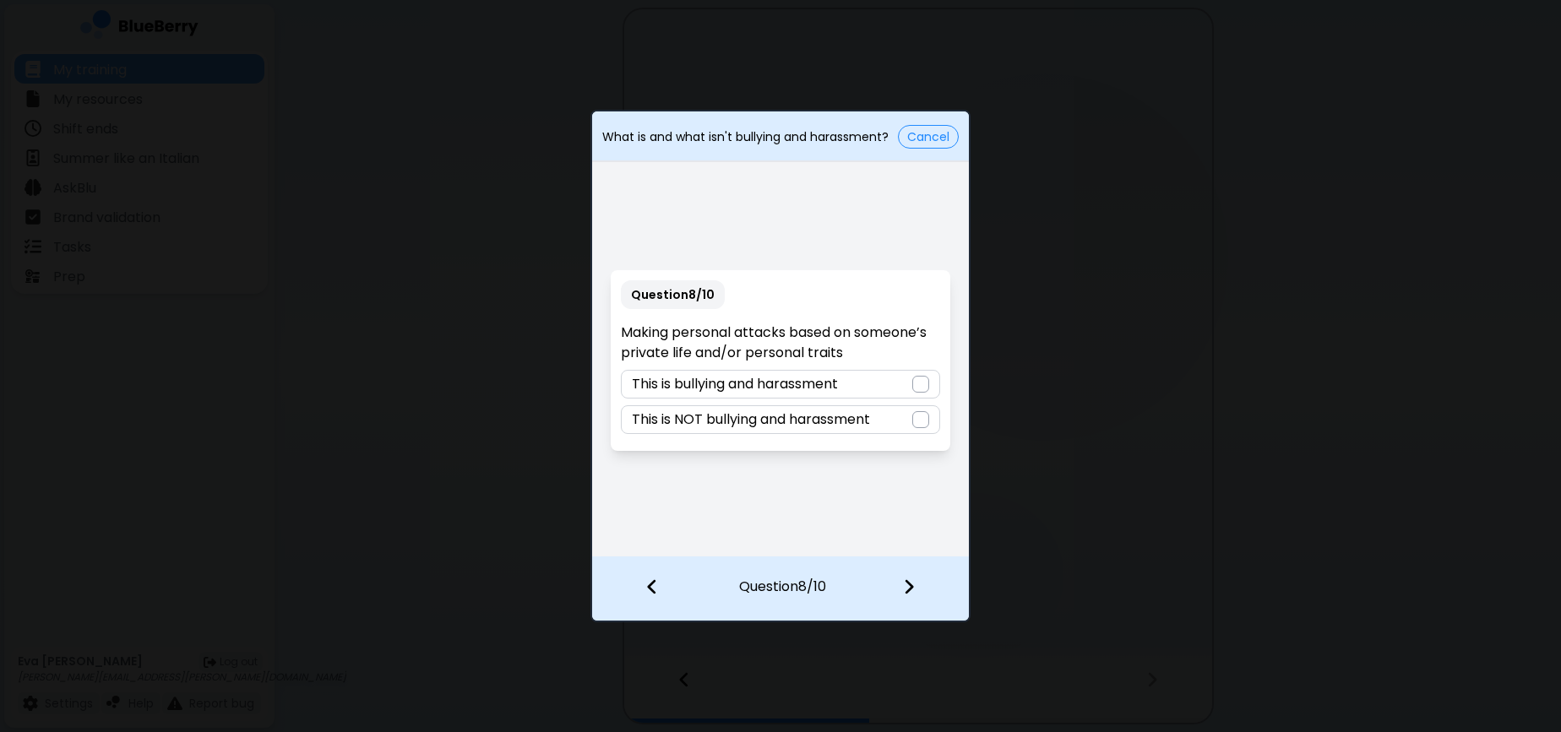
click at [733, 535] on div "Question 8 / 10 Making personal attacks based on someone’s private life and/or …" at bounding box center [780, 361] width 377 height 390
click at [753, 386] on p "This is bullying and harassment" at bounding box center [735, 384] width 206 height 20
click at [910, 588] on img at bounding box center [909, 587] width 12 height 19
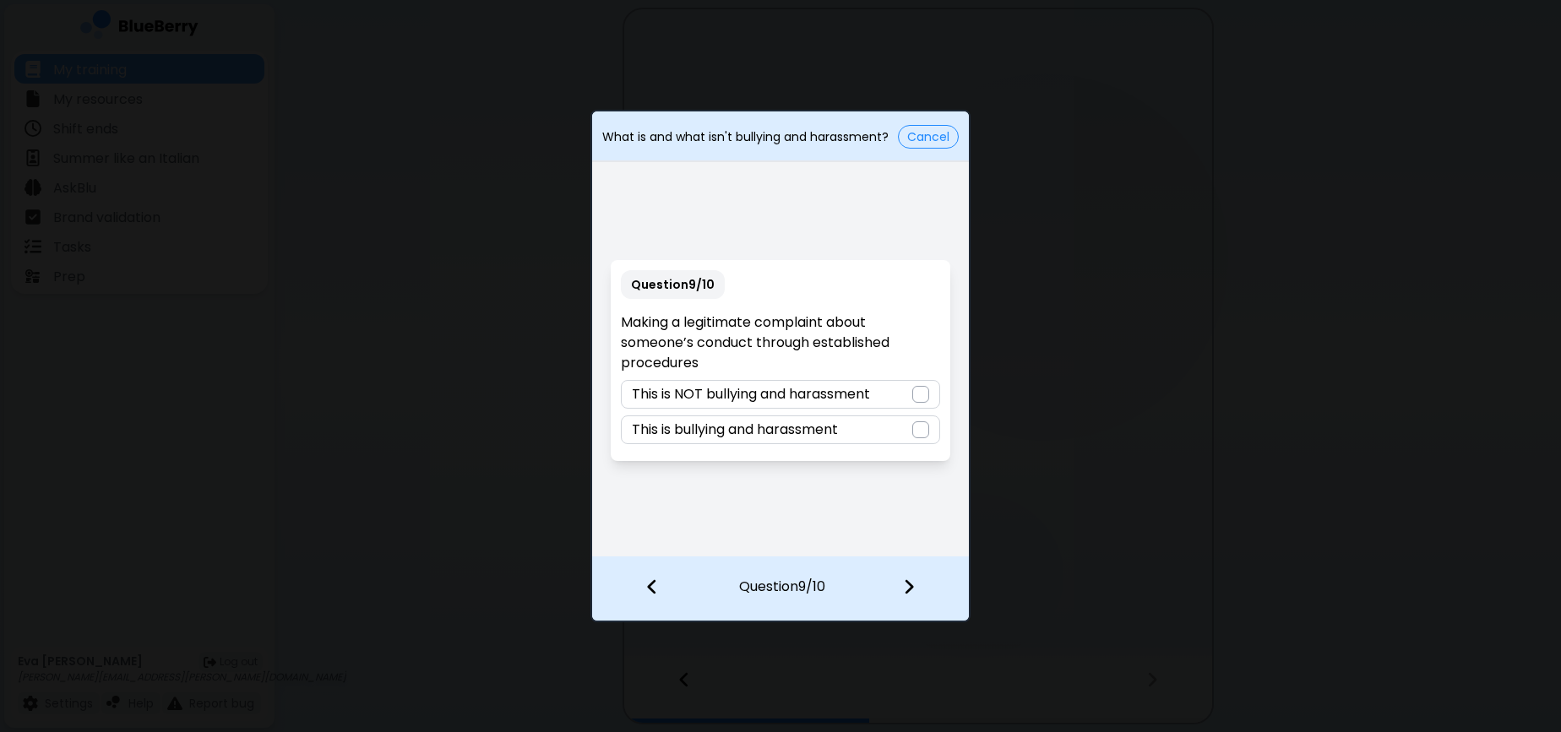
click at [848, 398] on p "This is NOT bullying and harassment" at bounding box center [751, 394] width 238 height 20
click at [915, 590] on div at bounding box center [919, 589] width 100 height 63
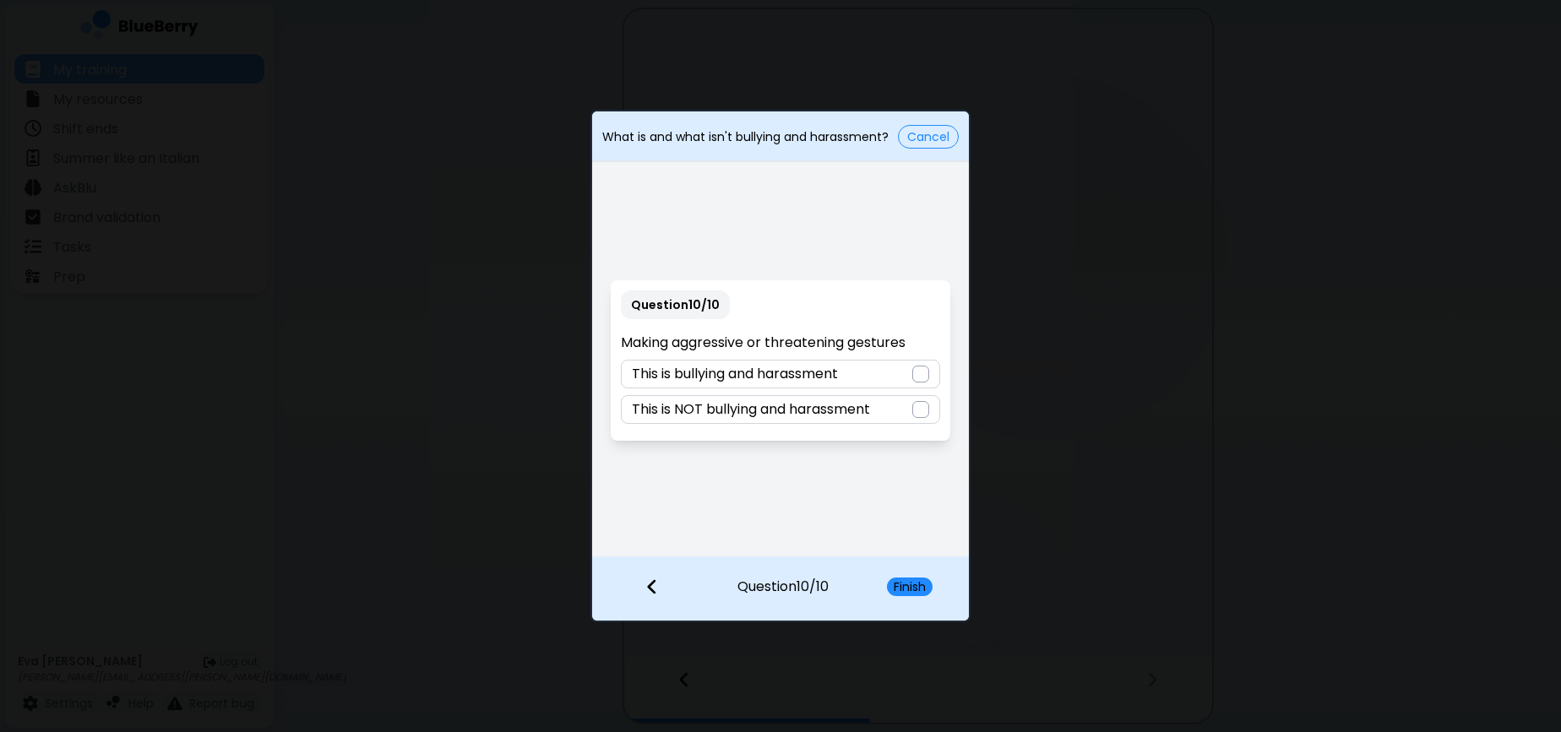
click at [836, 383] on p "This is bullying and harassment" at bounding box center [735, 374] width 206 height 20
click at [922, 583] on button "Finish" at bounding box center [910, 587] width 46 height 19
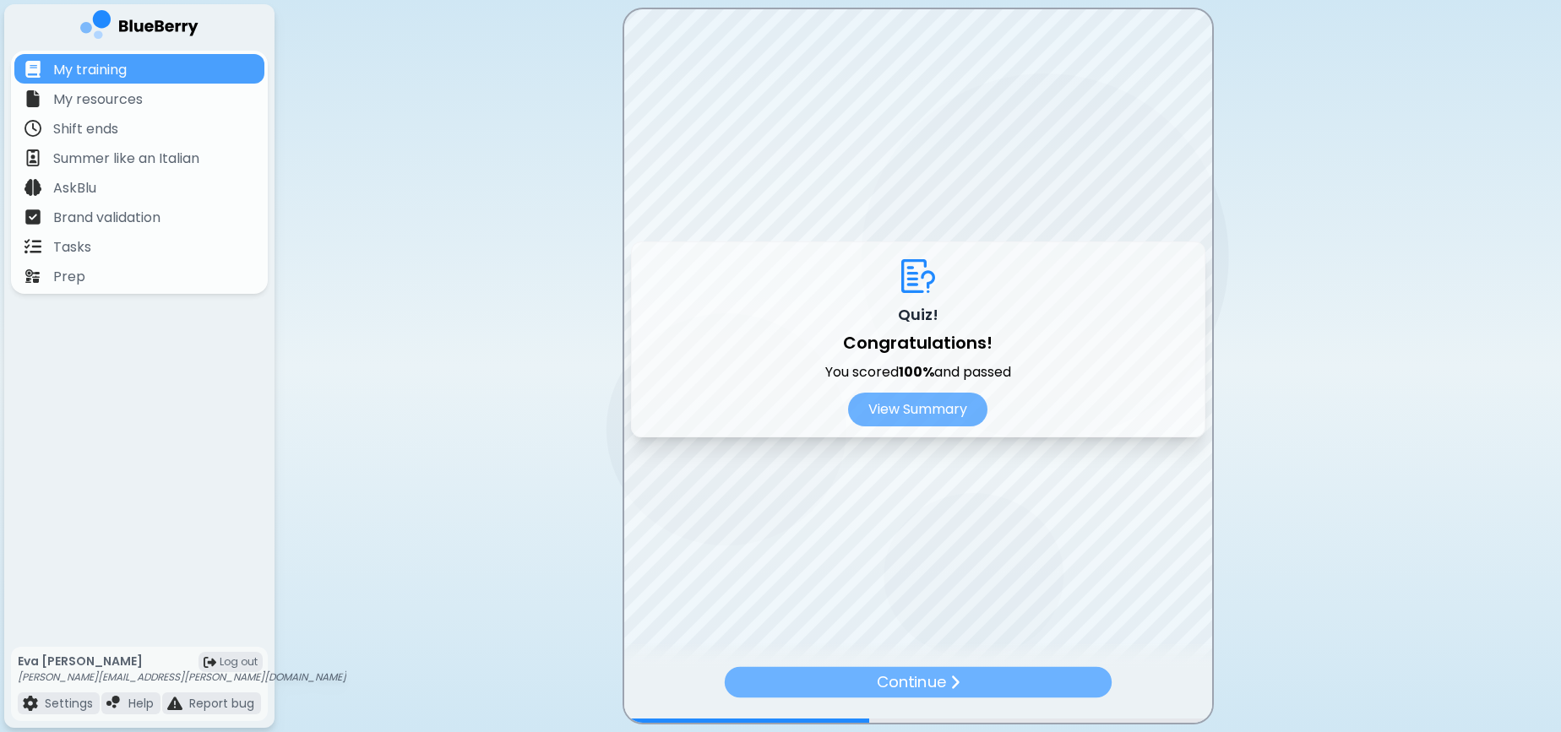
click at [923, 675] on p "Continue" at bounding box center [911, 683] width 70 height 25
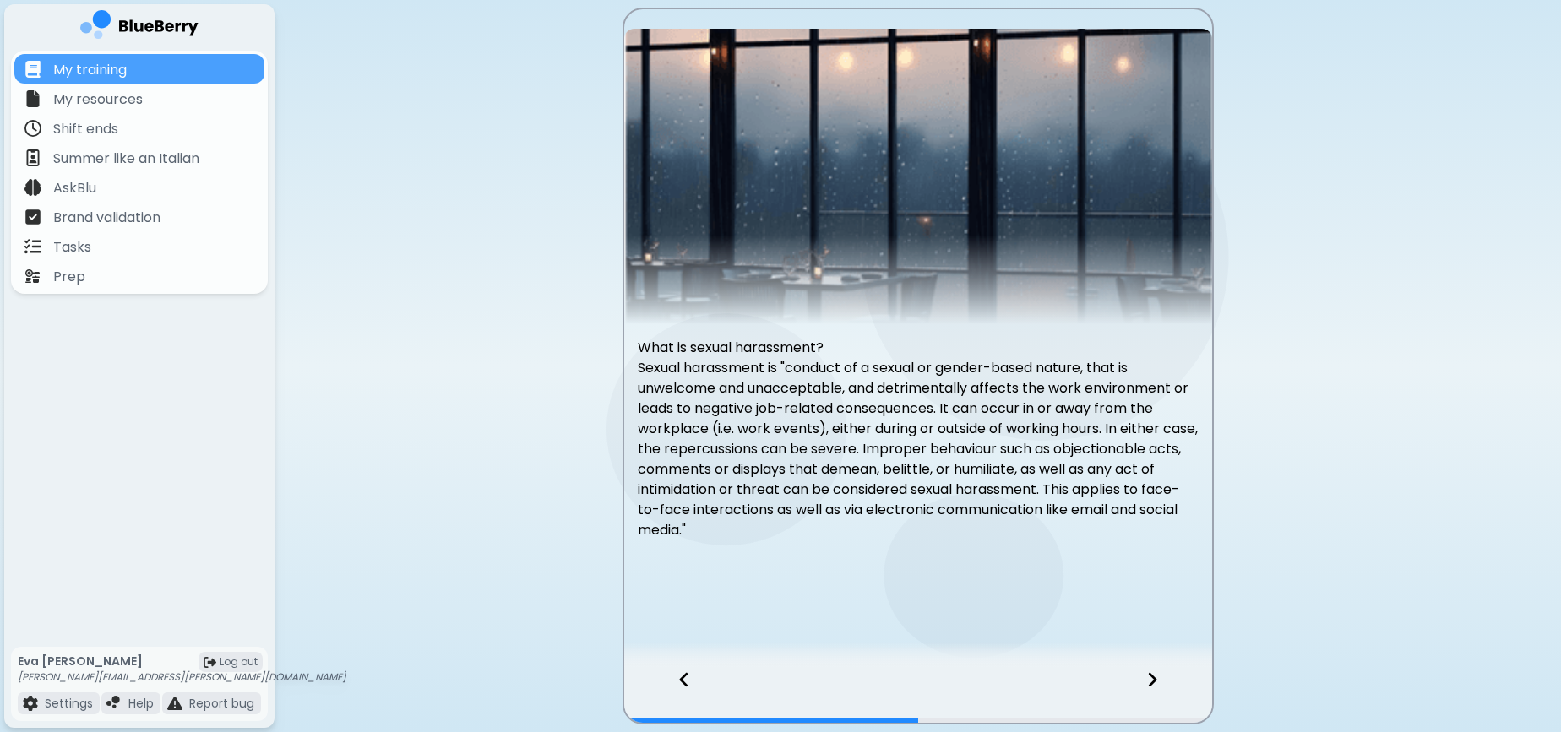
click at [1142, 683] on div at bounding box center [1163, 695] width 100 height 56
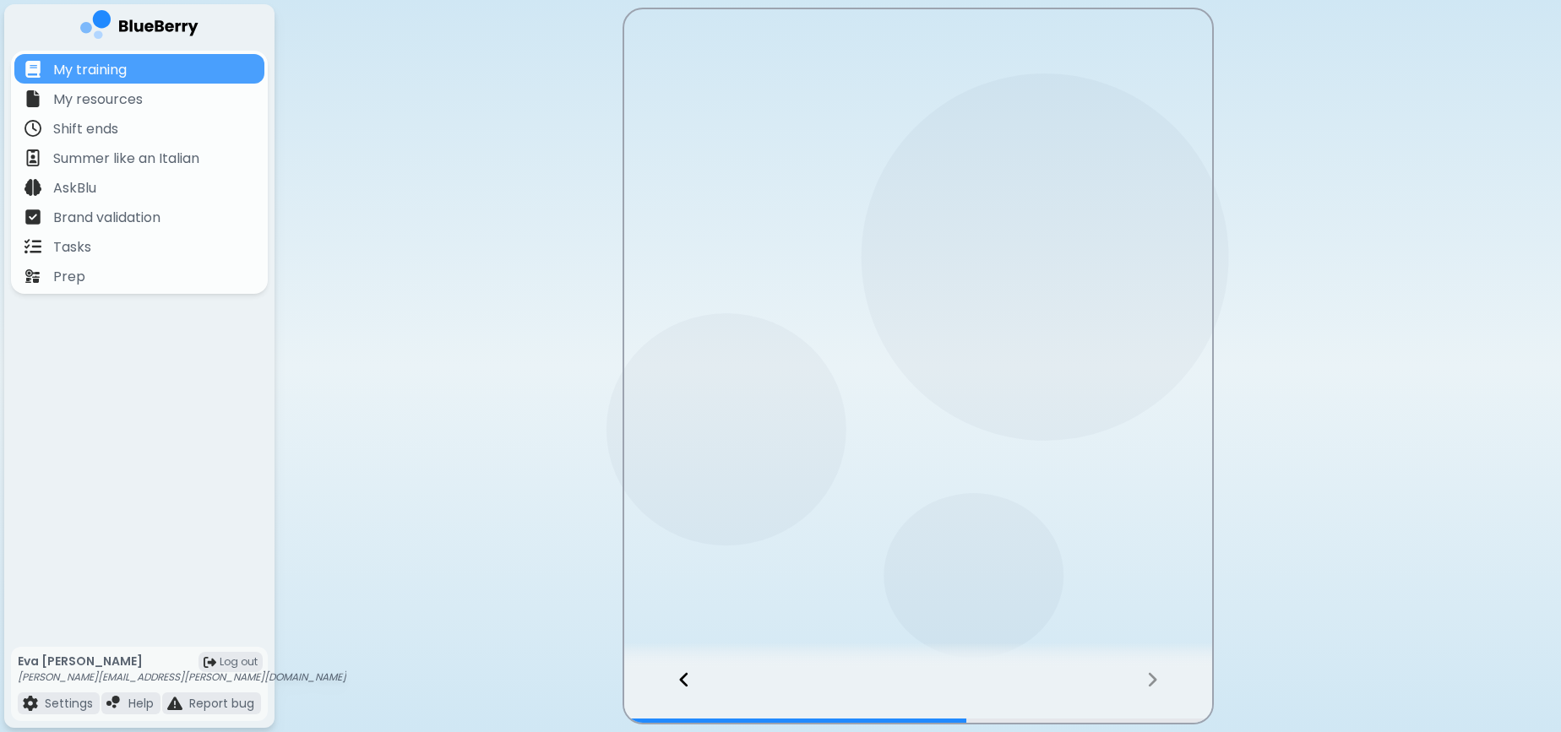
click at [1142, 683] on div at bounding box center [1163, 695] width 100 height 56
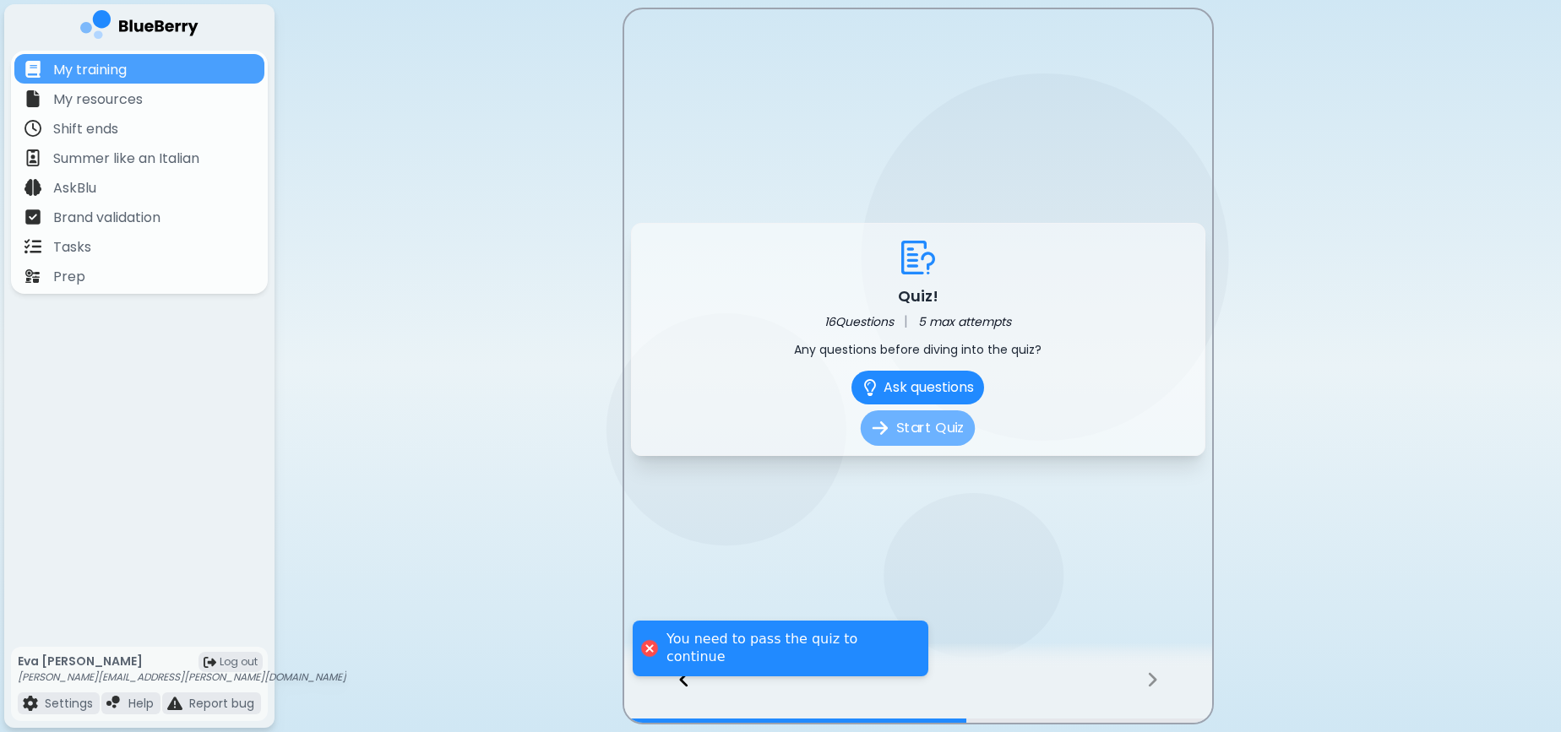
click at [928, 440] on button "Start Quiz" at bounding box center [918, 428] width 114 height 35
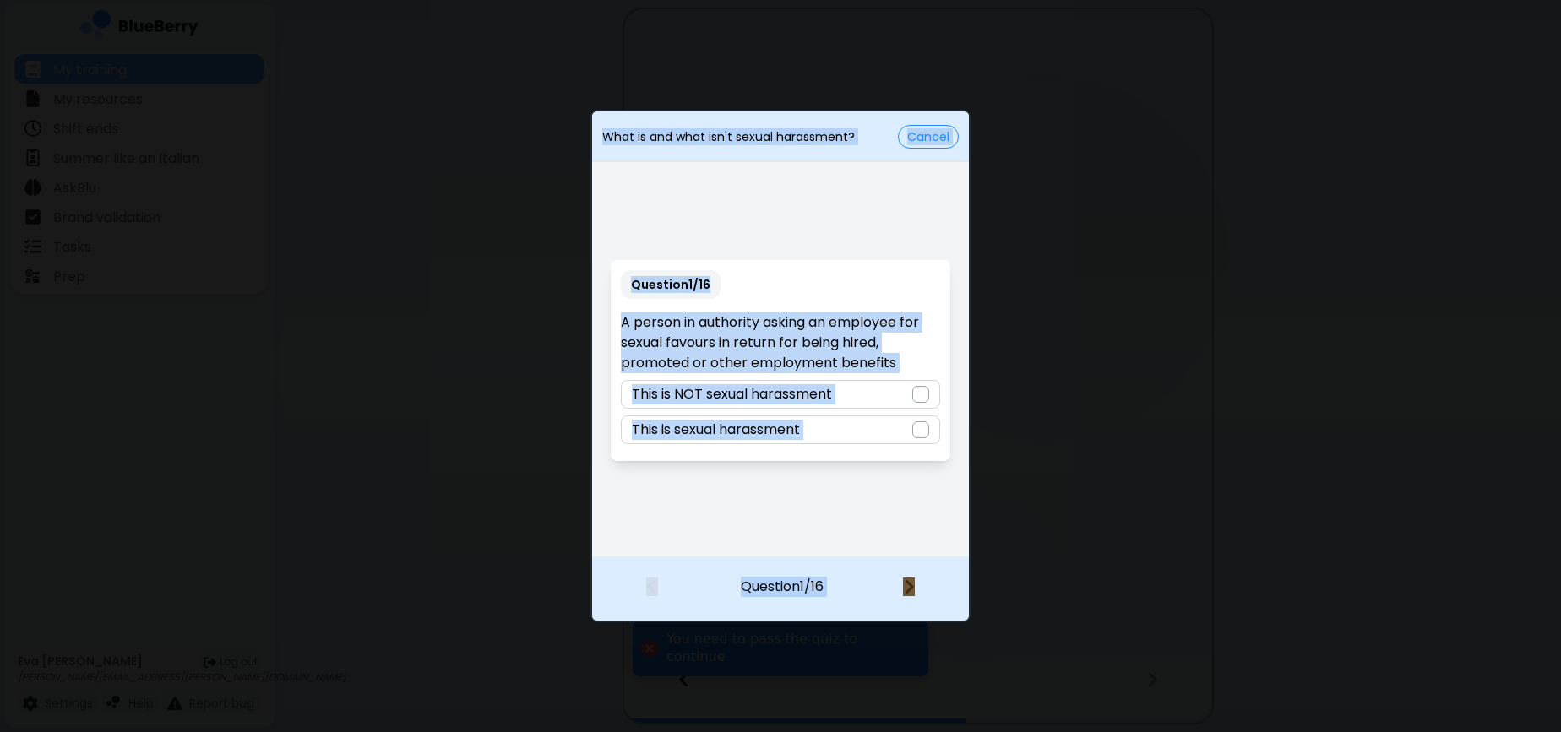
click at [864, 490] on div "Question 1 / 16 A person in authority asking an employee for sexual favours in …" at bounding box center [780, 361] width 377 height 390
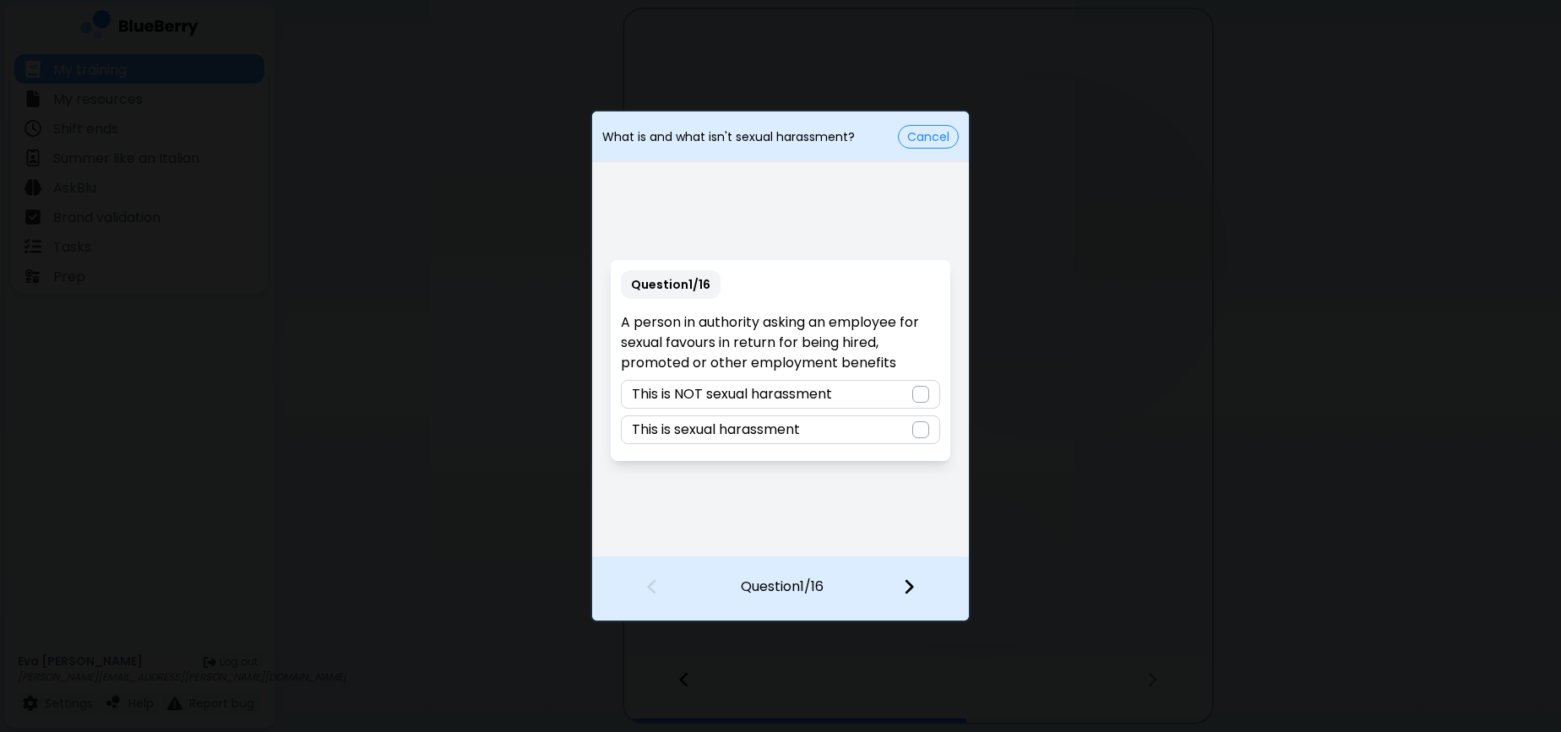
click at [833, 442] on div "This is sexual harassment" at bounding box center [780, 430] width 319 height 29
click at [903, 571] on div at bounding box center [919, 589] width 100 height 63
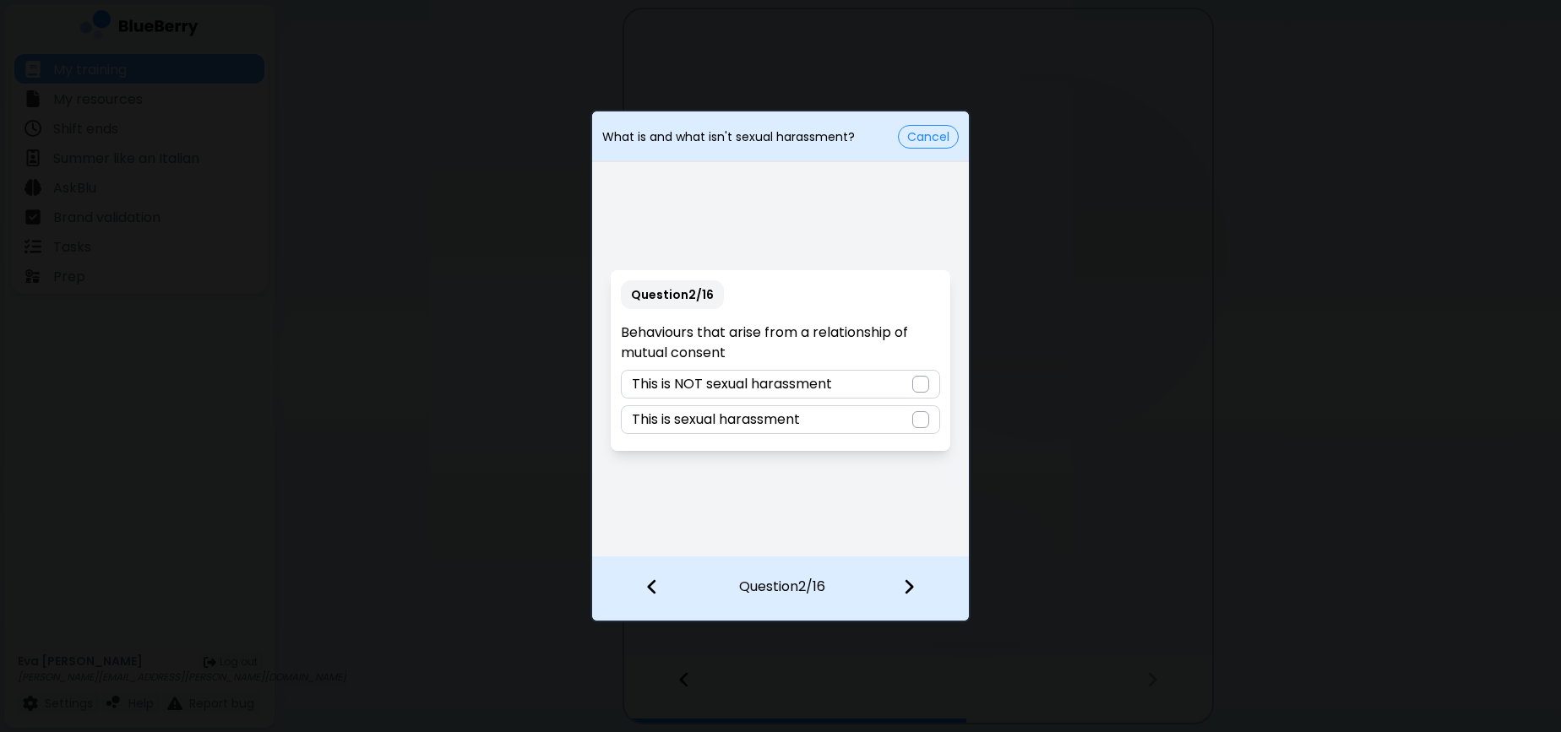
click at [826, 386] on p "This is NOT sexual harassment" at bounding box center [732, 384] width 200 height 20
click at [916, 590] on div at bounding box center [919, 589] width 100 height 63
click at [781, 416] on p "This is sexual harassment" at bounding box center [716, 420] width 168 height 20
click at [909, 589] on img at bounding box center [909, 587] width 12 height 19
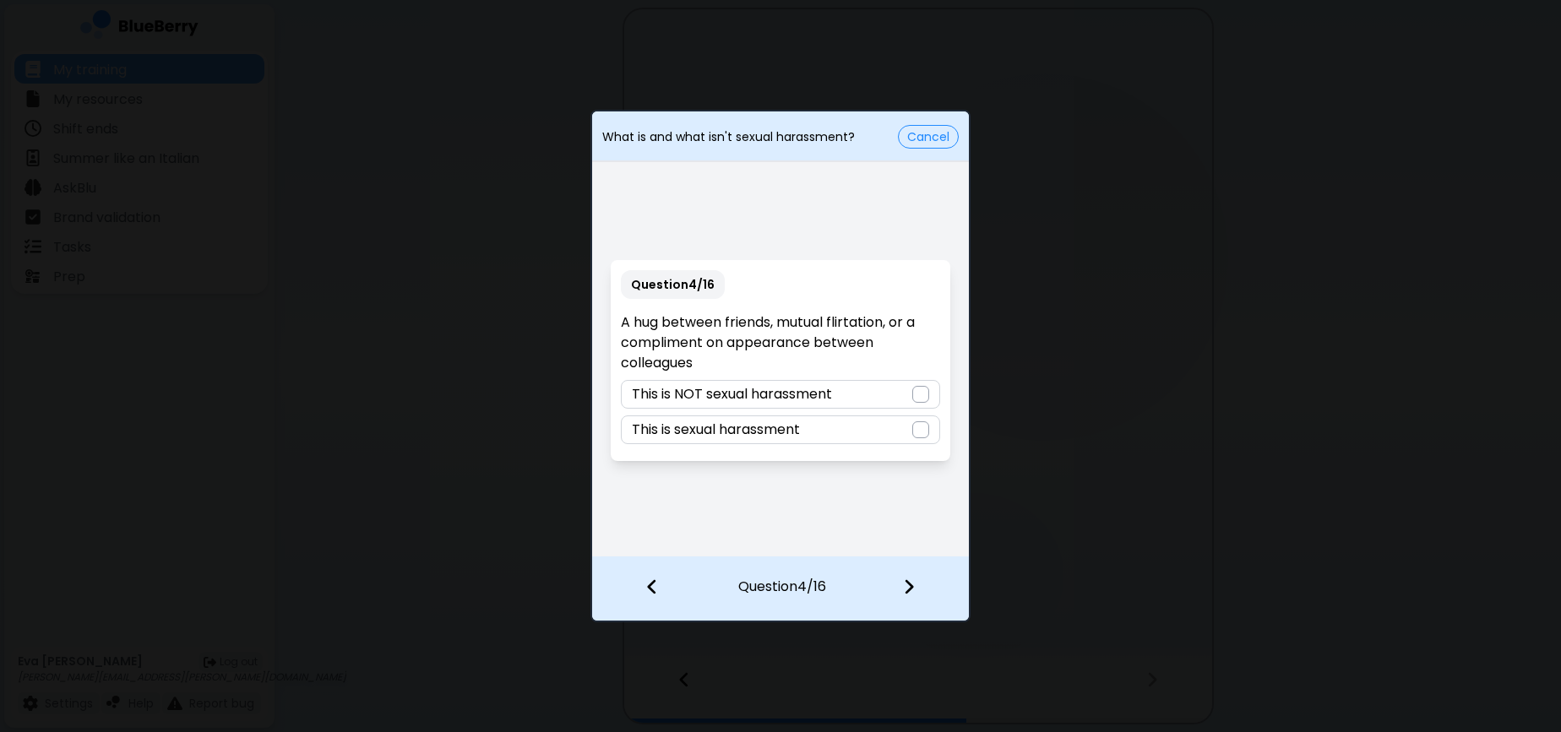
click at [849, 395] on div "This is NOT sexual harassment" at bounding box center [780, 394] width 319 height 29
click at [904, 588] on img at bounding box center [909, 587] width 12 height 19
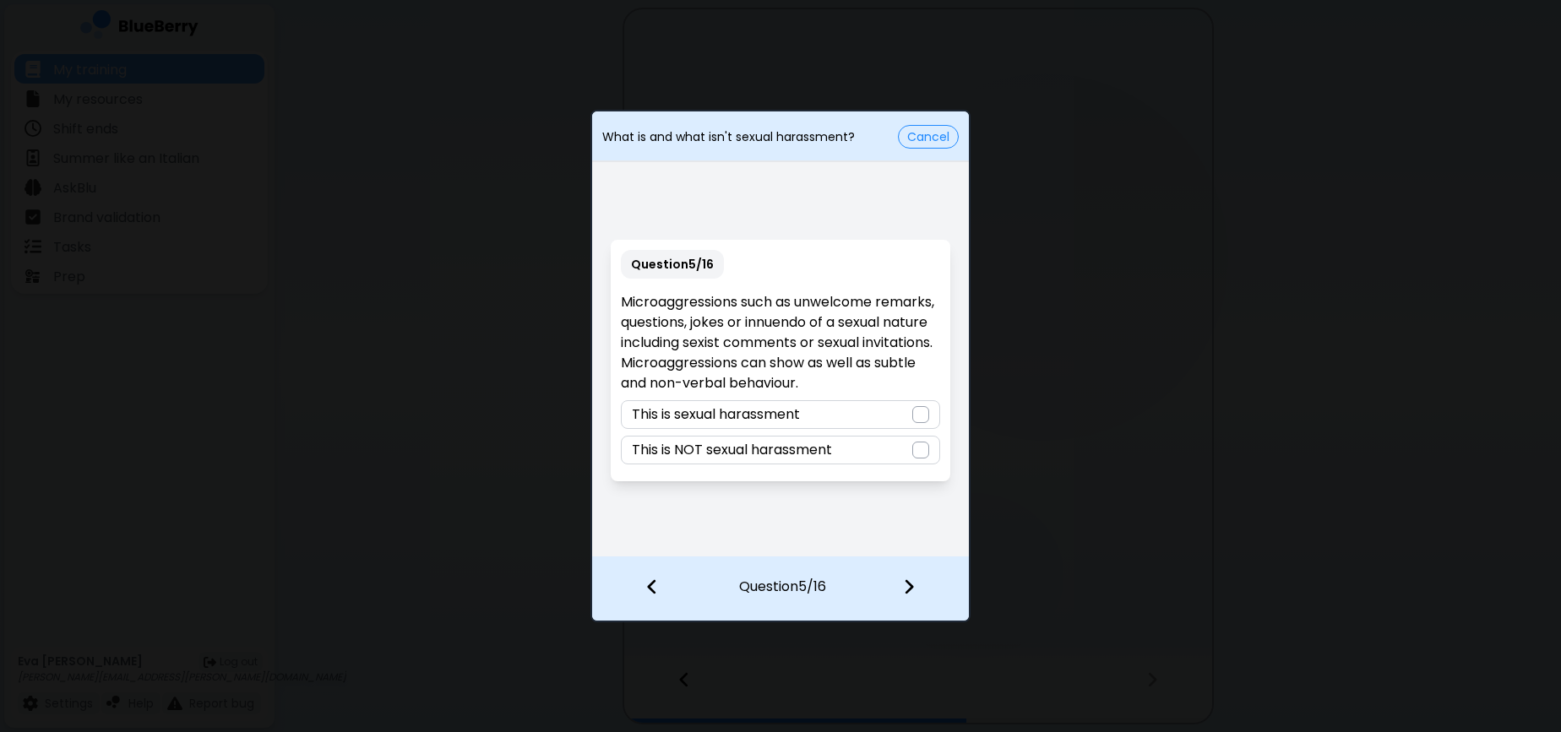
click at [879, 412] on div "This is sexual harassment" at bounding box center [780, 414] width 319 height 29
click at [907, 581] on img at bounding box center [909, 587] width 12 height 19
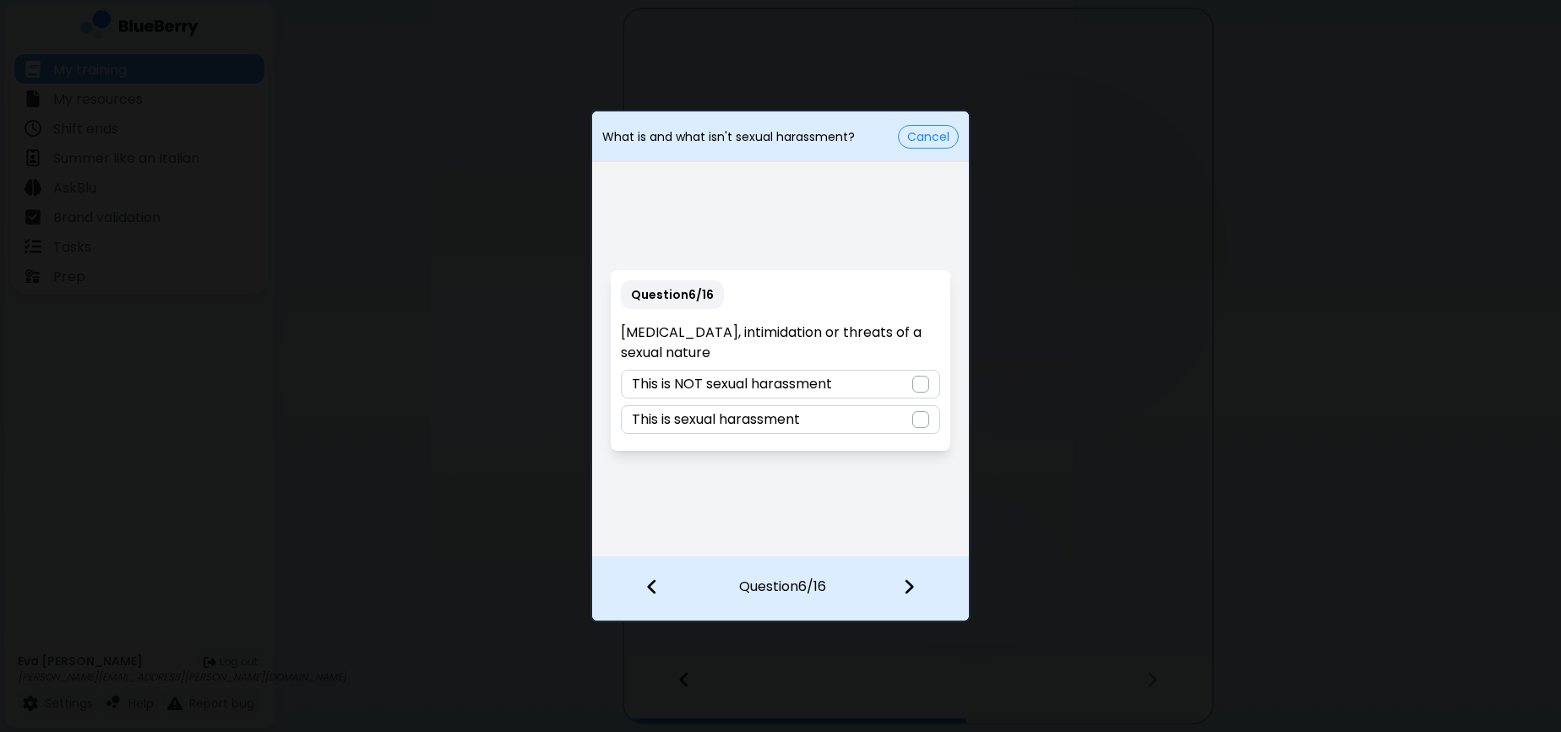
click at [855, 411] on div "This is sexual harassment" at bounding box center [780, 420] width 319 height 29
click at [910, 606] on div at bounding box center [919, 589] width 100 height 63
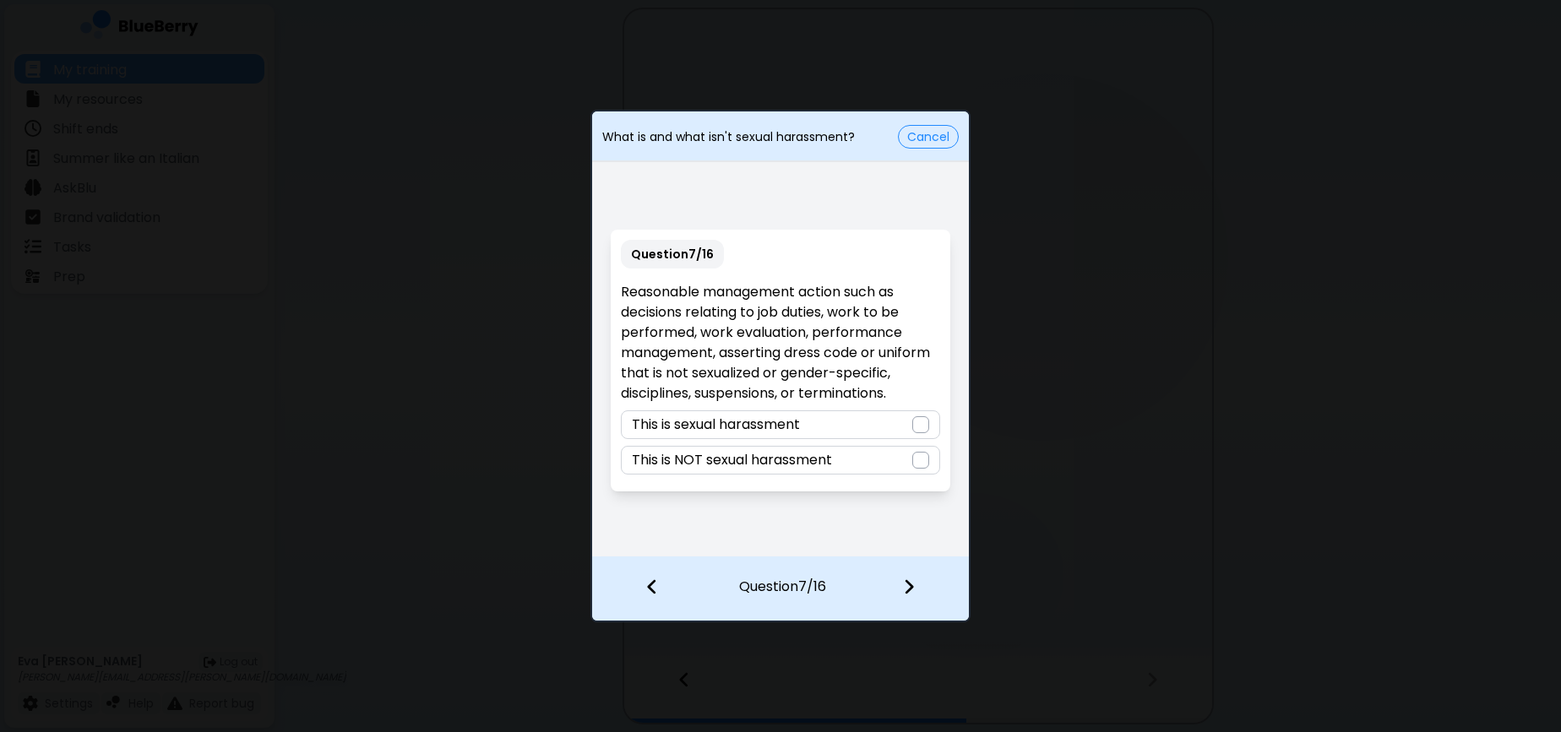
click at [814, 468] on p "This is NOT sexual harassment" at bounding box center [732, 460] width 200 height 20
click at [907, 592] on img at bounding box center [909, 587] width 12 height 19
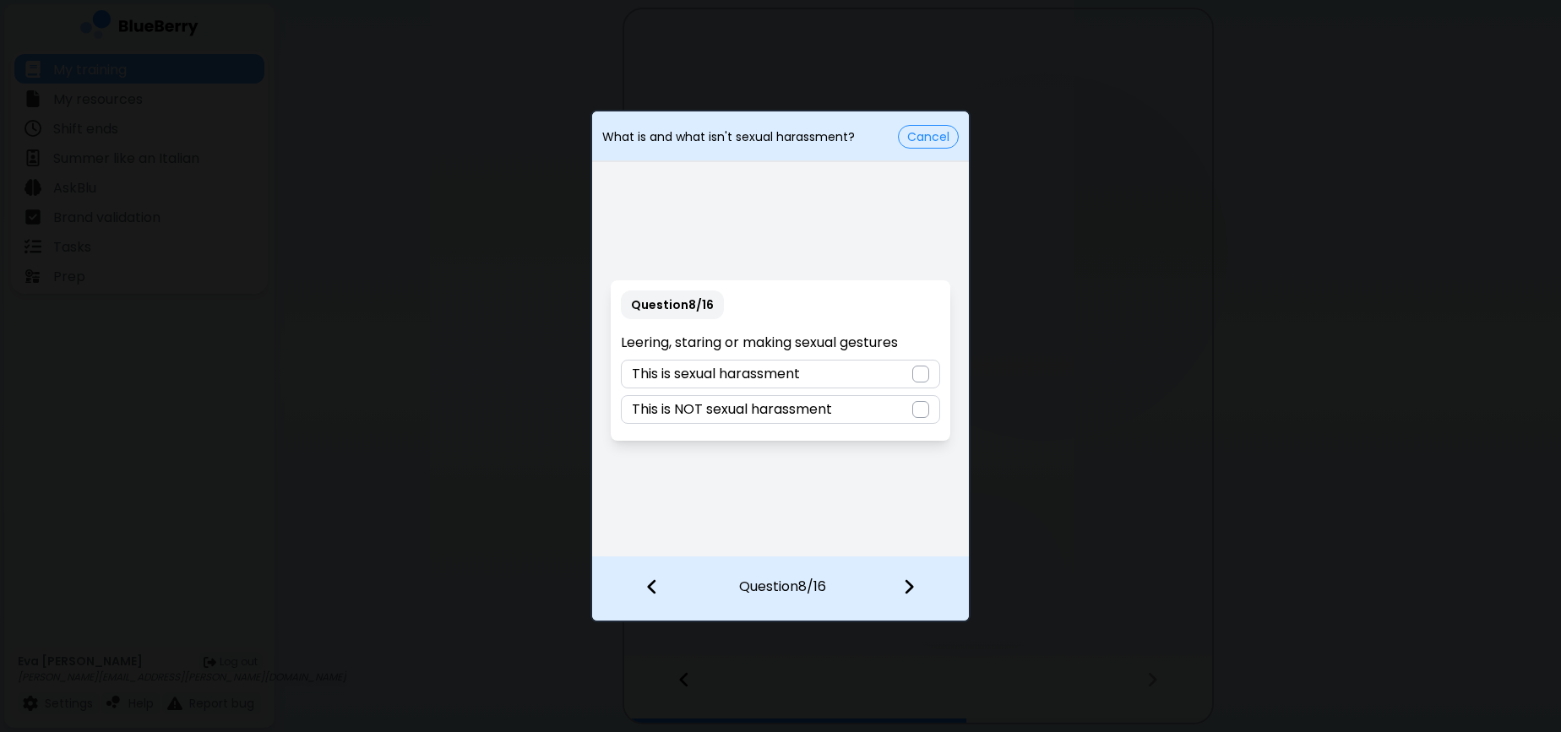
click at [857, 371] on div "This is sexual harassment" at bounding box center [780, 374] width 319 height 29
click at [896, 574] on div at bounding box center [919, 589] width 100 height 63
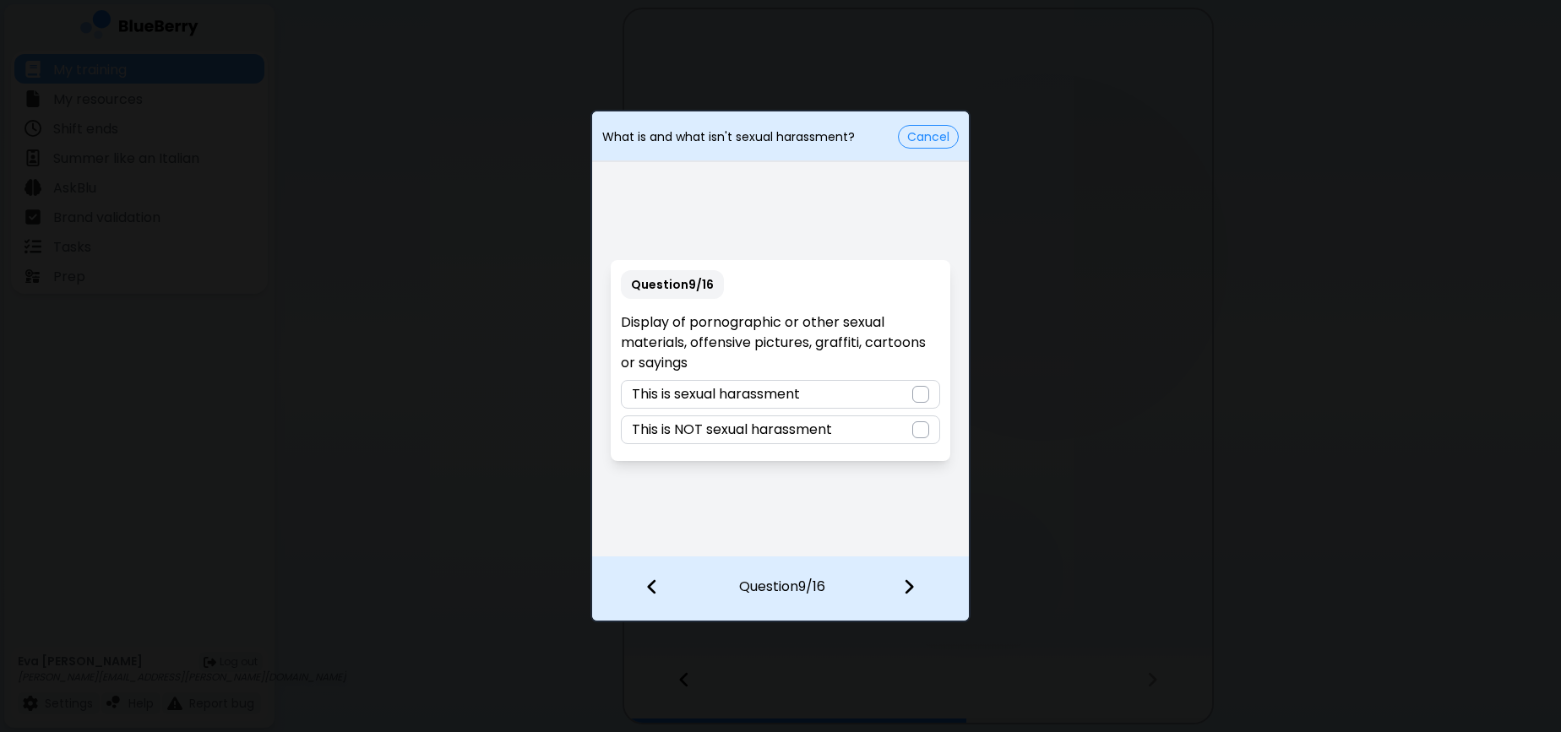
click at [840, 525] on div "Question 9 / 16 Display of pornographic or other sexual materials, offensive pi…" at bounding box center [780, 361] width 377 height 390
click at [878, 403] on div "This is sexual harassment" at bounding box center [780, 394] width 319 height 29
click at [930, 561] on div at bounding box center [919, 589] width 100 height 63
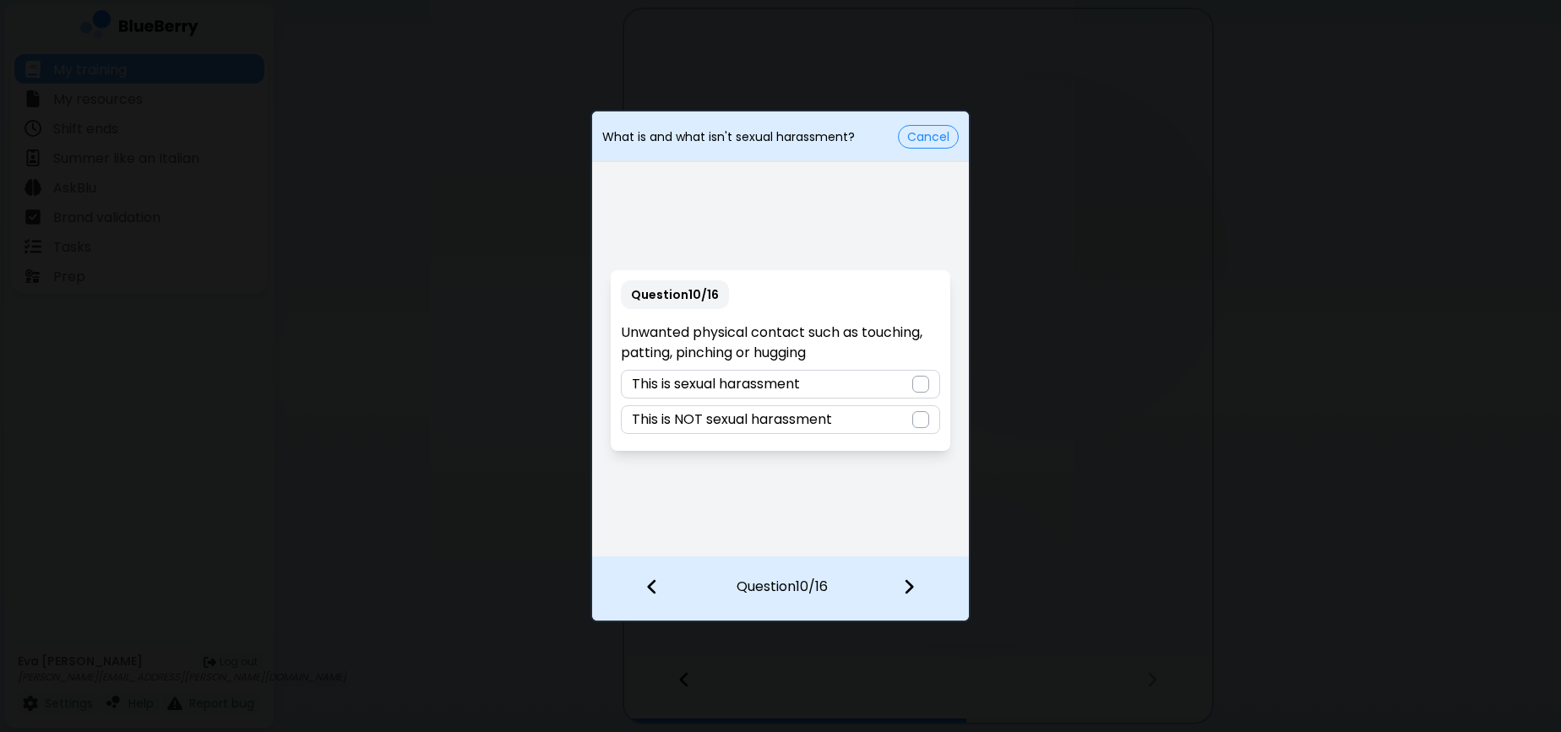
click at [867, 375] on div "This is sexual harassment" at bounding box center [780, 384] width 319 height 29
click at [911, 592] on img at bounding box center [909, 587] width 12 height 19
click at [813, 417] on div "This is sexual harassment" at bounding box center [780, 420] width 319 height 29
click at [809, 387] on p "This is NOT sexual harassment" at bounding box center [732, 384] width 200 height 20
click at [922, 582] on div at bounding box center [919, 589] width 100 height 63
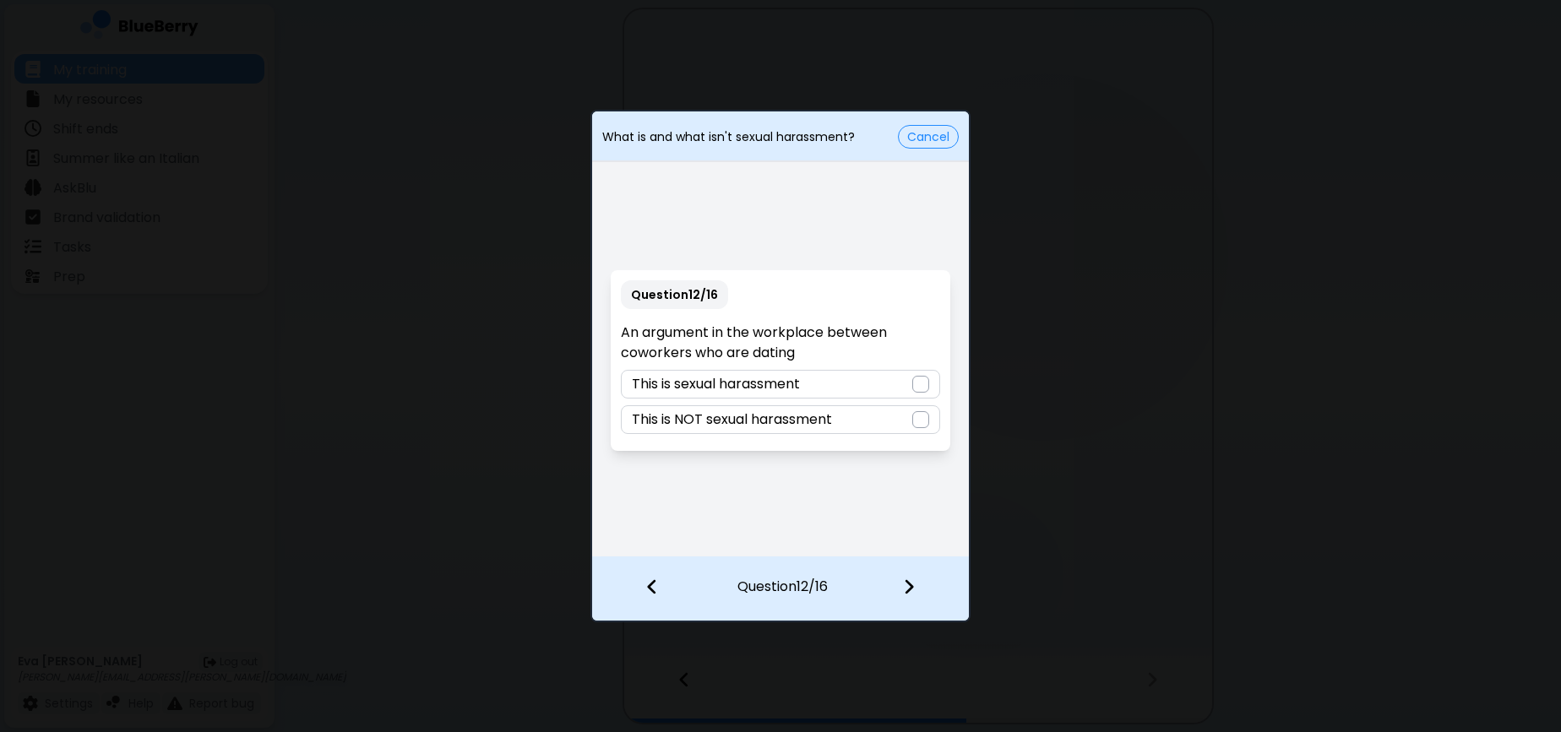
click at [831, 432] on div "This is NOT sexual harassment" at bounding box center [780, 420] width 319 height 29
click at [889, 588] on div at bounding box center [919, 589] width 100 height 63
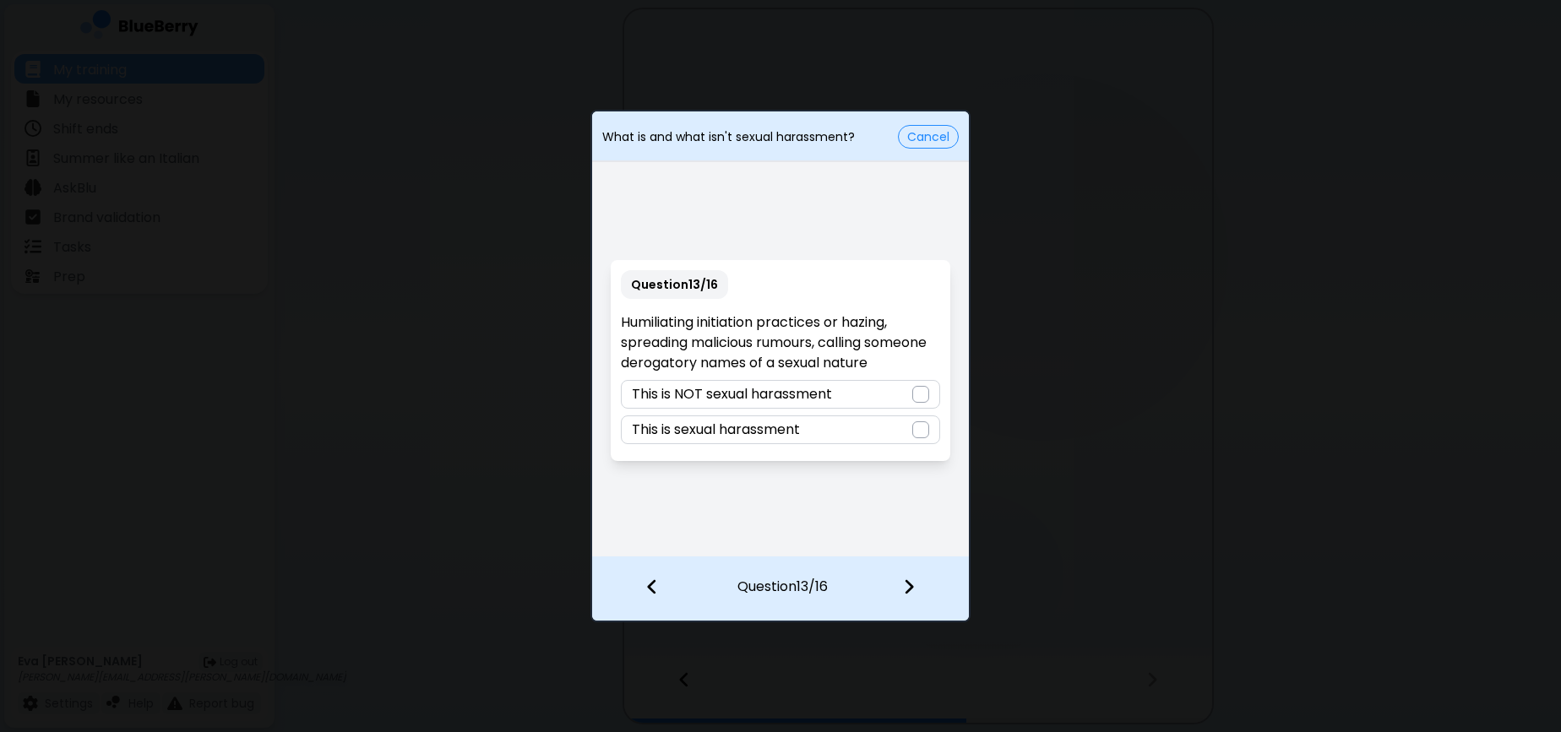
click at [822, 427] on div "This is sexual harassment" at bounding box center [780, 430] width 319 height 29
click at [915, 591] on div at bounding box center [919, 589] width 100 height 63
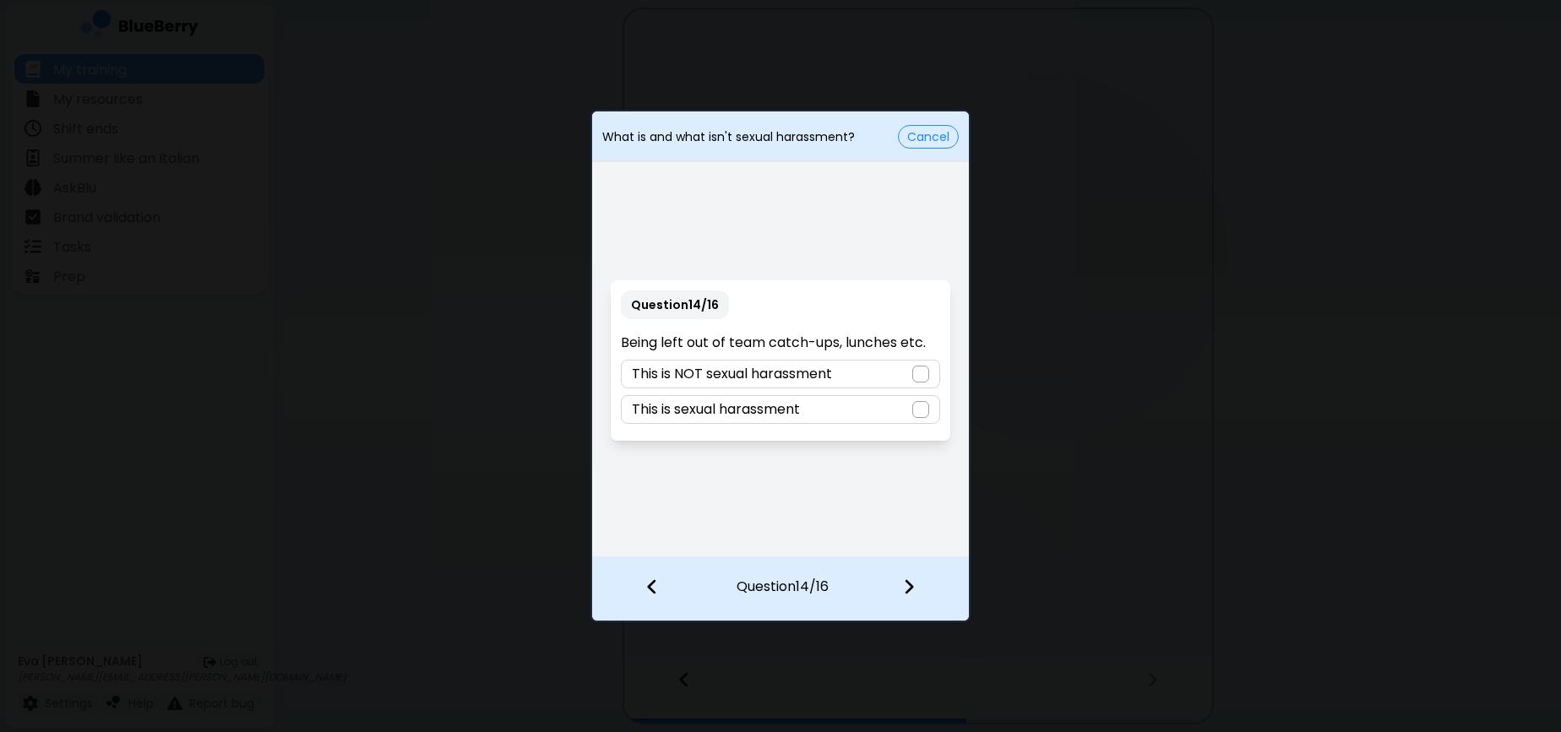
click at [822, 375] on p "This is NOT sexual harassment" at bounding box center [732, 374] width 200 height 20
click at [649, 591] on img at bounding box center [652, 587] width 12 height 19
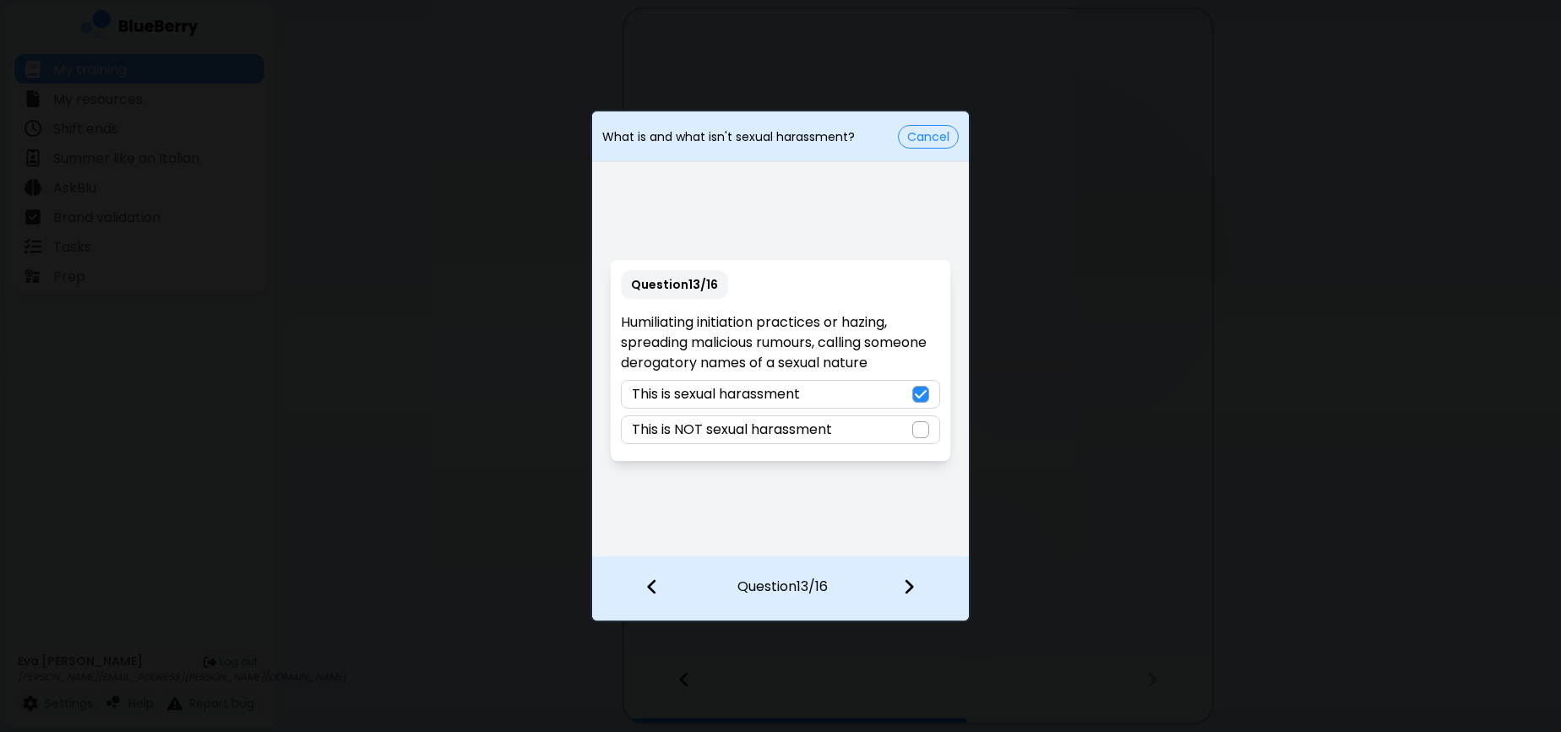
click at [866, 507] on div "Question 13 / 16 Humiliating initiation practices or hazing, spreading maliciou…" at bounding box center [780, 361] width 377 height 390
click at [881, 362] on p "Humiliating initiation practices or hazing, spreading malicious rumours, callin…" at bounding box center [780, 343] width 319 height 61
click at [922, 569] on div at bounding box center [919, 589] width 100 height 63
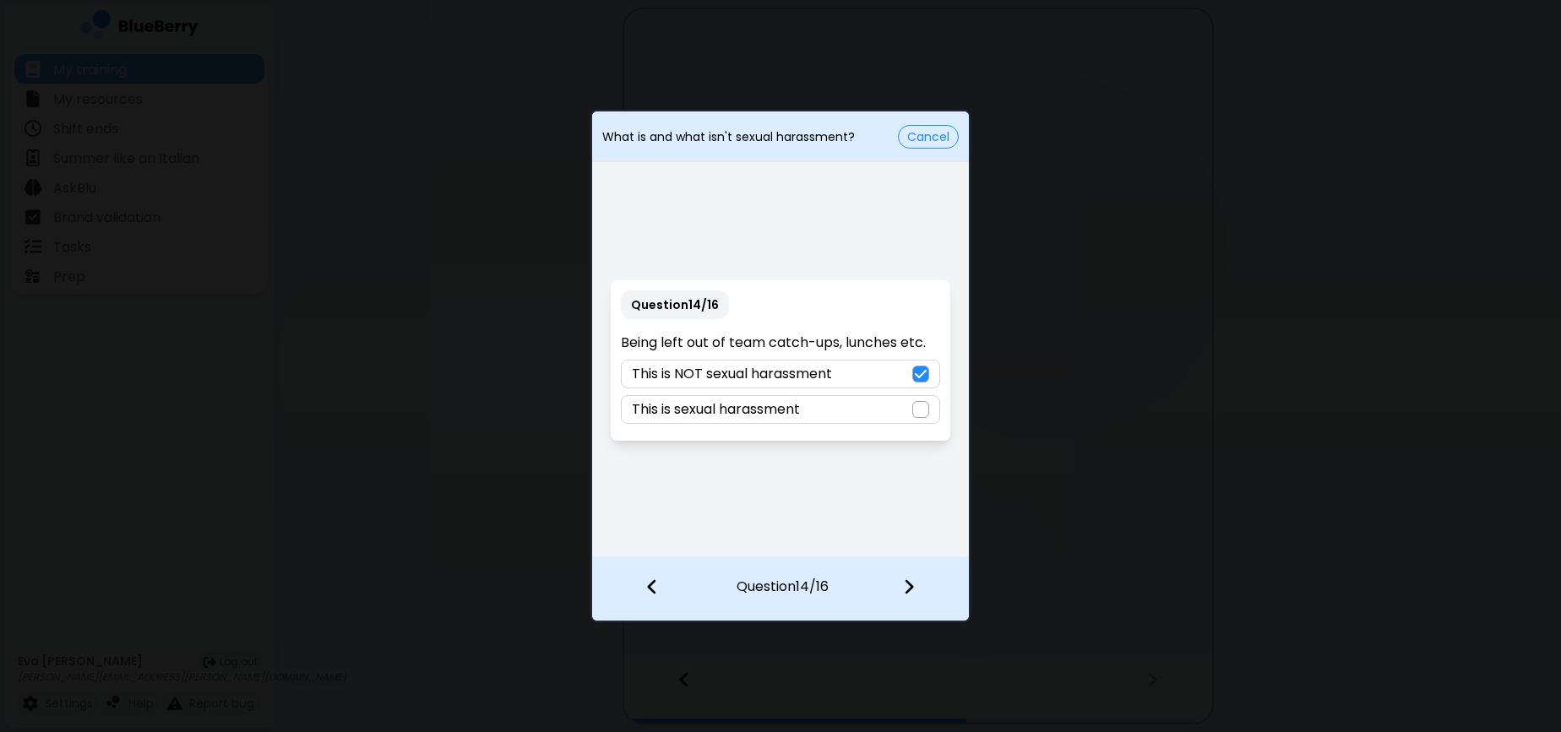
click at [909, 592] on img at bounding box center [909, 587] width 12 height 19
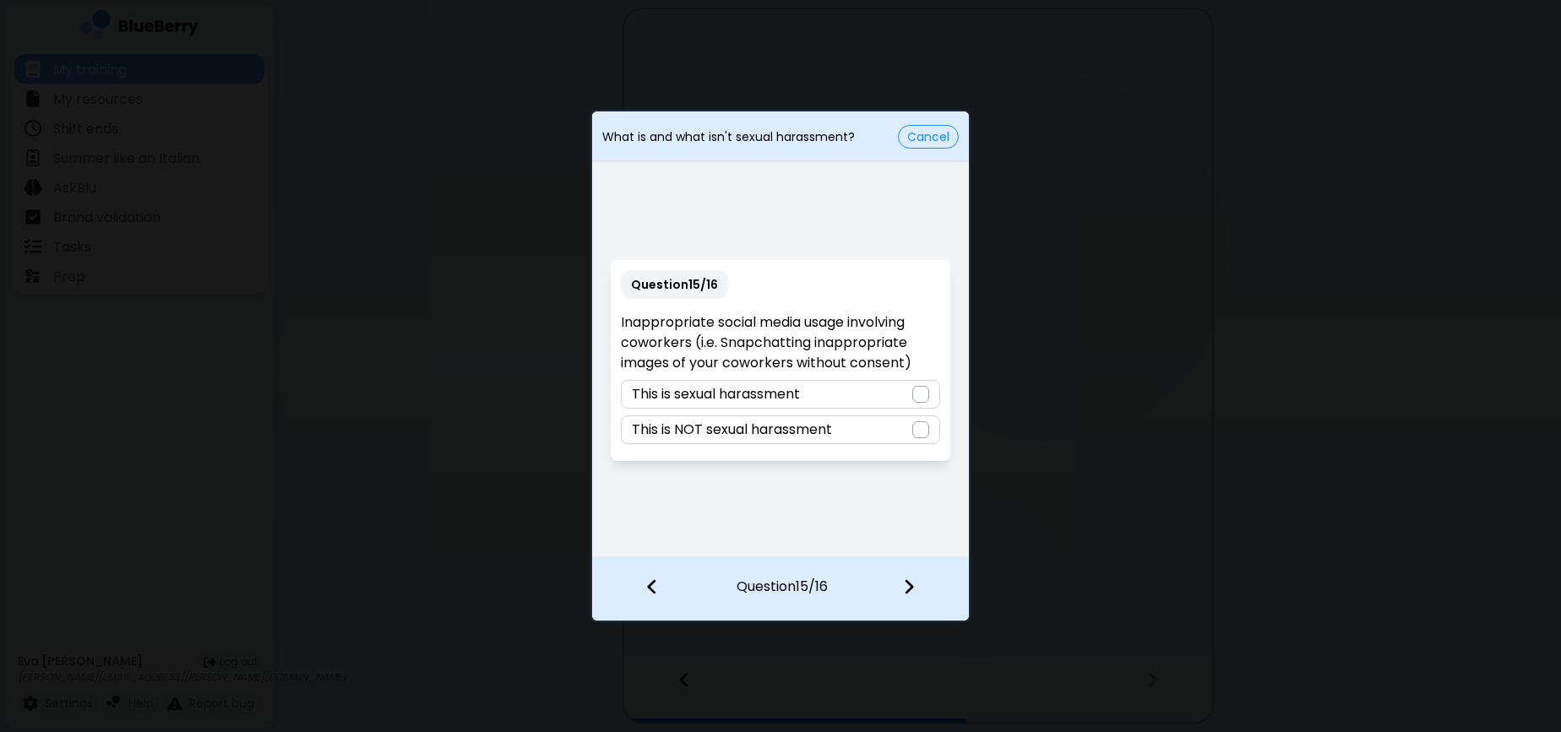
click at [784, 545] on div "Question 15 / 16 Inappropriate social media usage involving coworkers (i.e. Sna…" at bounding box center [780, 361] width 377 height 390
click at [805, 398] on div "This is sexual harassment" at bounding box center [780, 394] width 319 height 29
click at [912, 580] on img at bounding box center [909, 587] width 12 height 19
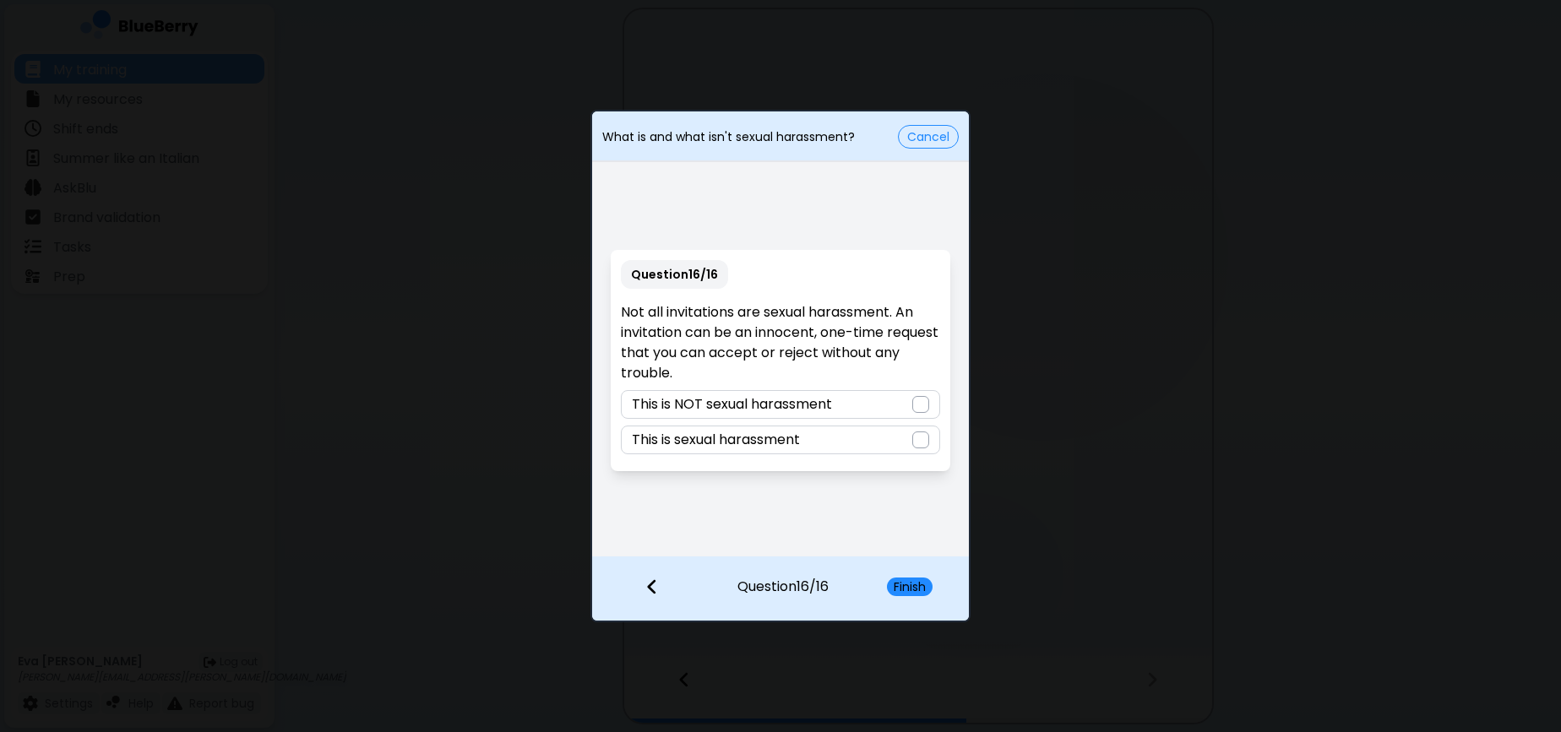
click at [807, 393] on div "This is NOT sexual harassment" at bounding box center [780, 404] width 319 height 29
click at [893, 592] on button "Finish" at bounding box center [910, 587] width 46 height 19
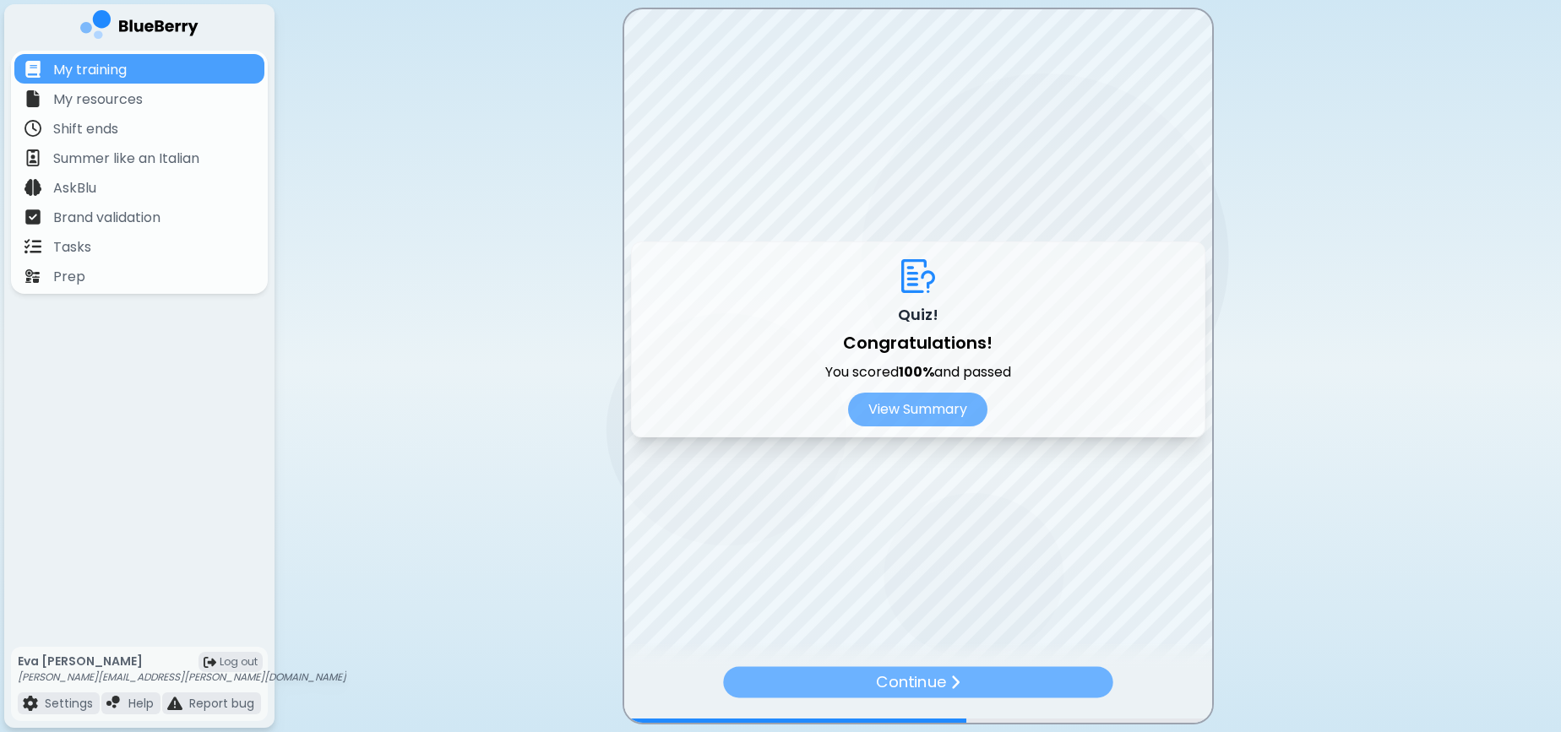
click at [913, 675] on p "Continue" at bounding box center [911, 683] width 70 height 25
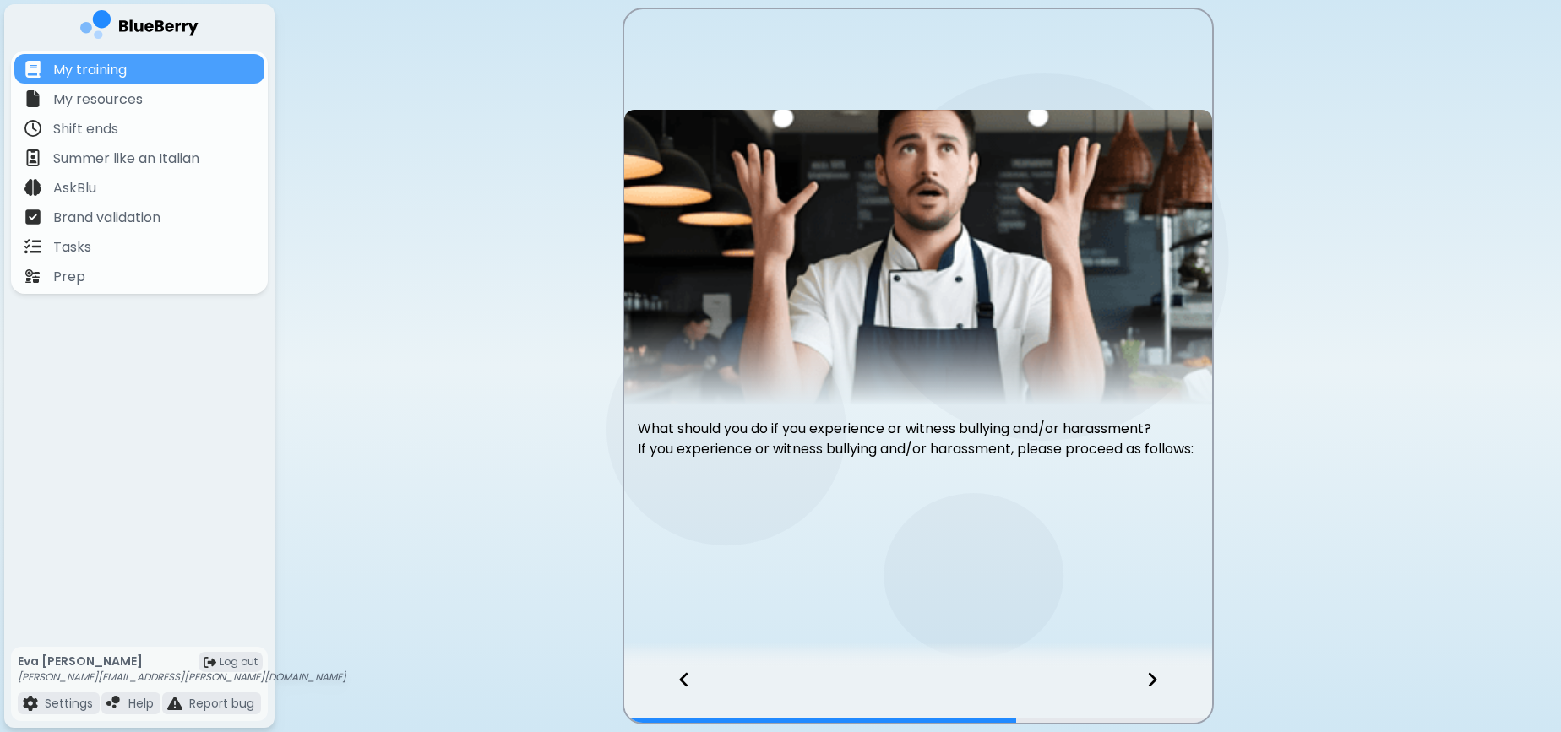
click at [1162, 694] on div at bounding box center [1163, 695] width 100 height 56
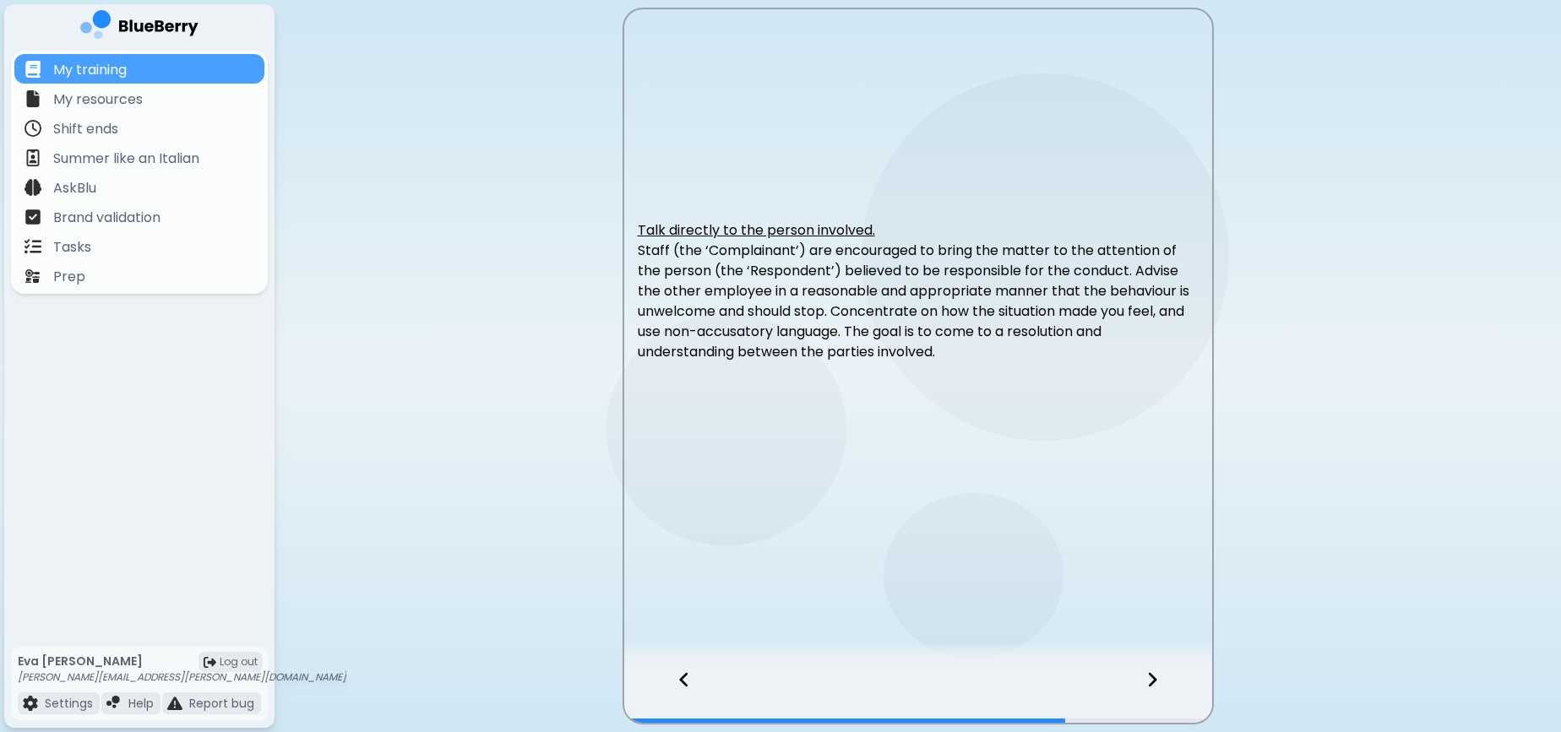
click at [1162, 694] on div at bounding box center [1163, 695] width 100 height 56
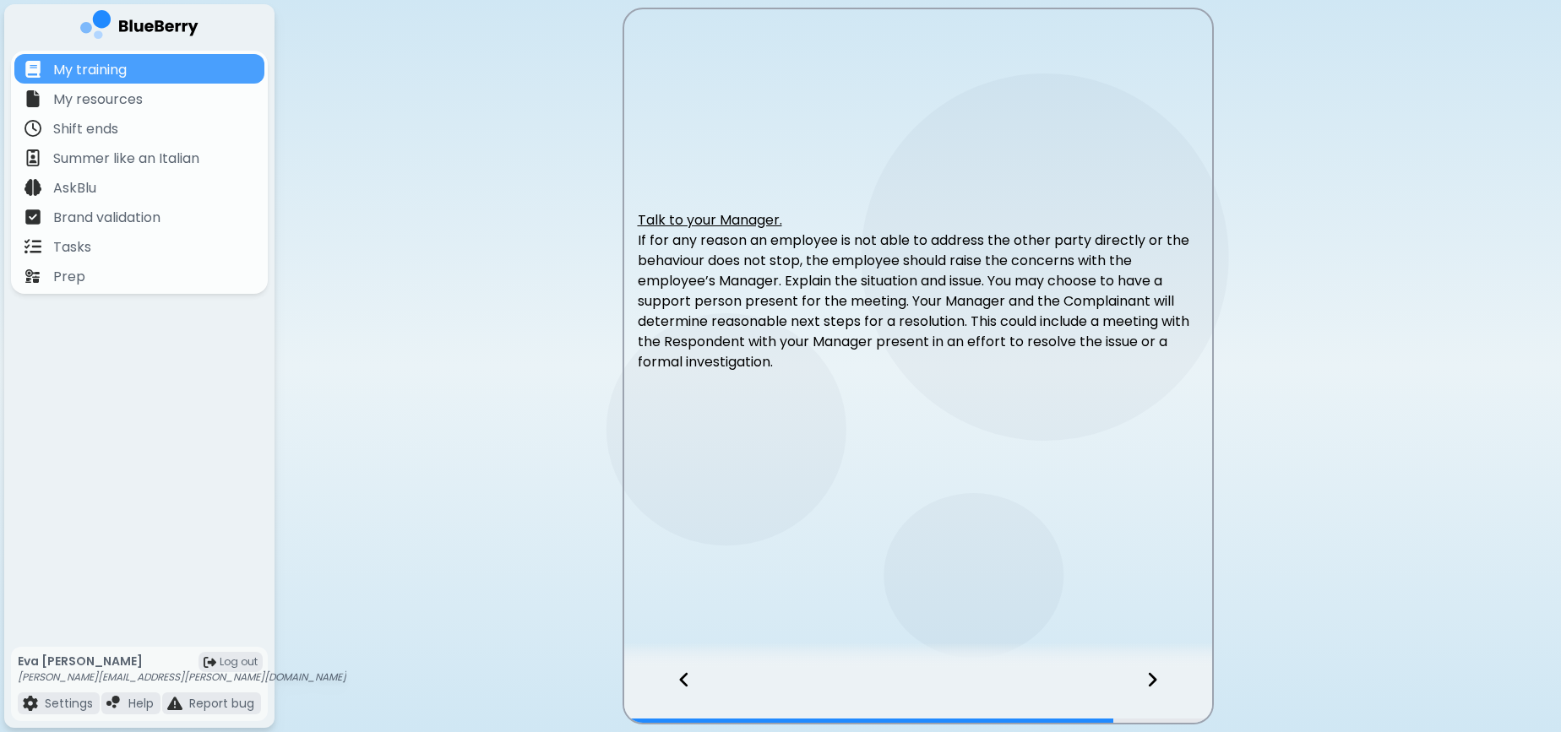
click at [1162, 694] on div at bounding box center [1163, 695] width 100 height 56
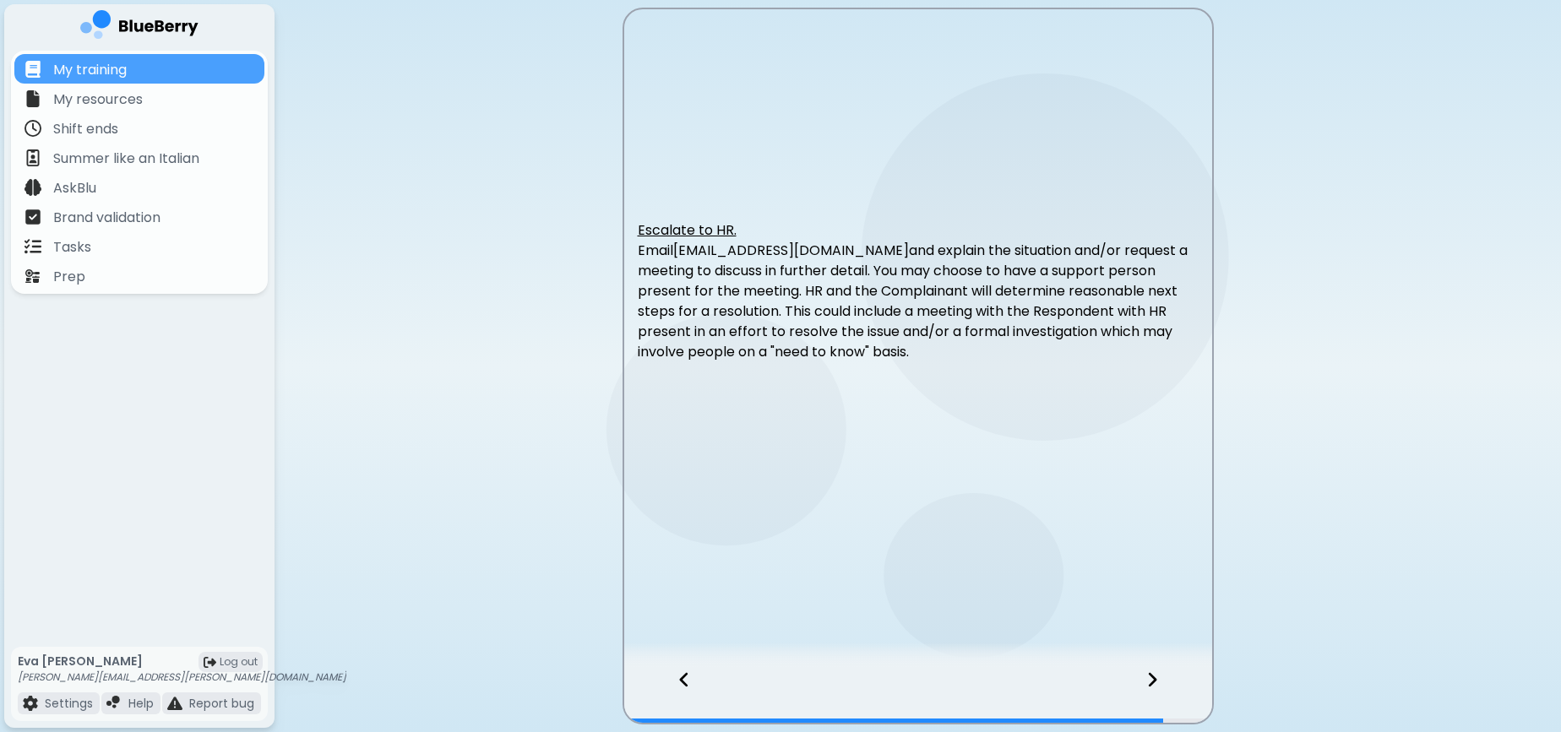
click at [1162, 694] on div at bounding box center [1163, 695] width 100 height 56
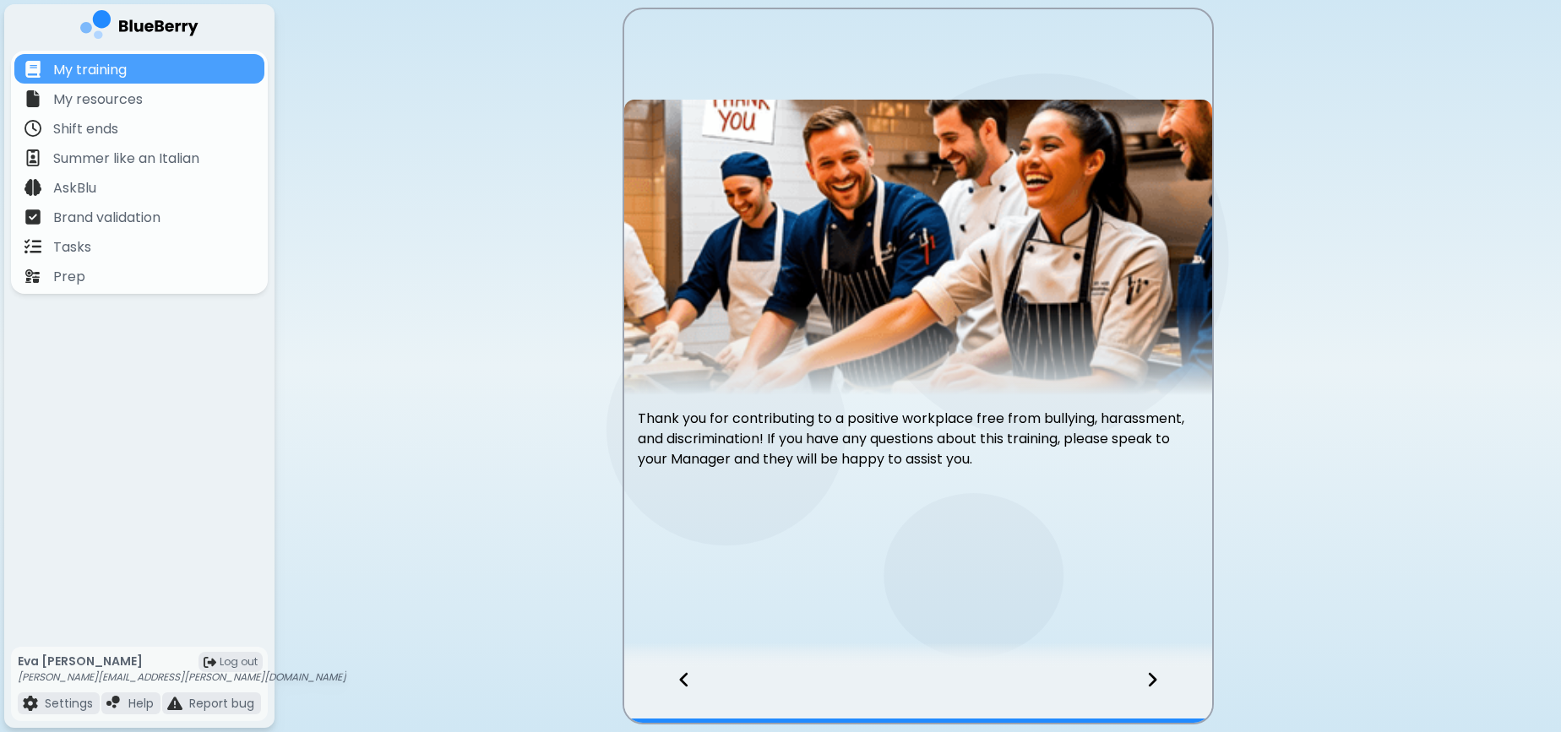
click at [1162, 694] on div at bounding box center [1163, 695] width 100 height 56
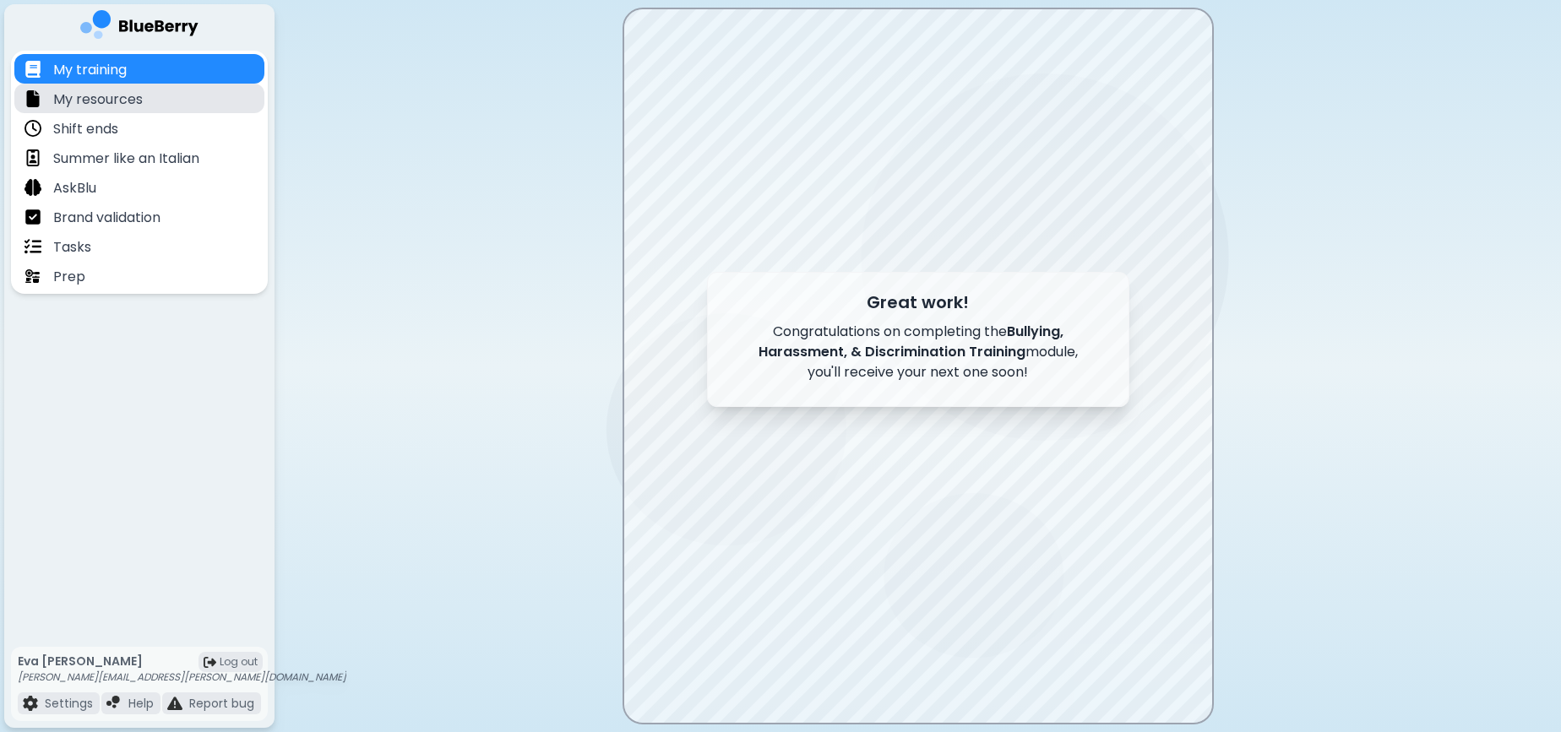
click at [94, 104] on p "My resources" at bounding box center [98, 100] width 90 height 20
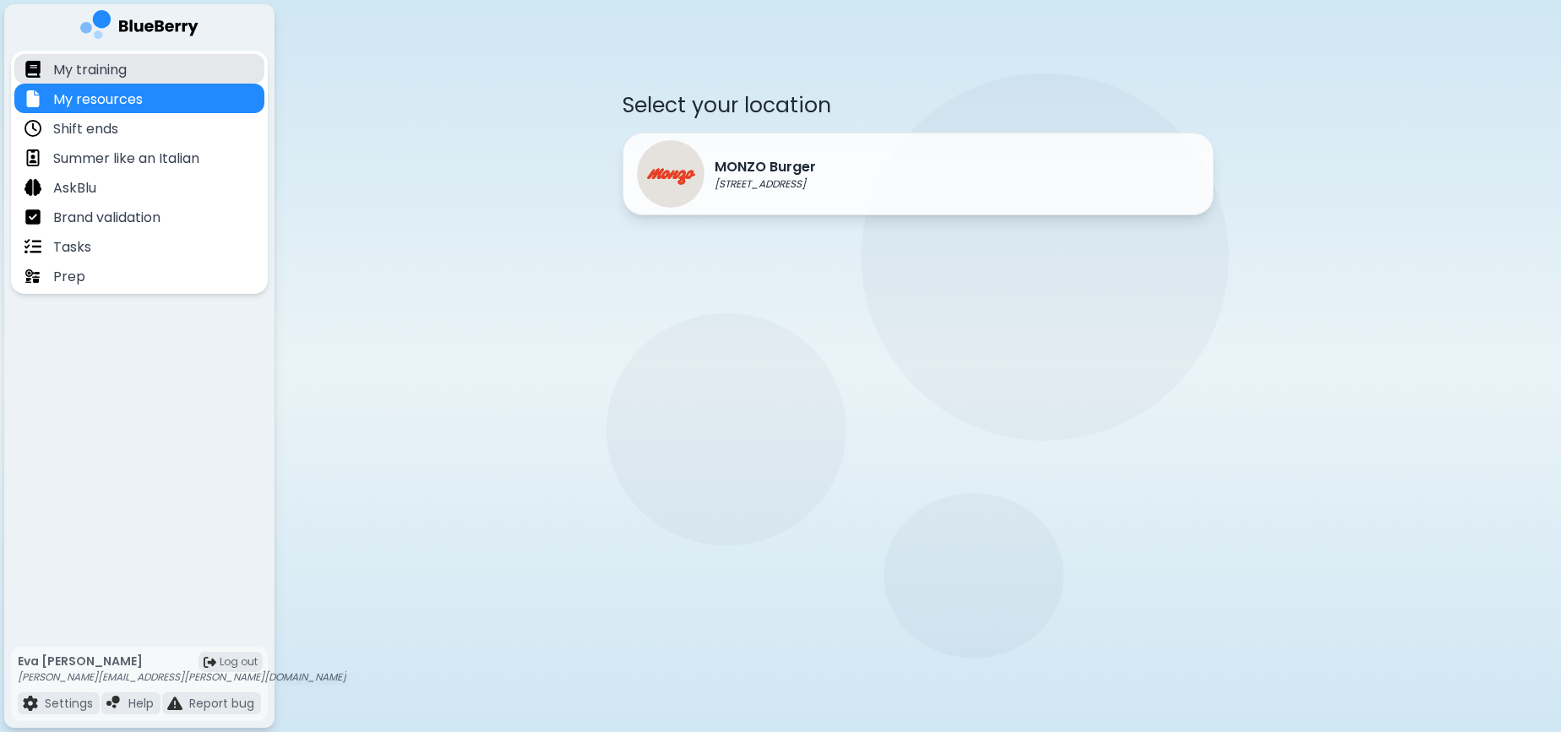
click at [115, 60] on p "My training" at bounding box center [90, 70] width 74 height 20
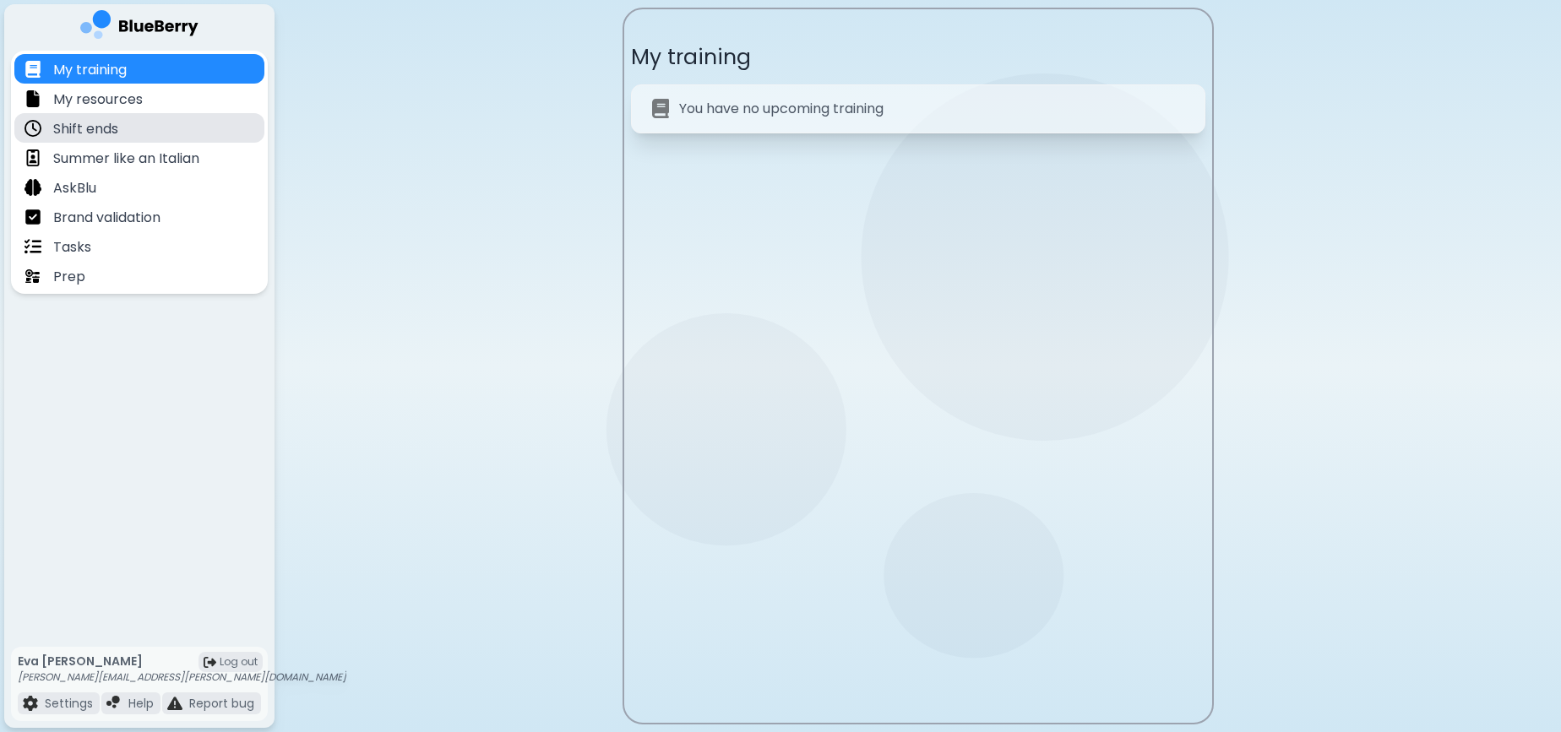
click at [103, 118] on div "Shift ends" at bounding box center [72, 127] width 94 height 19
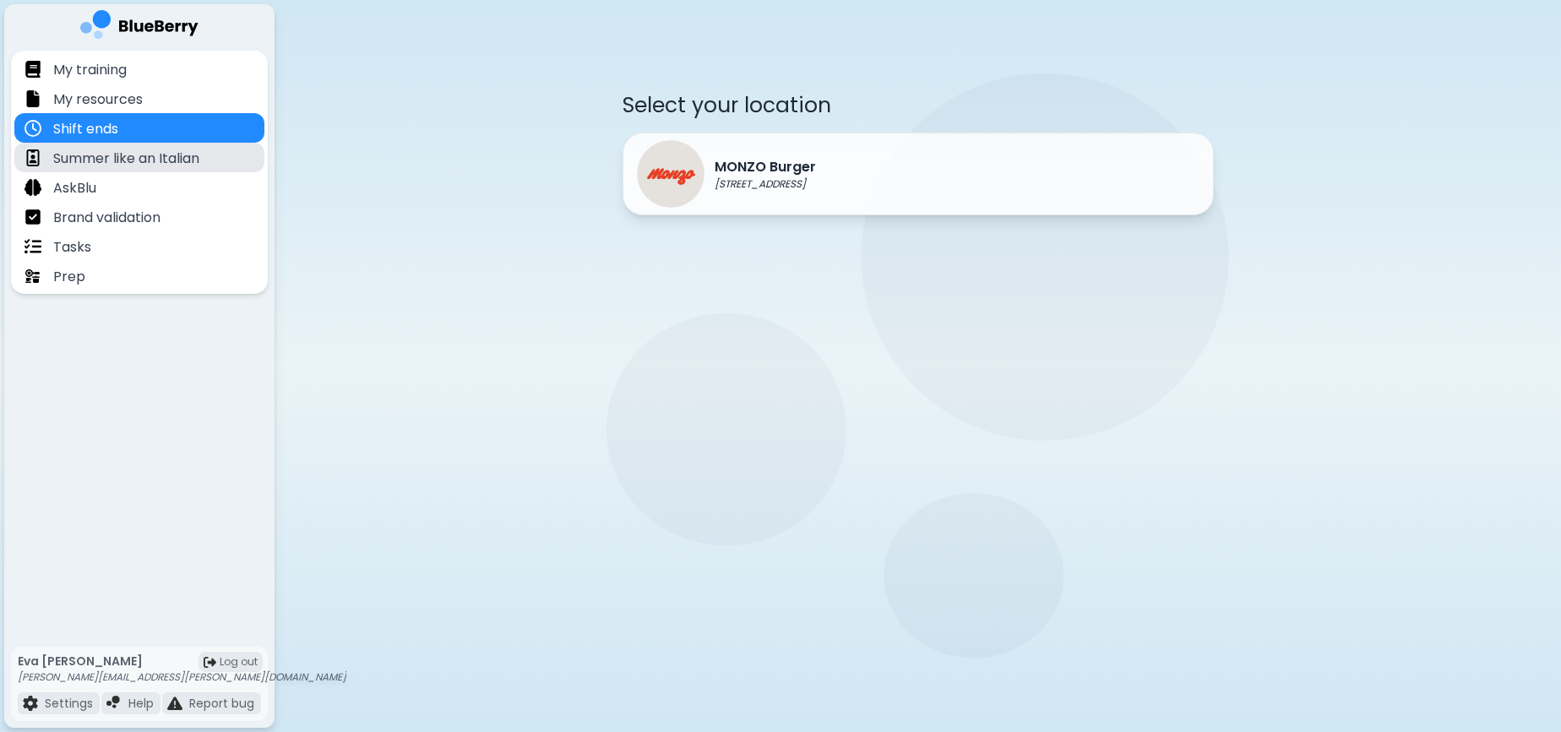
click at [165, 161] on p "Summer like an Italian" at bounding box center [126, 159] width 146 height 20
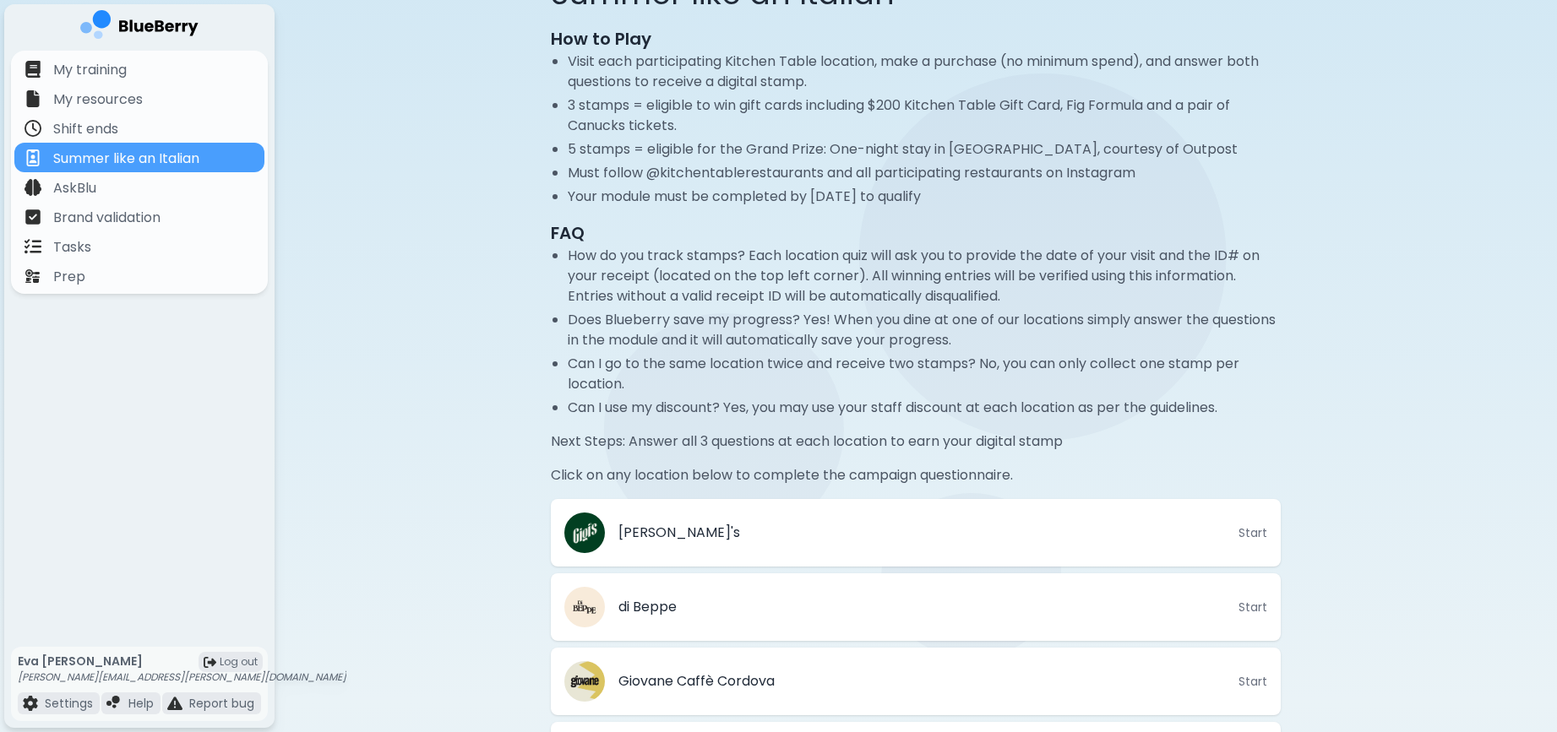
scroll to position [103, 0]
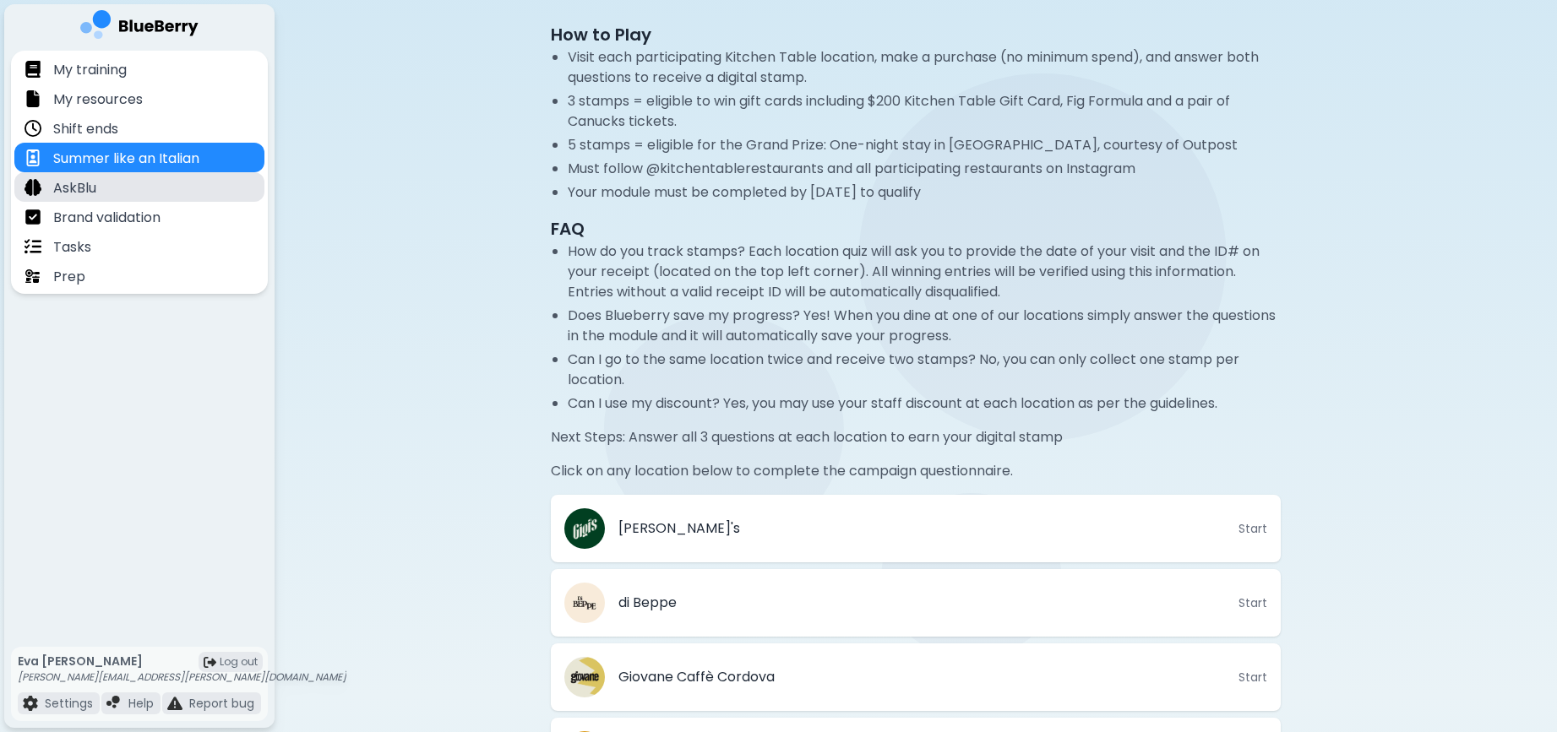
click at [166, 188] on div "AskBlu" at bounding box center [139, 187] width 250 height 30
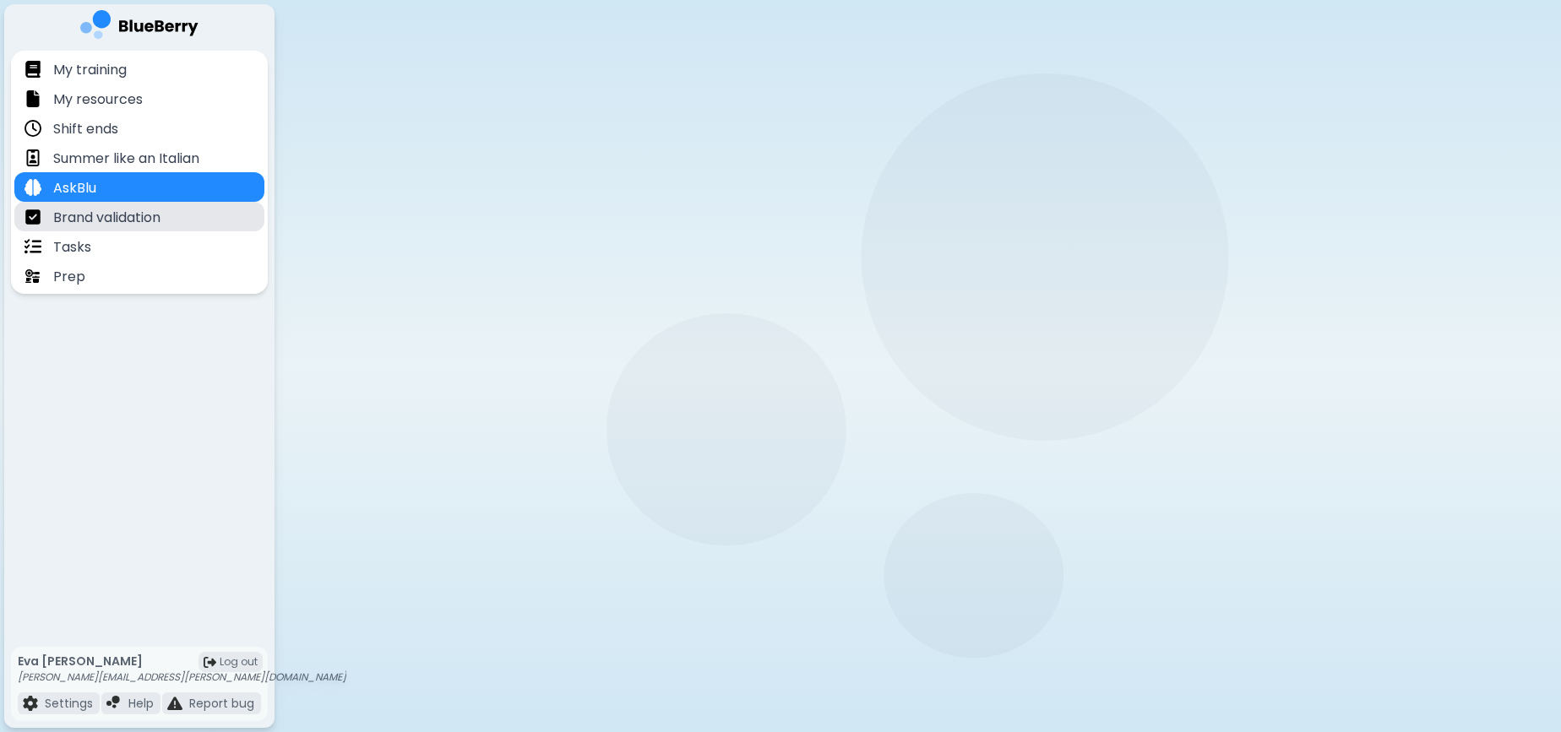
click at [161, 217] on p "Brand validation" at bounding box center [106, 218] width 107 height 20
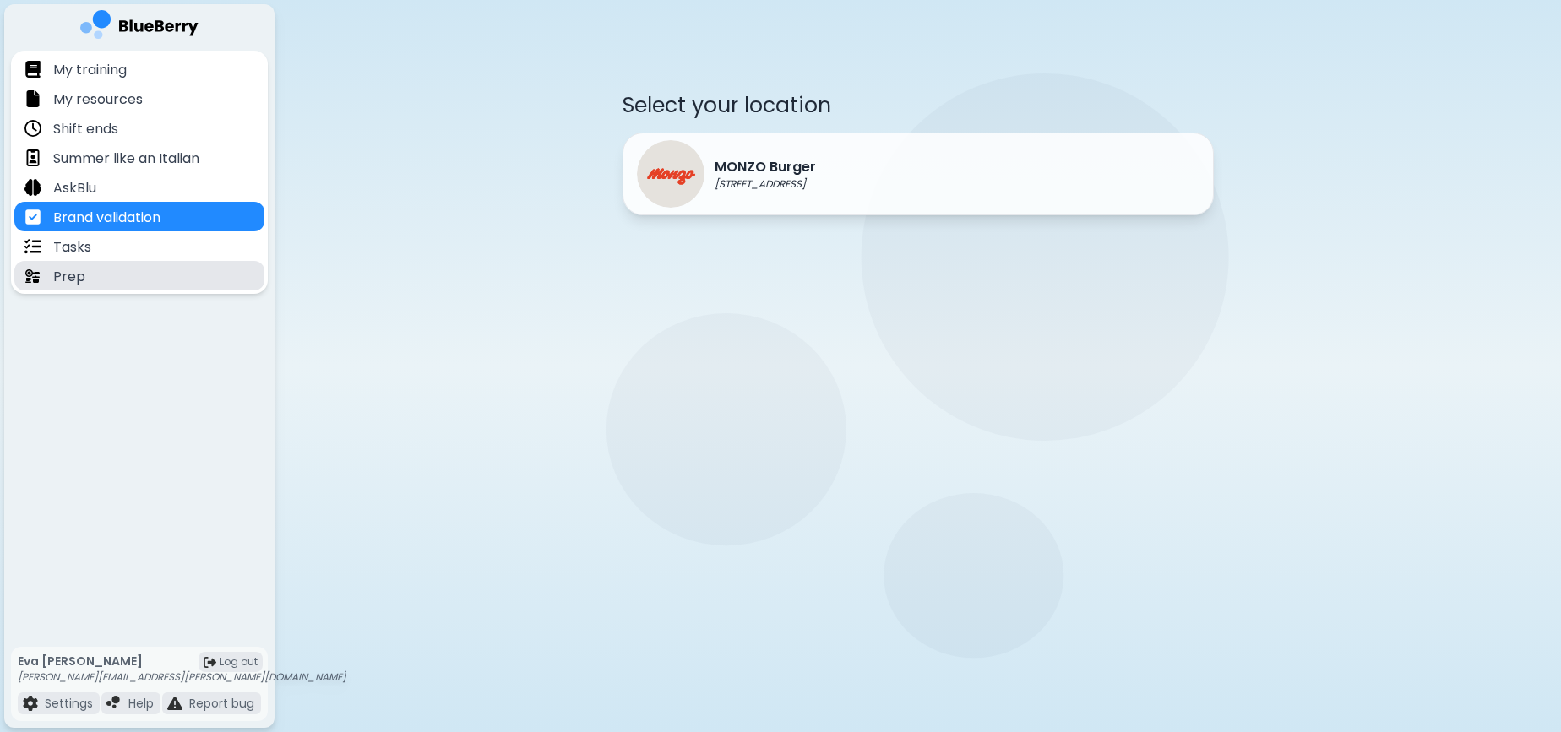
click at [128, 285] on div "Prep" at bounding box center [139, 276] width 250 height 30
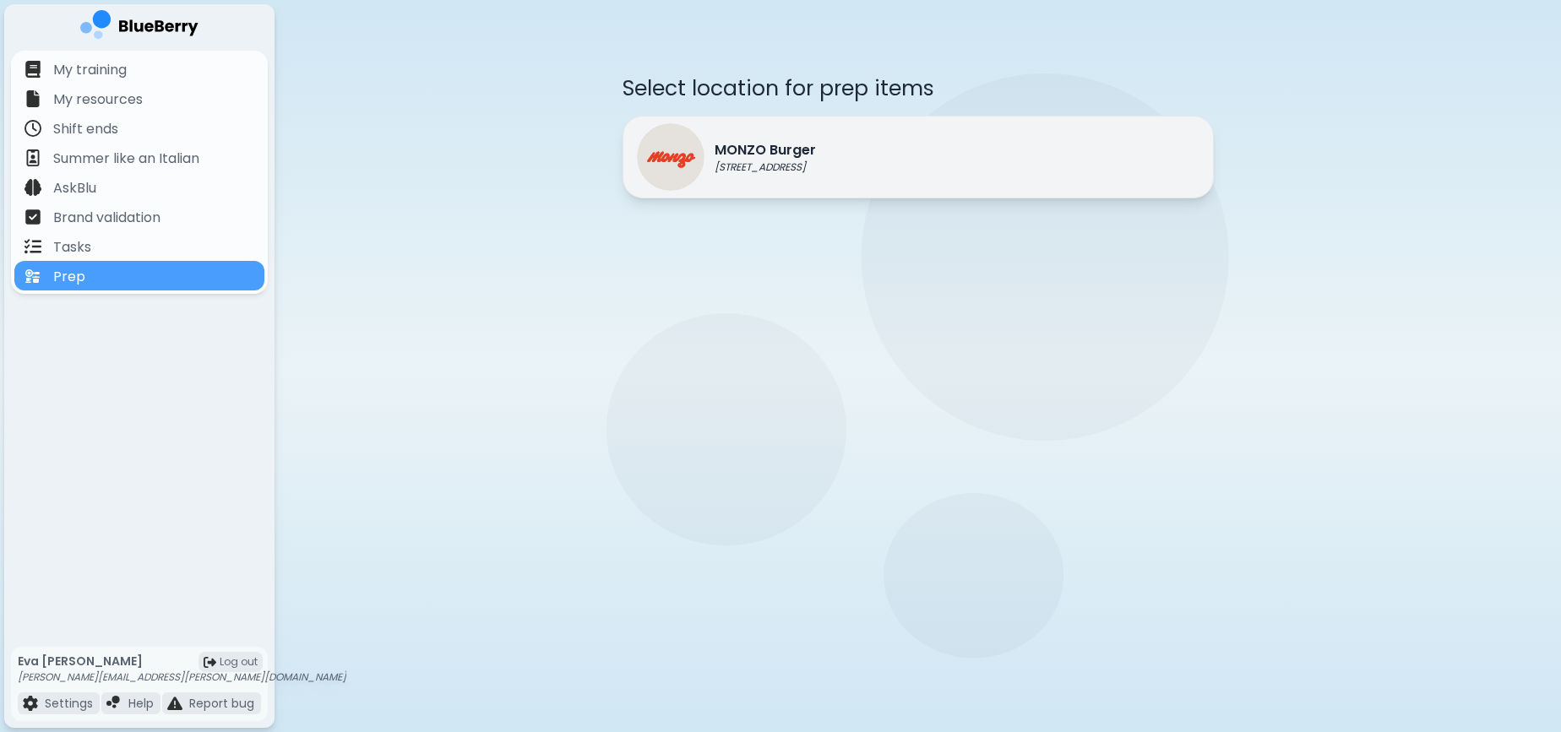
click at [814, 147] on p "MONZO Burger" at bounding box center [765, 150] width 101 height 20
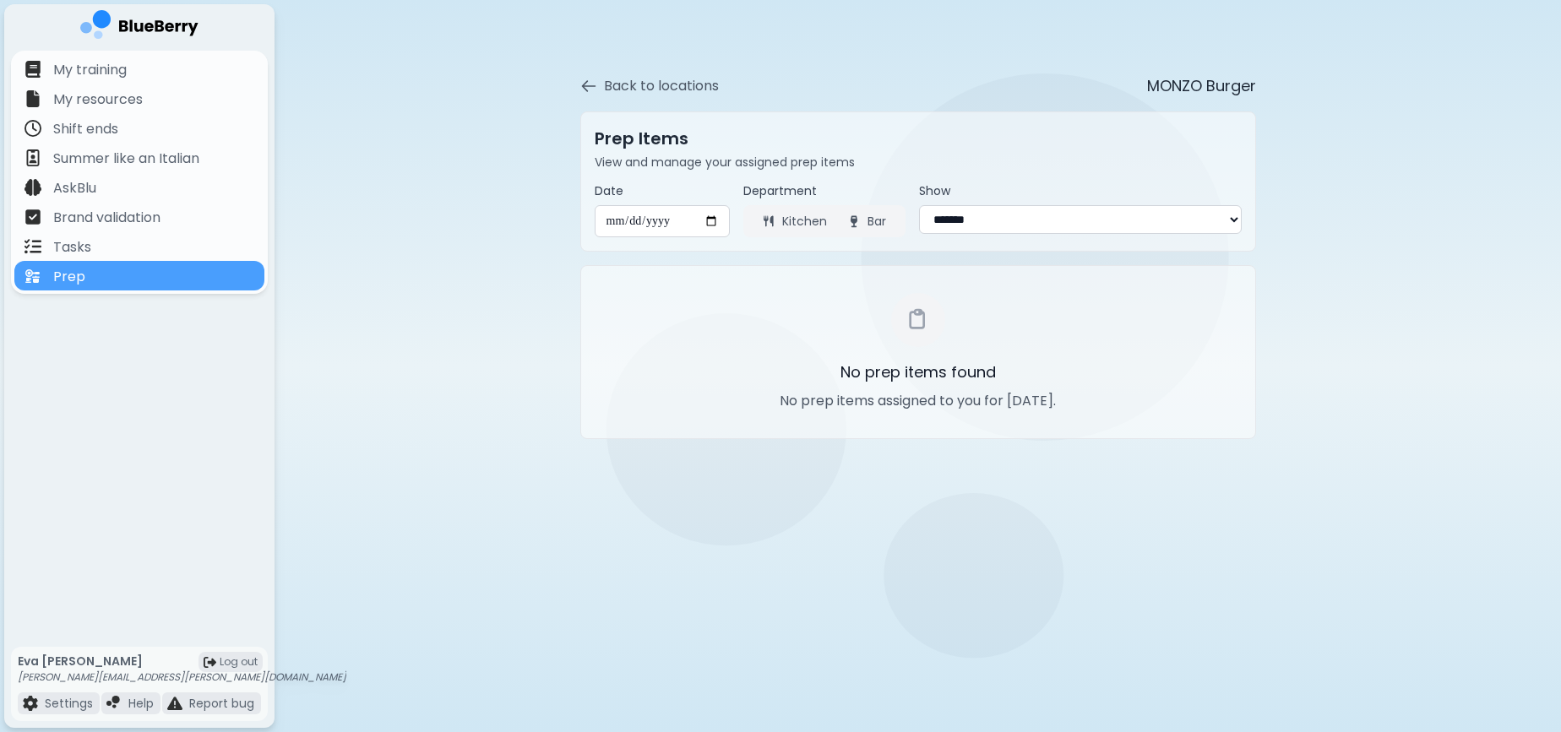
click at [861, 216] on button "Bar" at bounding box center [866, 221] width 59 height 25
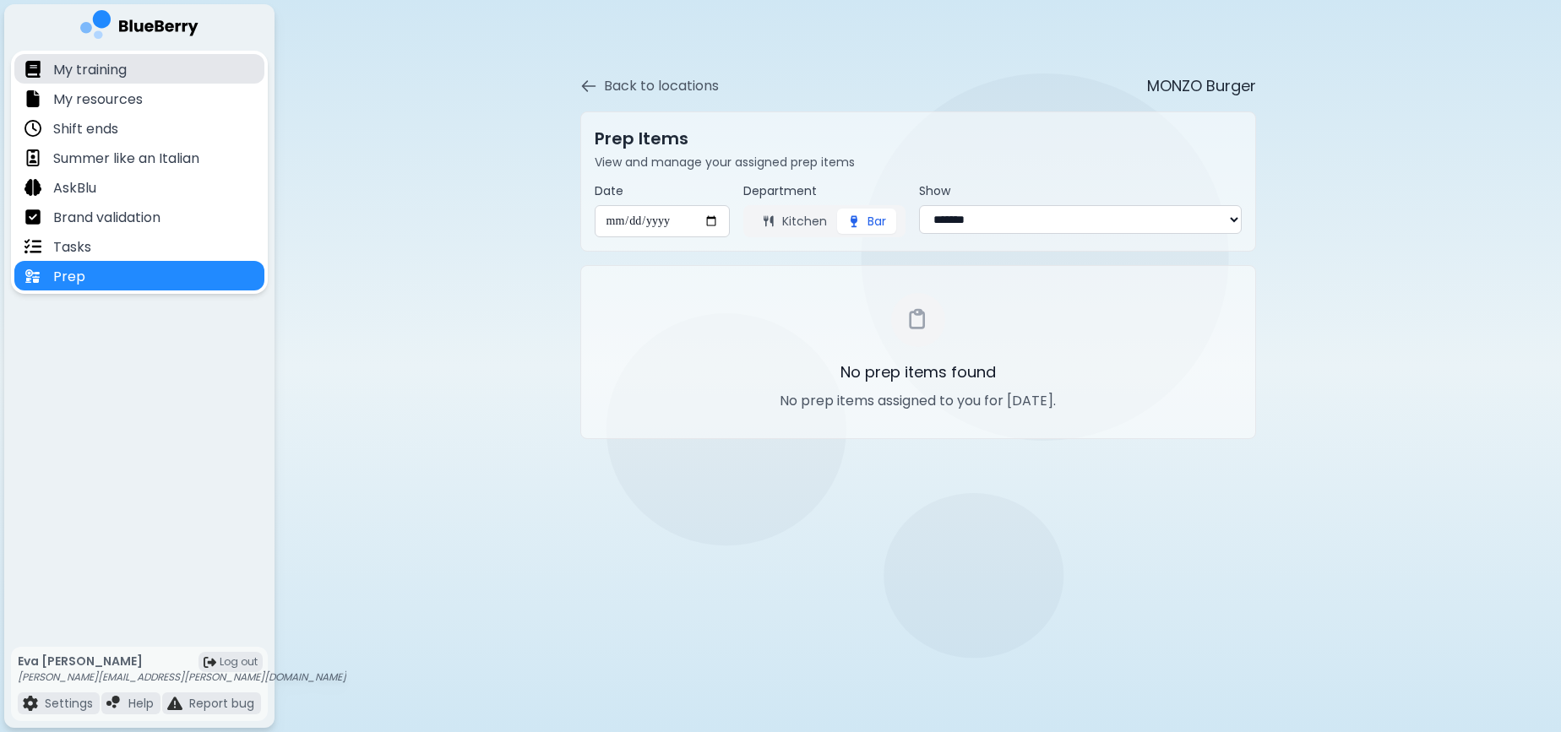
click at [97, 67] on p "My training" at bounding box center [90, 70] width 74 height 20
